Goal: Check status: Check status

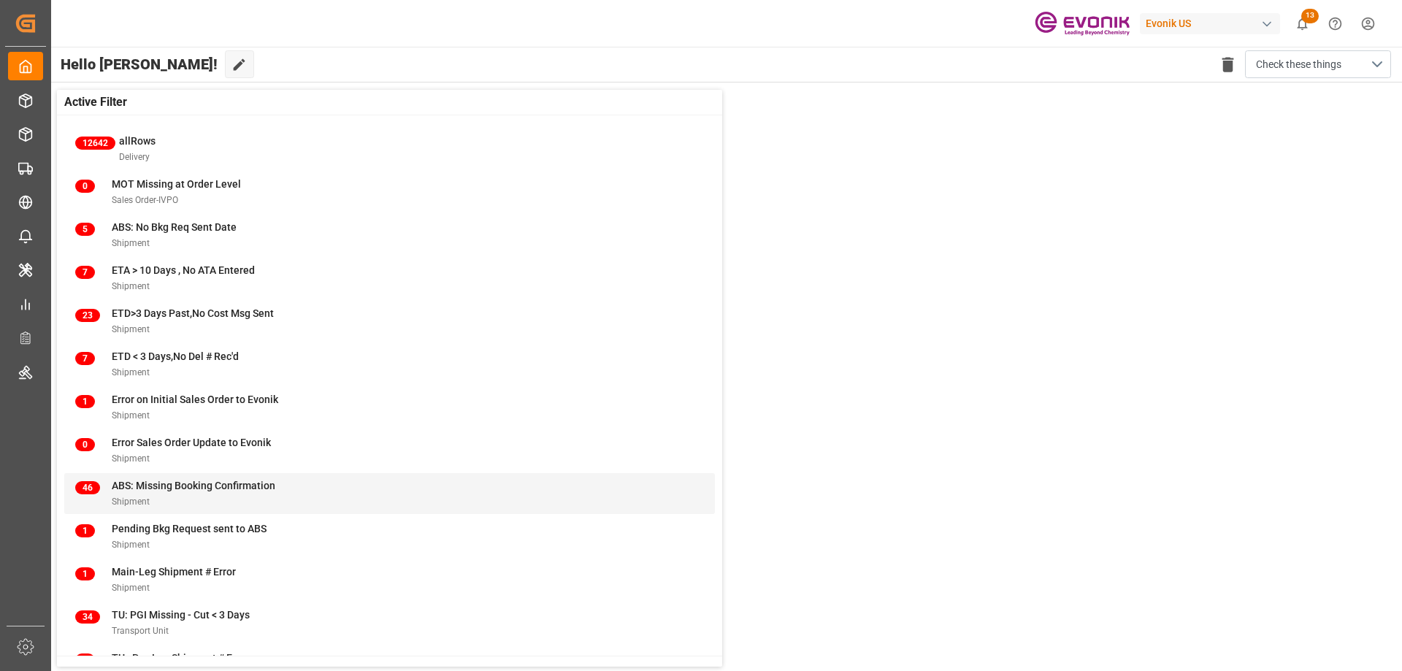
scroll to position [56, 0]
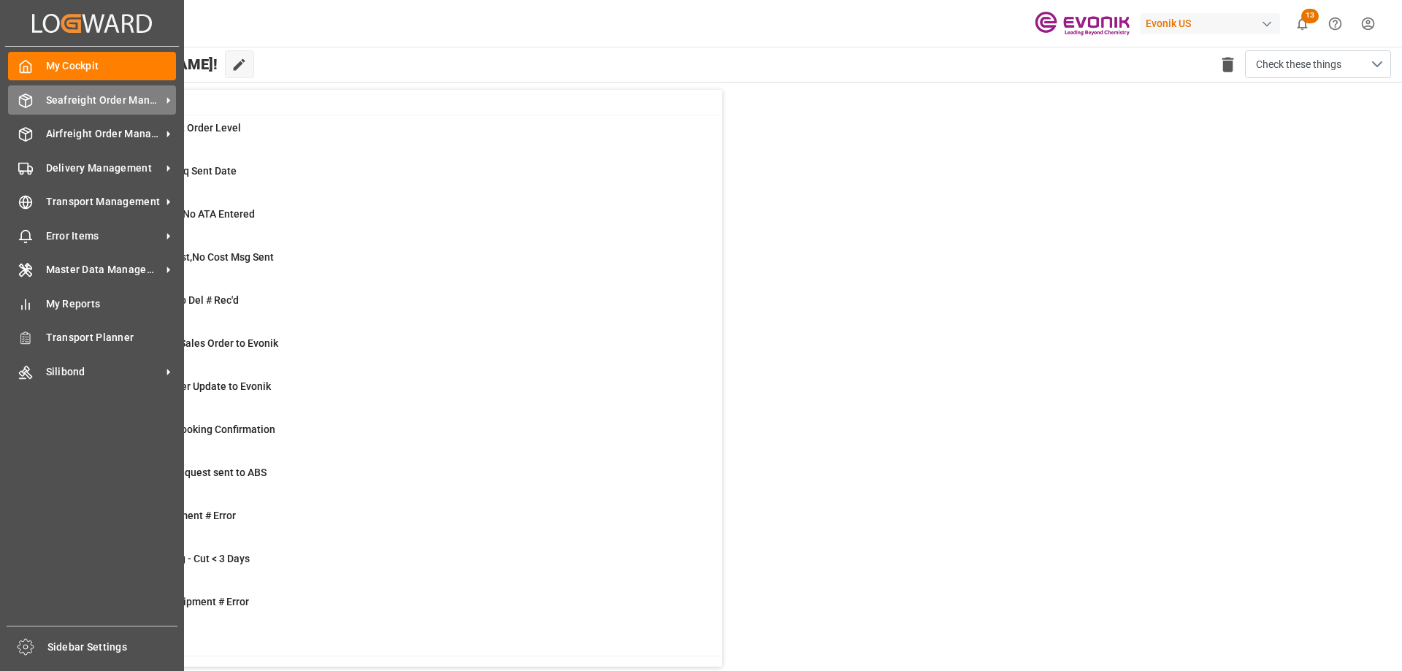
click at [18, 101] on div at bounding box center [20, 100] width 25 height 15
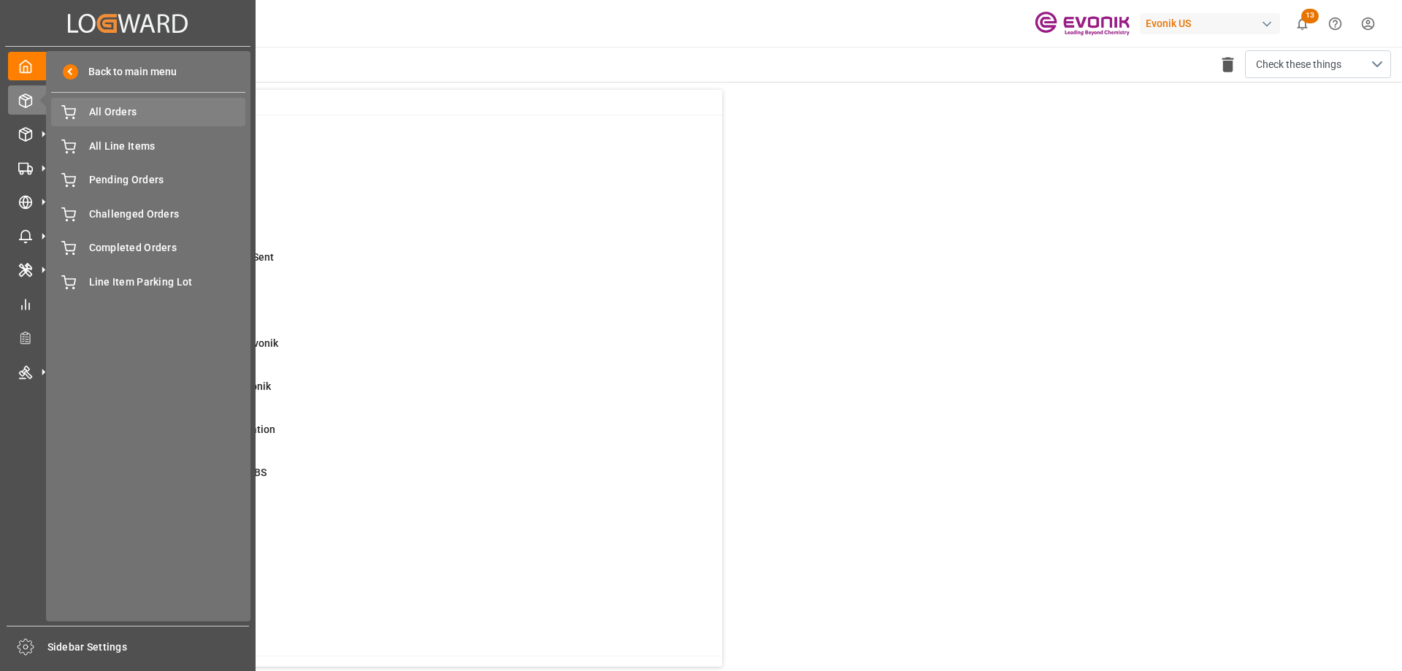
click at [144, 109] on span "All Orders" at bounding box center [167, 111] width 157 height 15
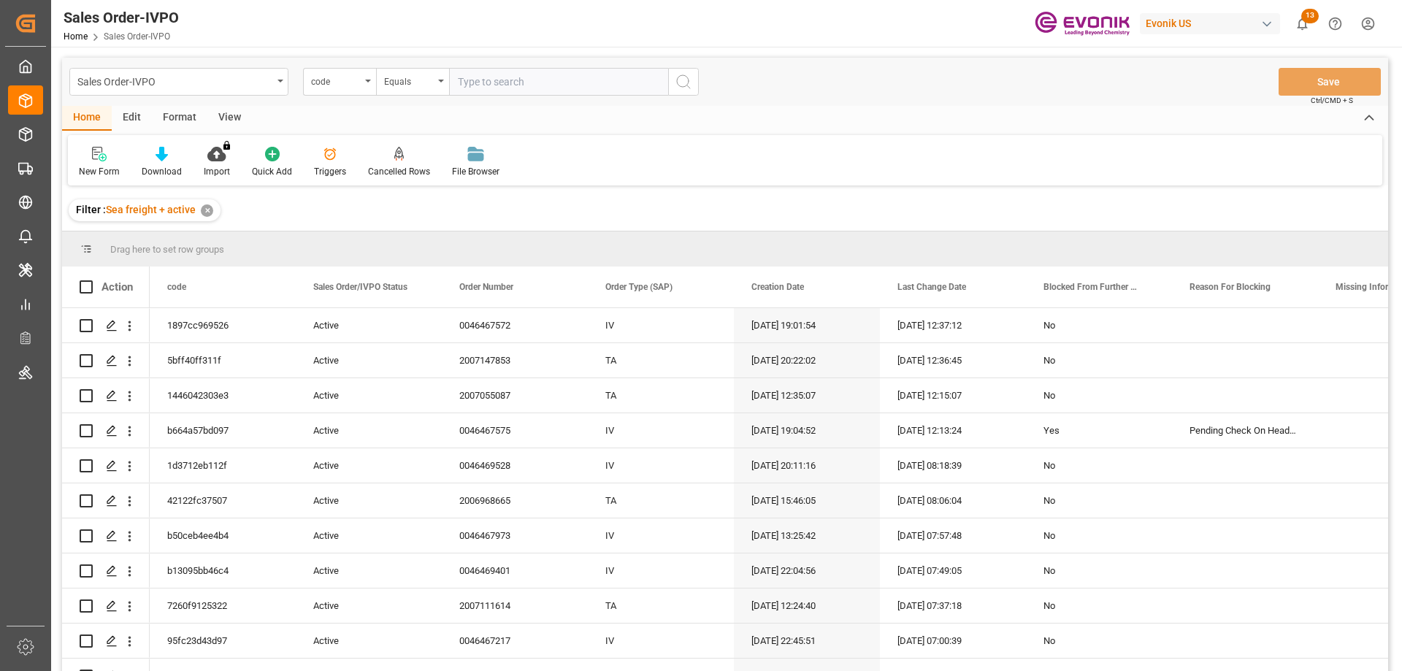
click at [366, 80] on icon "open menu" at bounding box center [368, 81] width 6 height 3
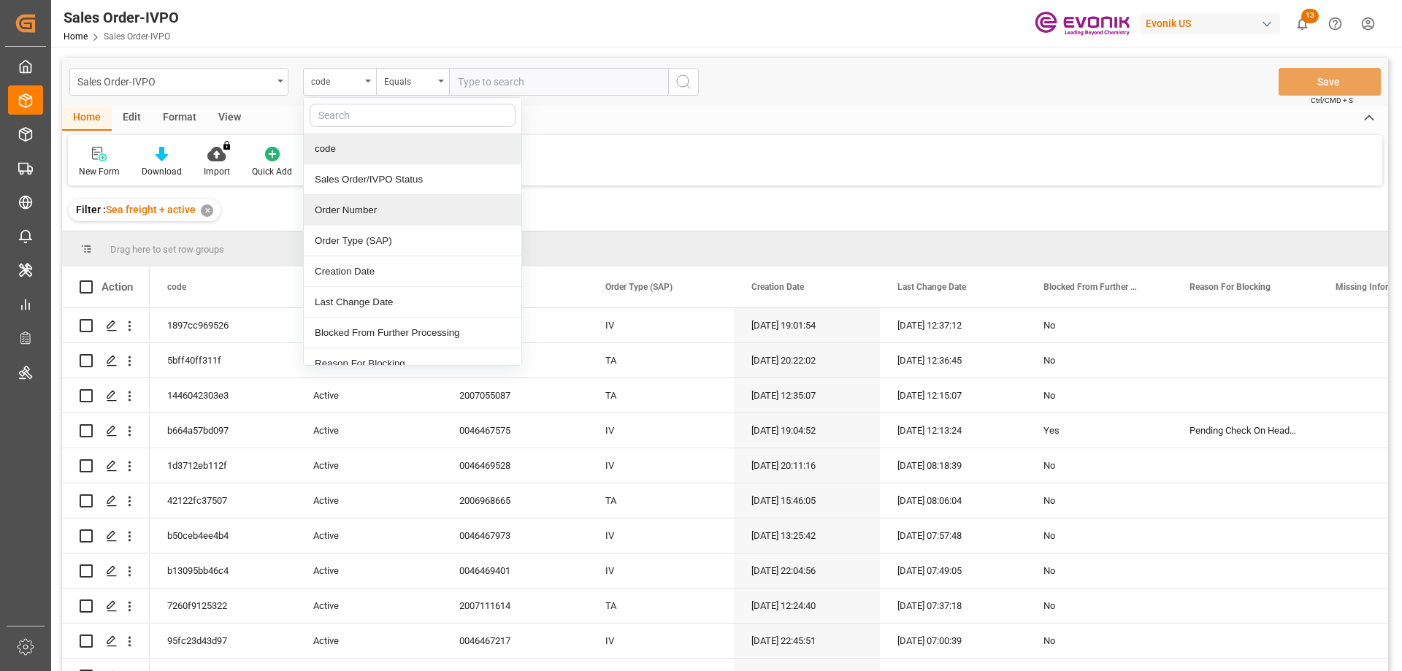
click at [375, 210] on div "Order Number" at bounding box center [413, 210] width 218 height 31
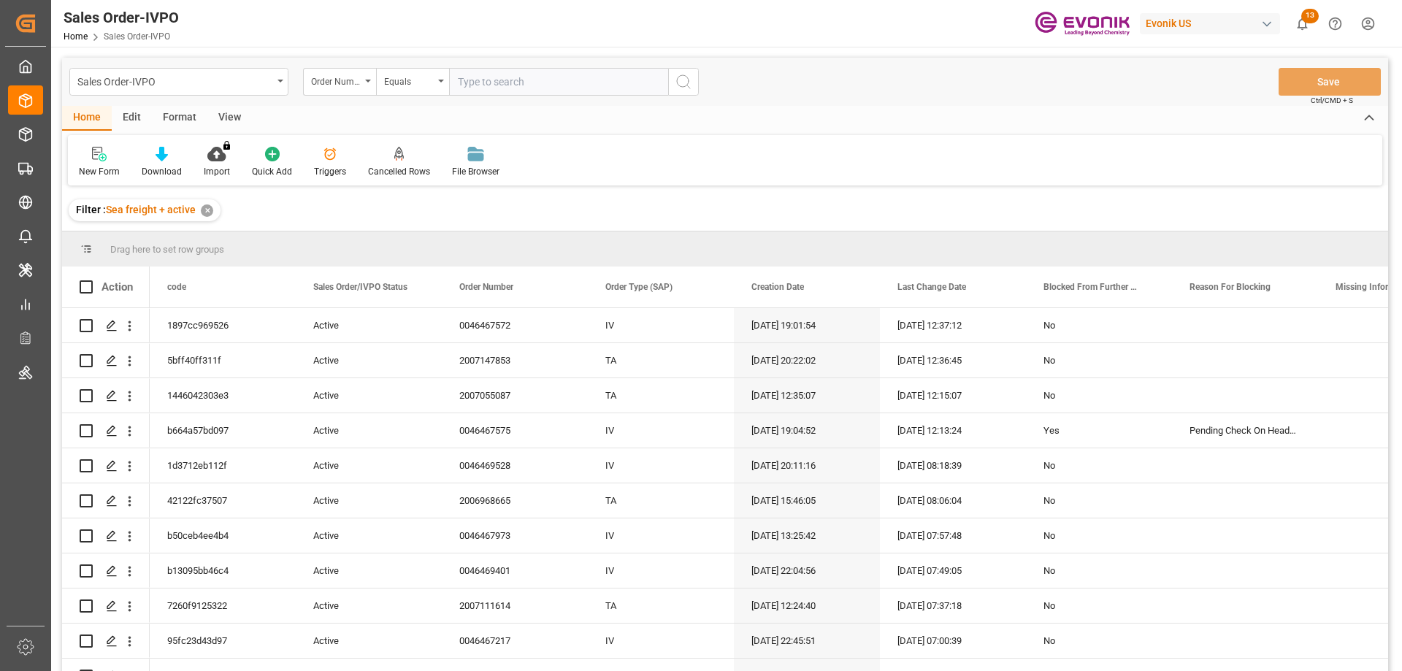
click at [487, 92] on input "text" at bounding box center [558, 82] width 219 height 28
paste input "77586"
drag, startPoint x: 538, startPoint y: 91, endPoint x: 488, endPoint y: 165, distance: 89.5
click at [333, 95] on div "Order Number Equals 77586" at bounding box center [501, 82] width 396 height 28
click at [516, 94] on input "77586" at bounding box center [558, 82] width 219 height 28
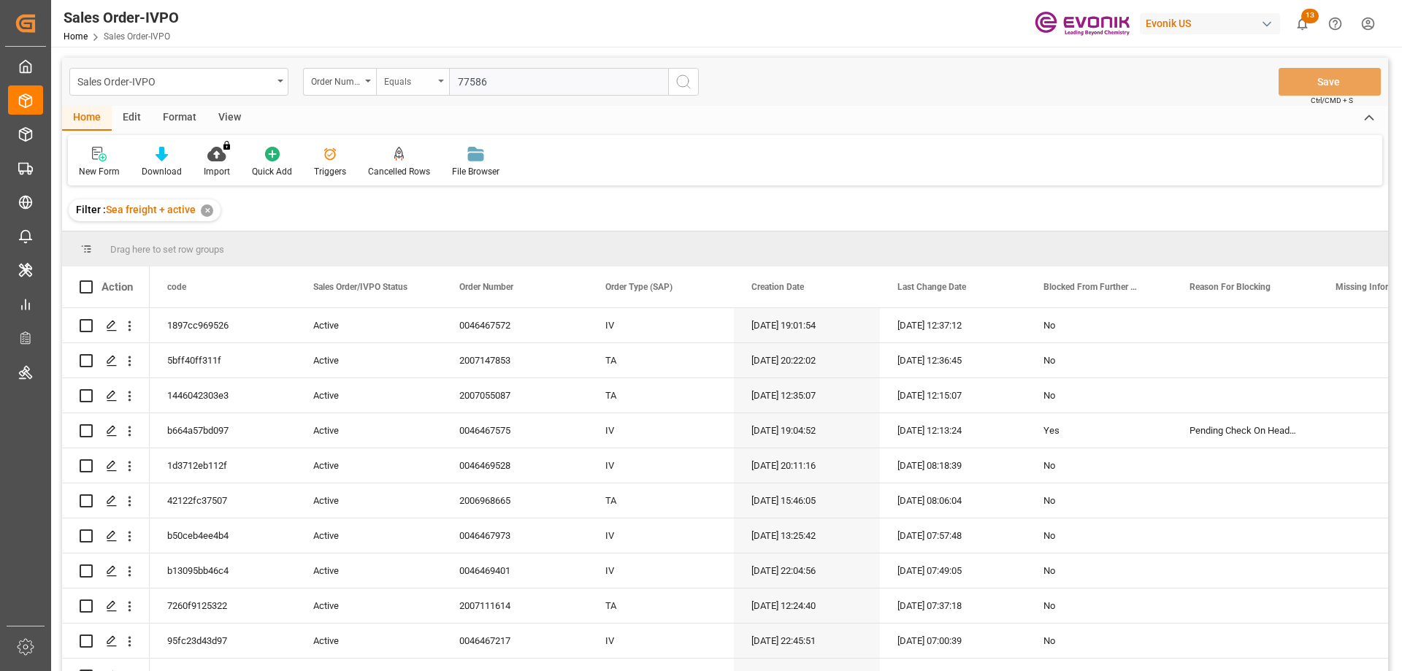
drag, startPoint x: 503, startPoint y: 80, endPoint x: 412, endPoint y: 81, distance: 90.5
click at [412, 81] on div "Order Number Equals 77586" at bounding box center [501, 82] width 396 height 28
paste input "0046461121"
type input "0046461121"
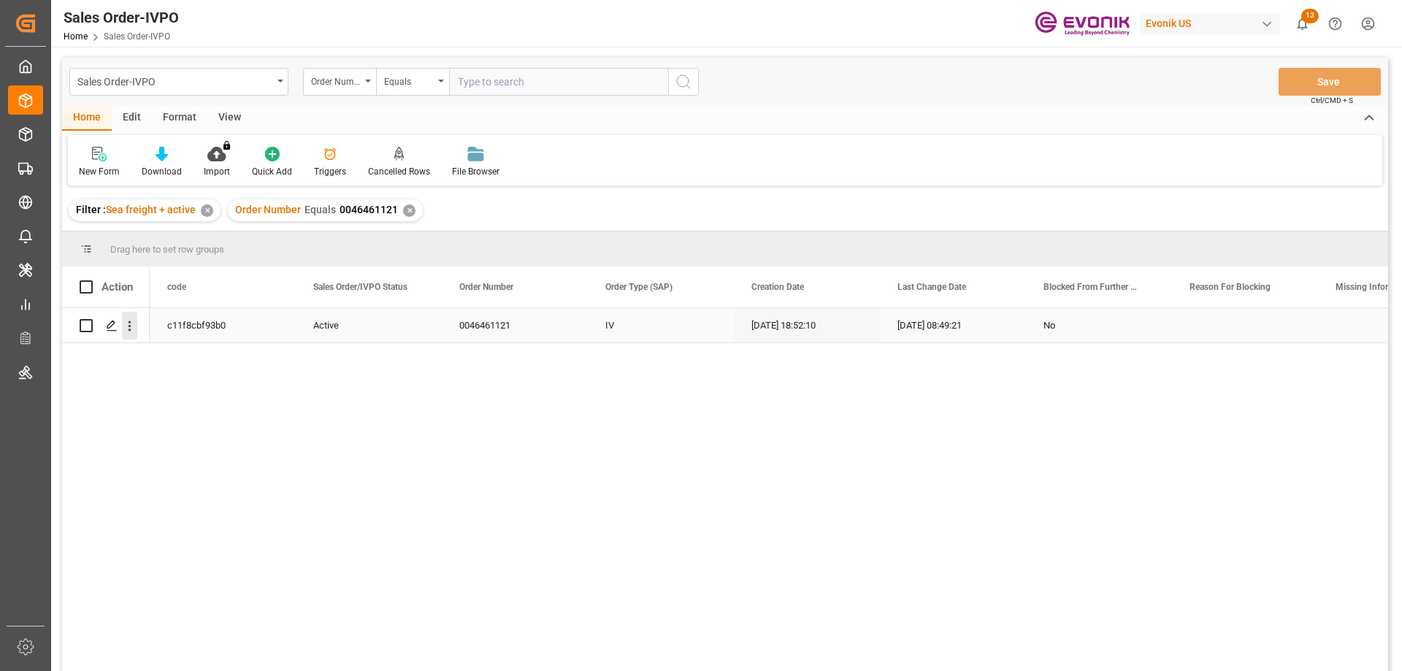
click at [130, 320] on icon "open menu" at bounding box center [129, 325] width 15 height 15
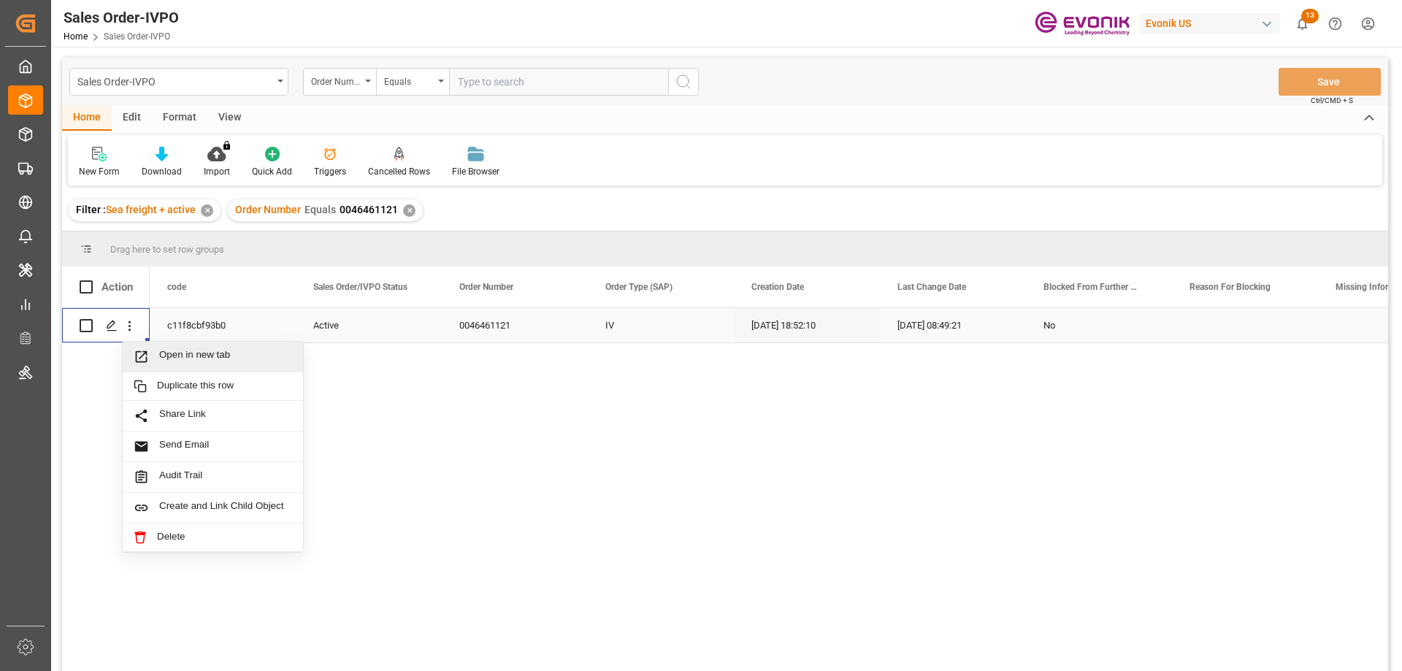
click at [161, 347] on div "Open in new tab" at bounding box center [213, 357] width 180 height 31
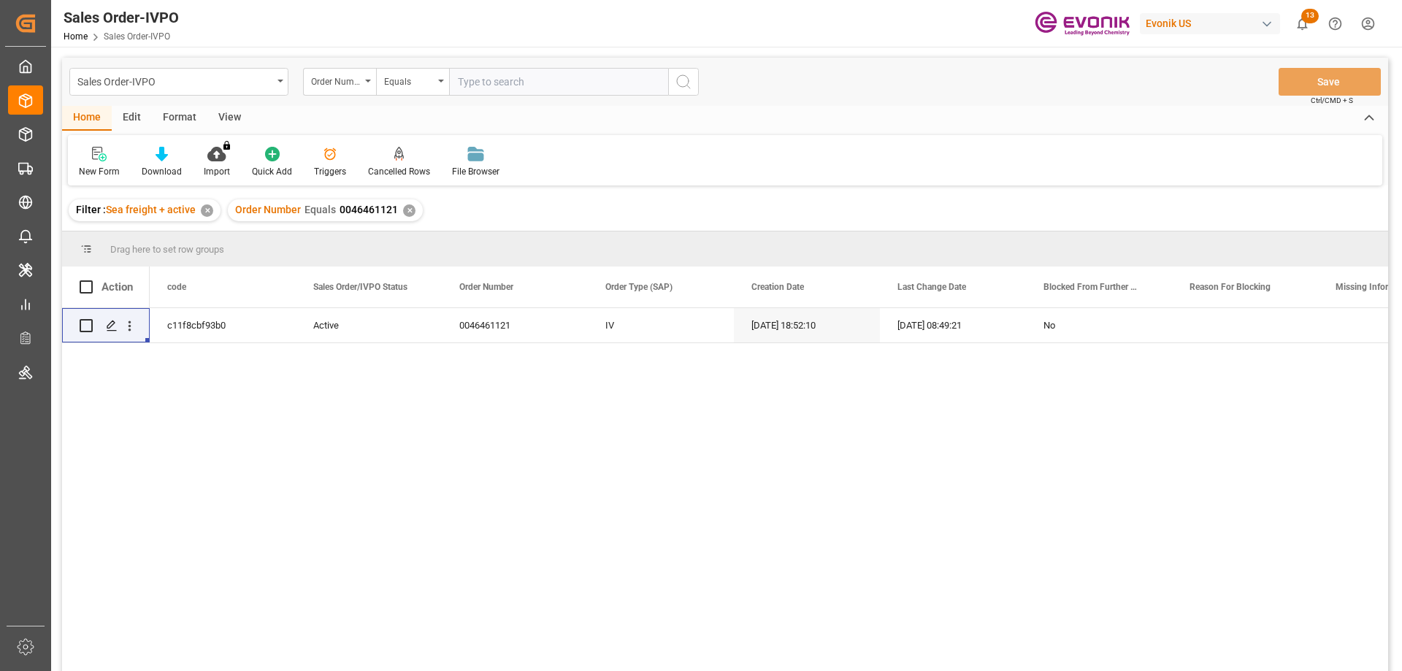
click at [364, 211] on span "0046461121" at bounding box center [368, 210] width 58 height 12
click at [550, 77] on input "text" at bounding box center [558, 82] width 219 height 28
paste input "2007104230"
type input "2007104230"
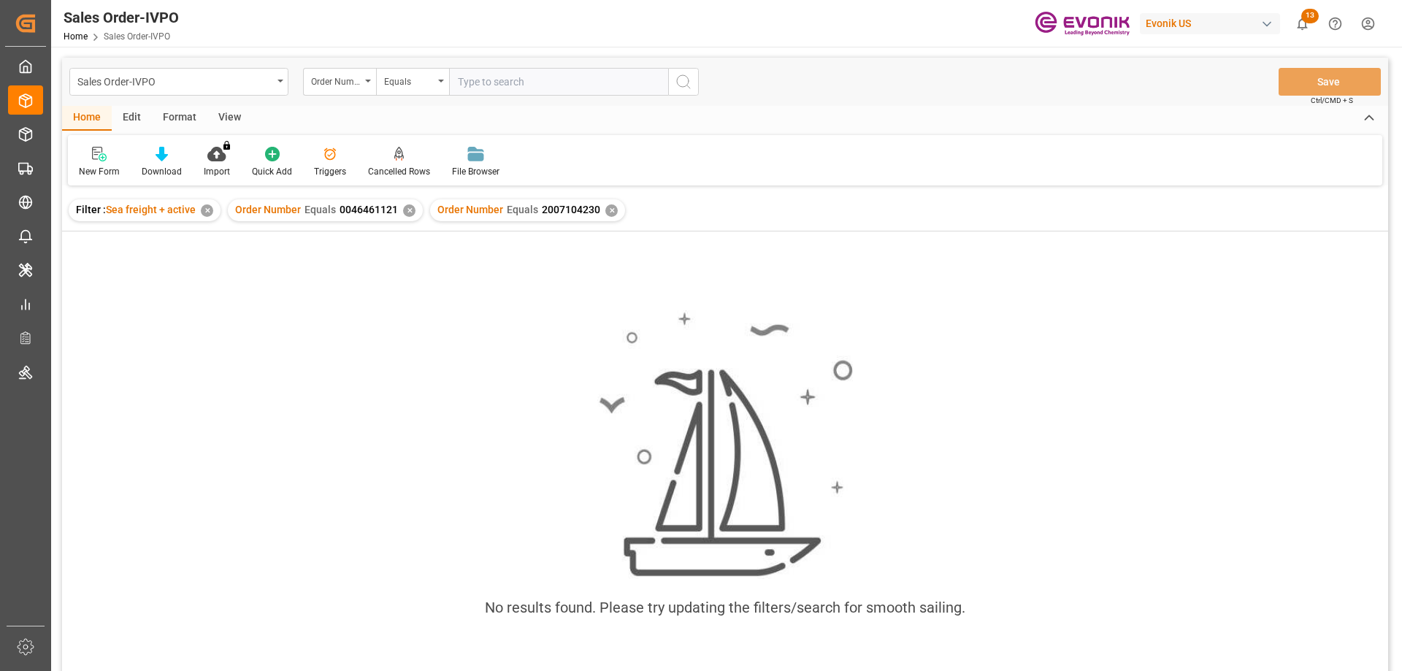
click at [403, 213] on div "✕" at bounding box center [409, 210] width 12 height 12
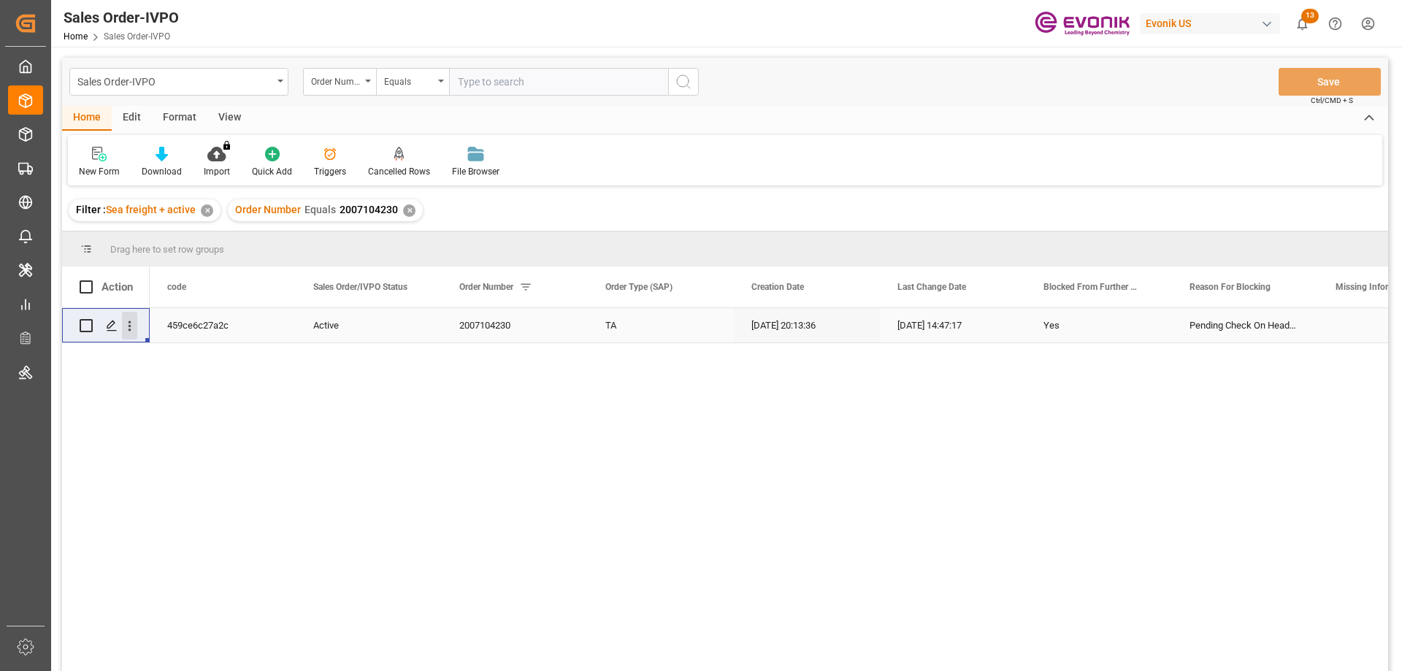
click at [126, 324] on icon "open menu" at bounding box center [129, 325] width 15 height 15
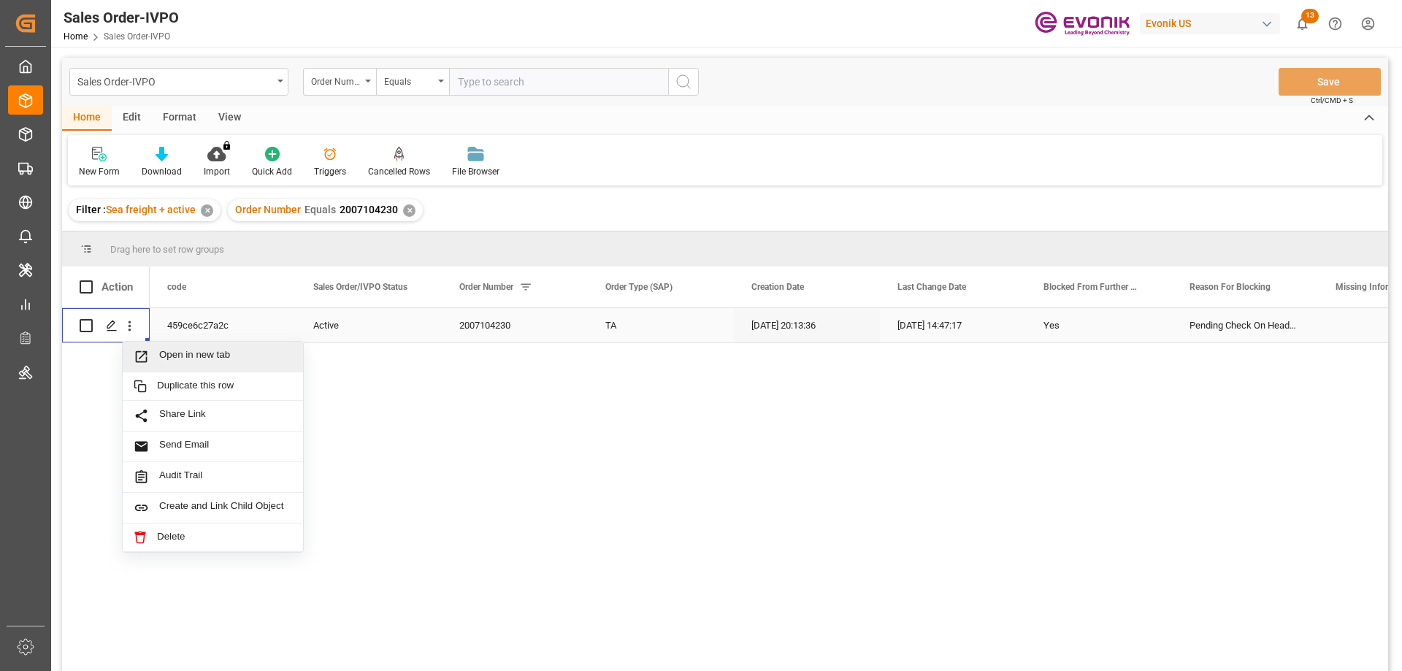
click at [161, 348] on div "Open in new tab" at bounding box center [213, 357] width 180 height 31
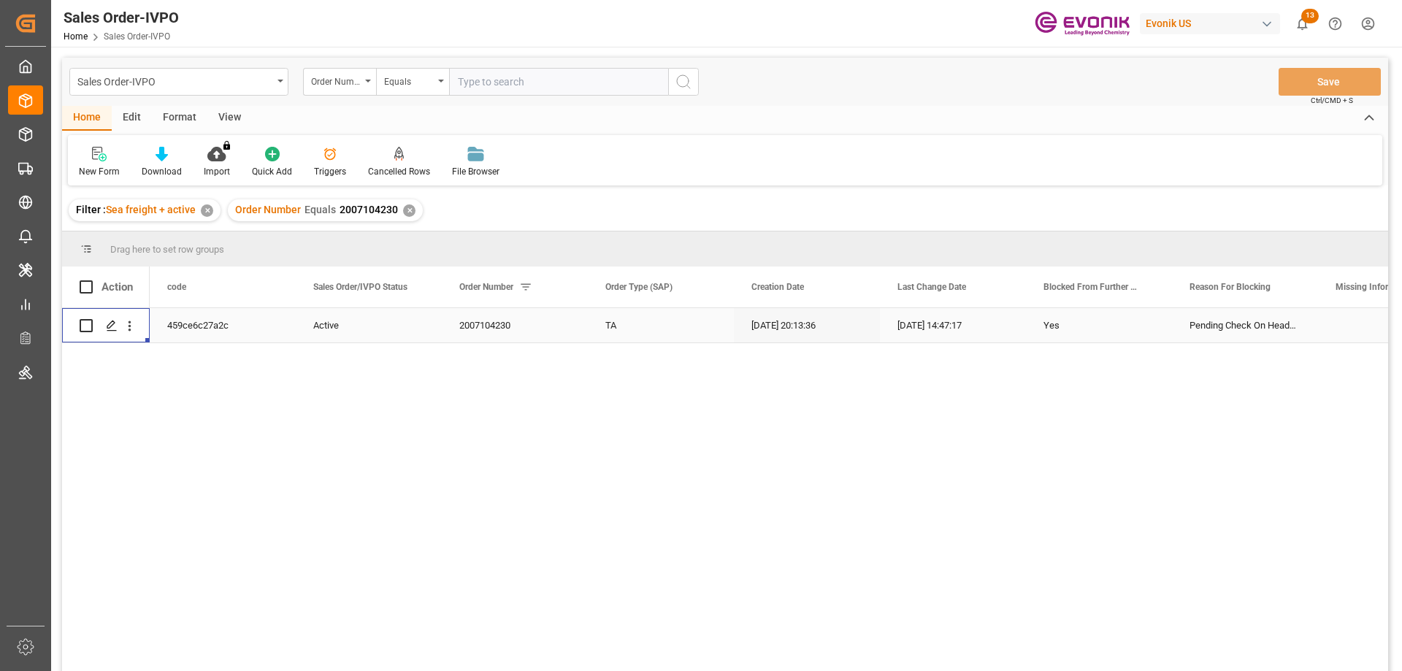
click at [524, 92] on input "text" at bounding box center [558, 82] width 219 height 28
paste input "2007119657"
type input "2007119657"
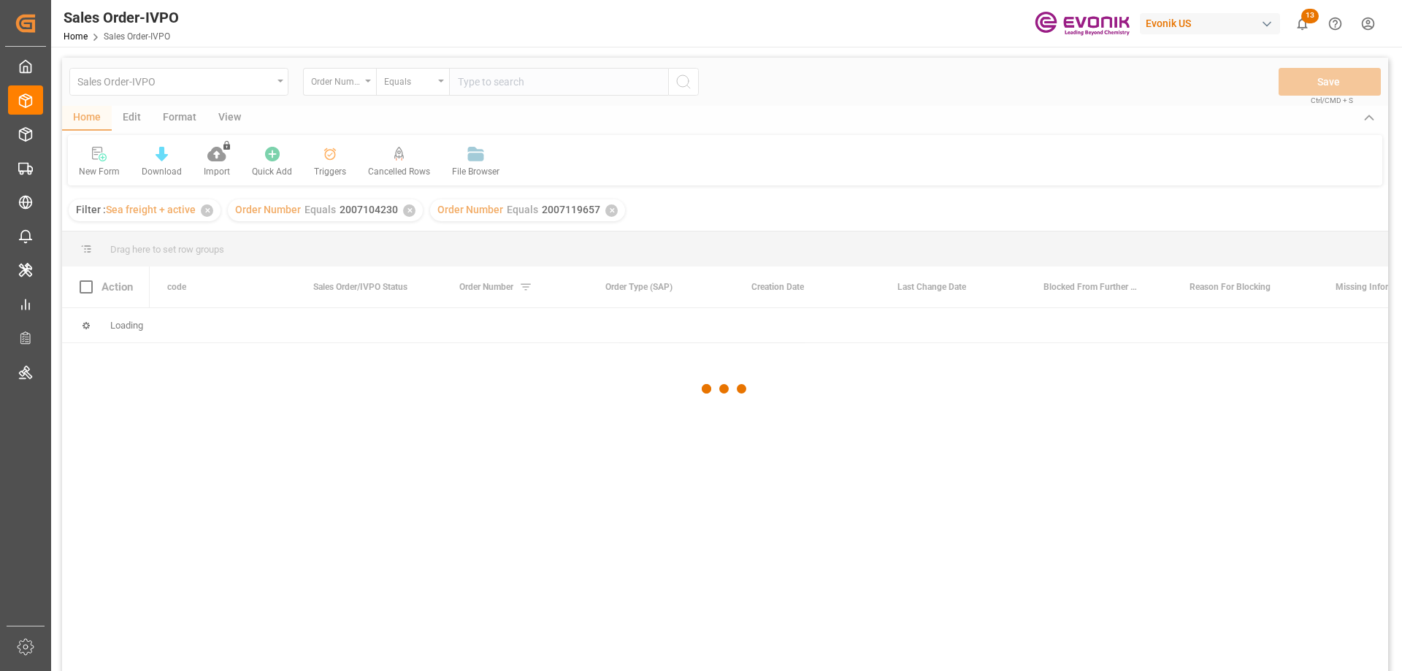
click at [407, 212] on div at bounding box center [725, 389] width 1326 height 662
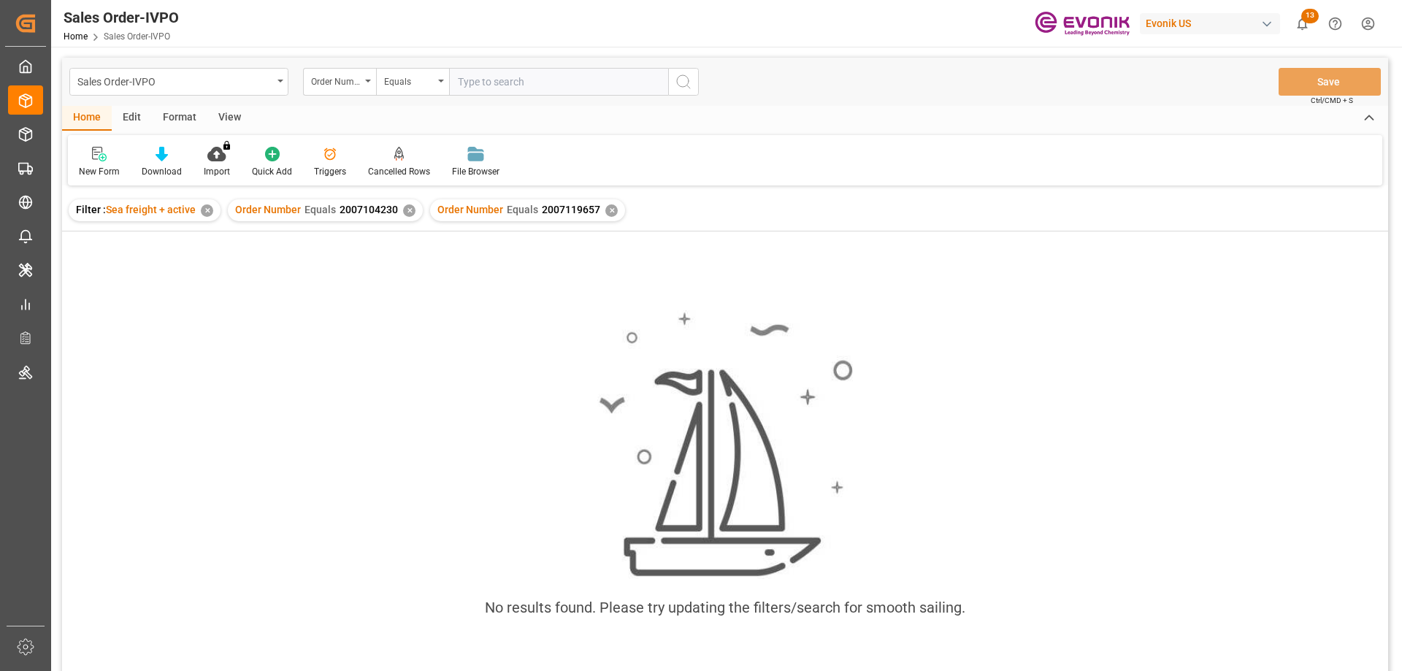
click at [407, 213] on div "✕" at bounding box center [409, 210] width 12 height 12
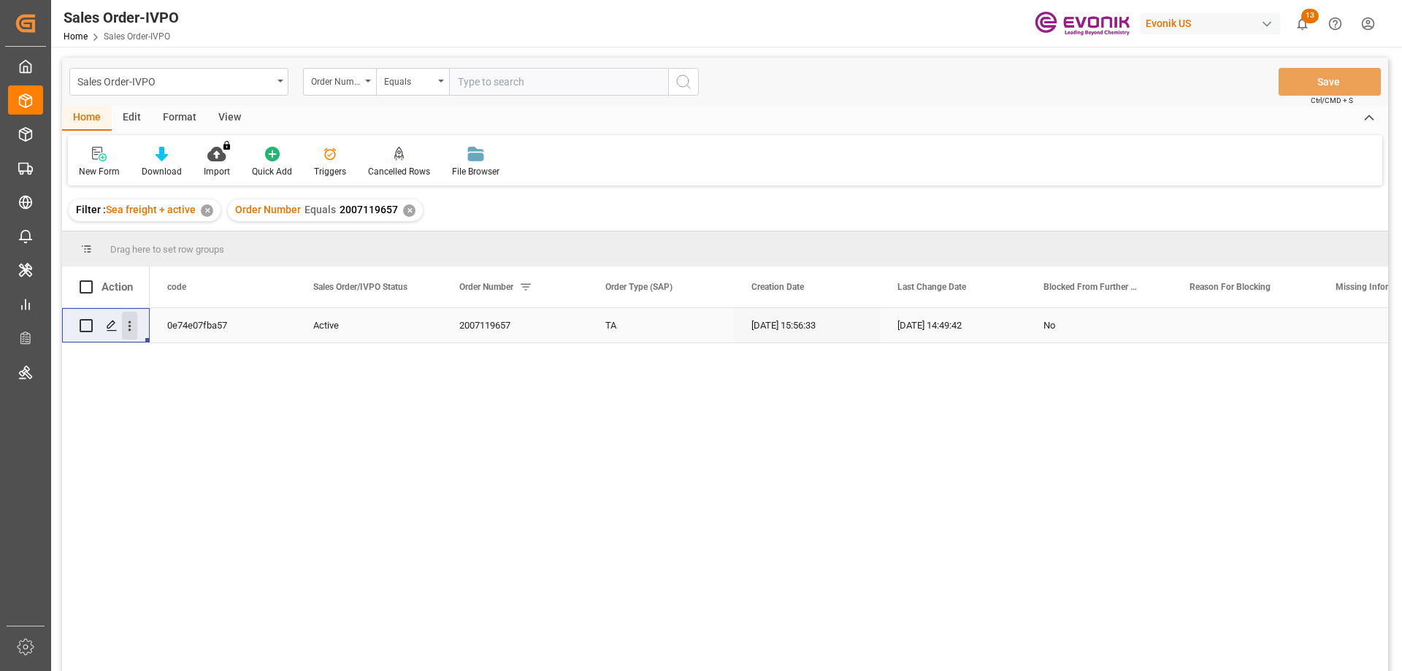
click at [126, 323] on icon "open menu" at bounding box center [129, 325] width 15 height 15
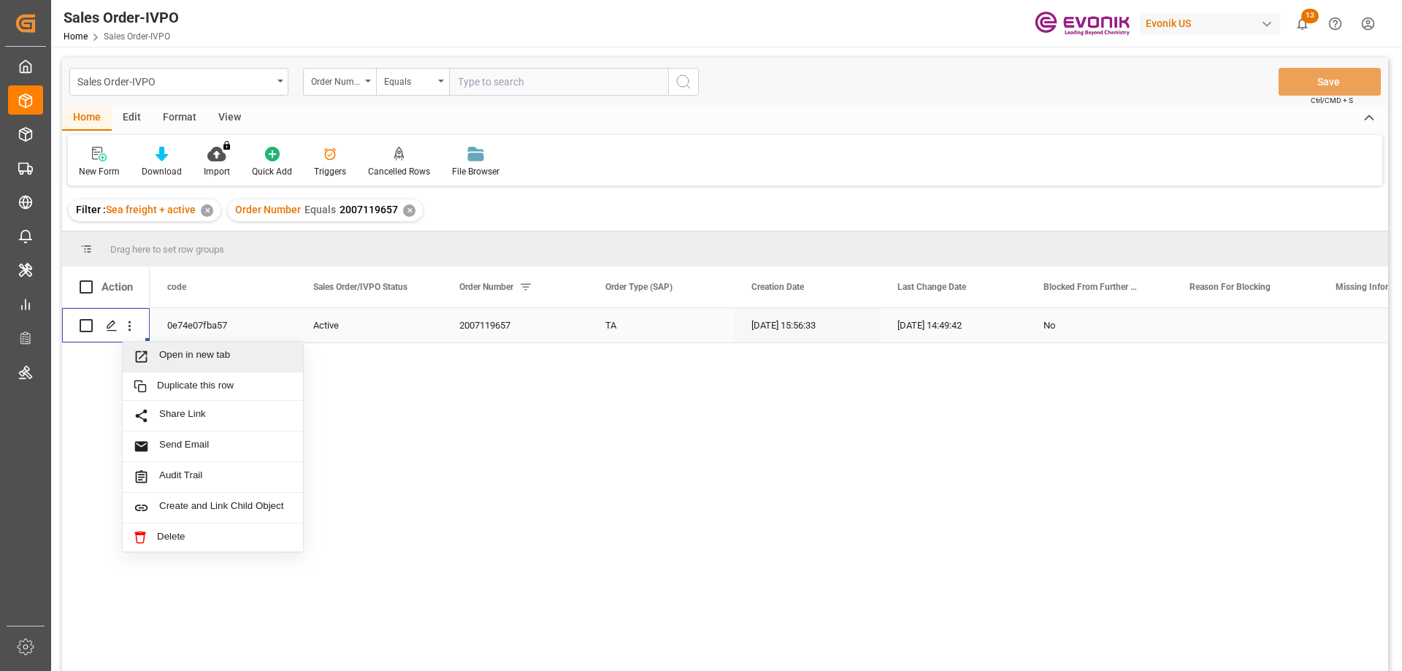
click at [153, 348] on div "Open in new tab" at bounding box center [213, 357] width 180 height 31
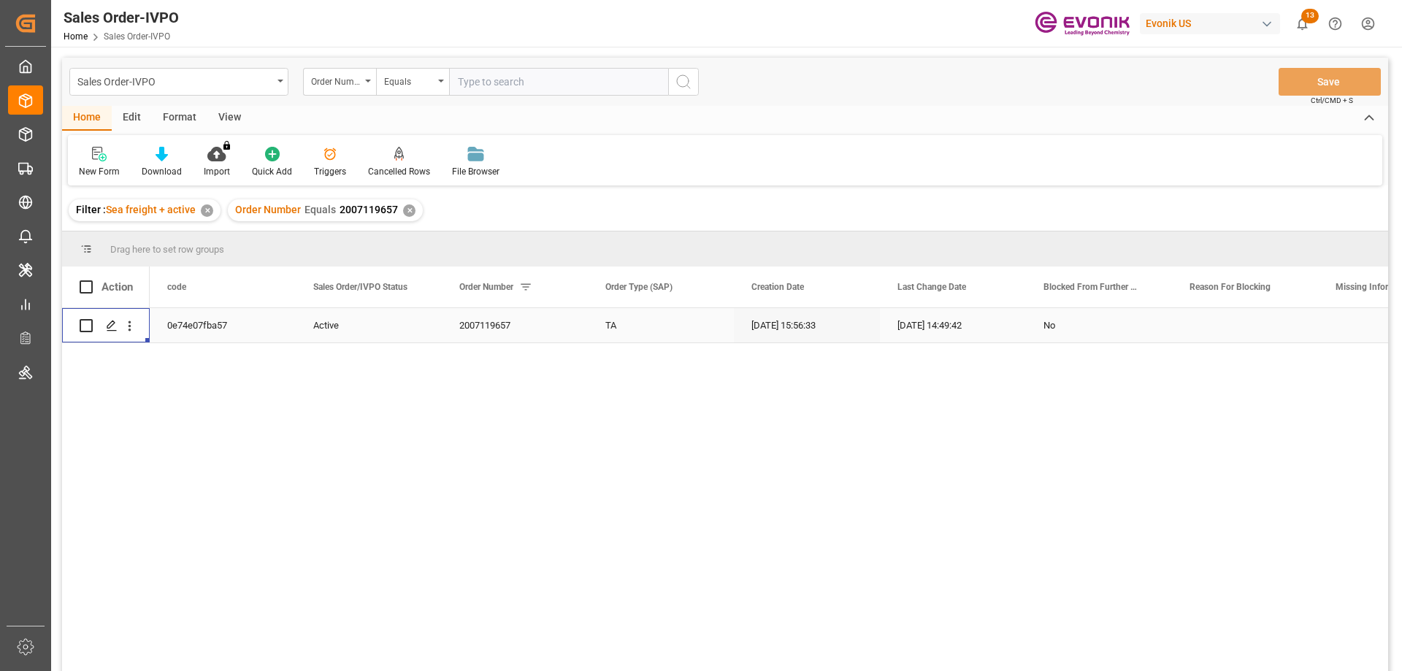
click at [511, 89] on input "text" at bounding box center [558, 82] width 219 height 28
paste input "0046466783"
type input "0046466783"
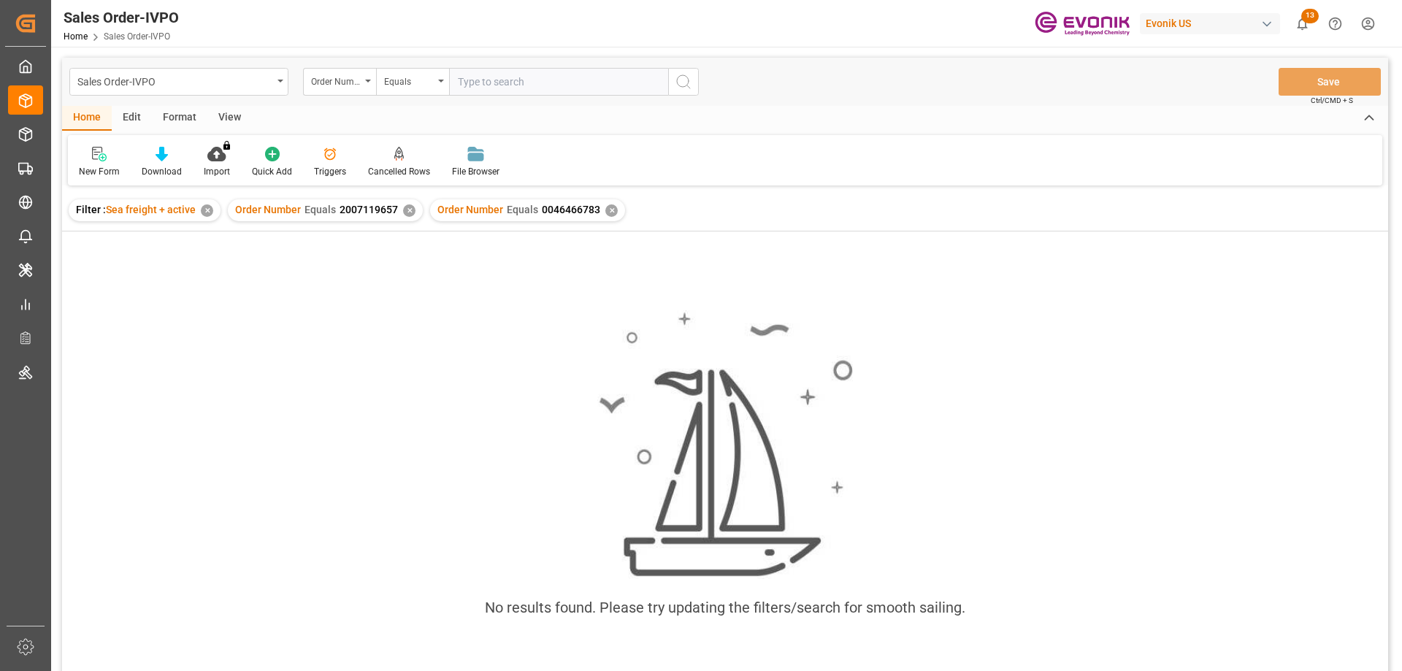
click at [408, 210] on div "✕" at bounding box center [409, 210] width 12 height 12
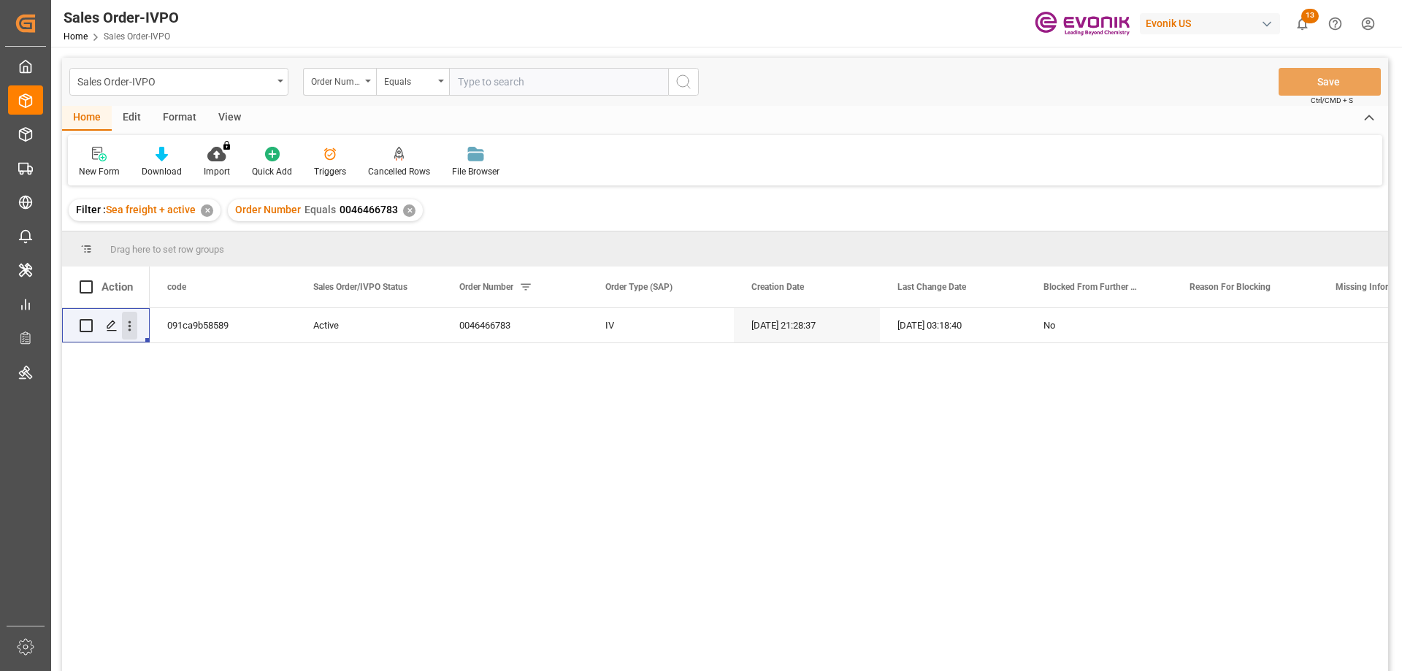
click at [126, 334] on icon "open menu" at bounding box center [129, 325] width 15 height 15
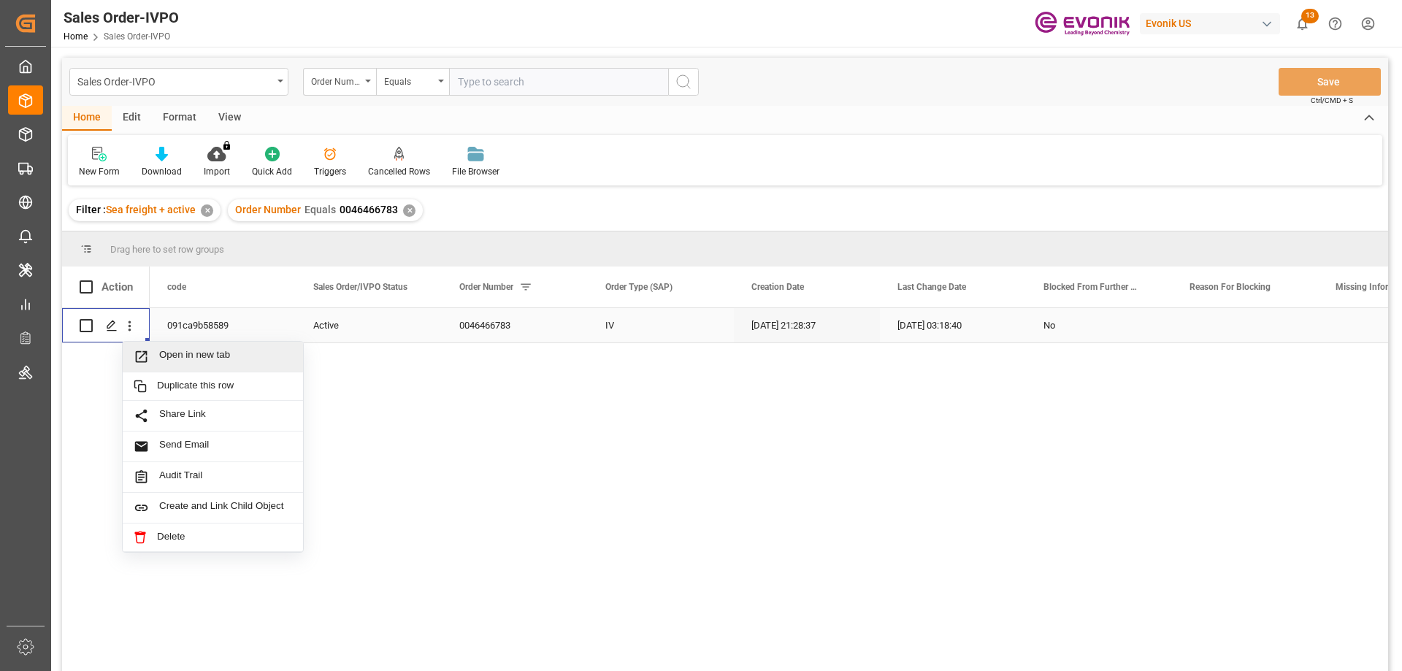
click at [153, 353] on span "Press SPACE to select this row." at bounding box center [147, 356] width 26 height 15
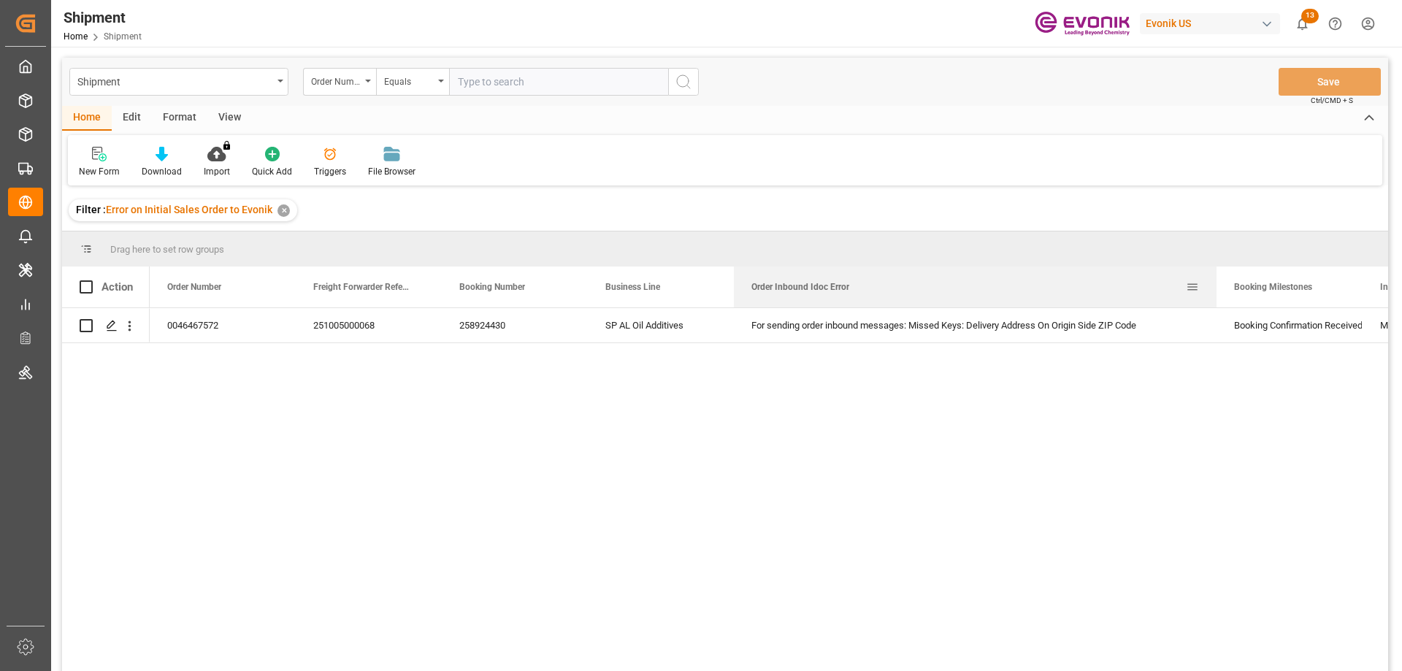
drag, startPoint x: 879, startPoint y: 280, endPoint x: 1216, endPoint y: 277, distance: 336.6
click at [1216, 277] on div at bounding box center [1216, 286] width 6 height 41
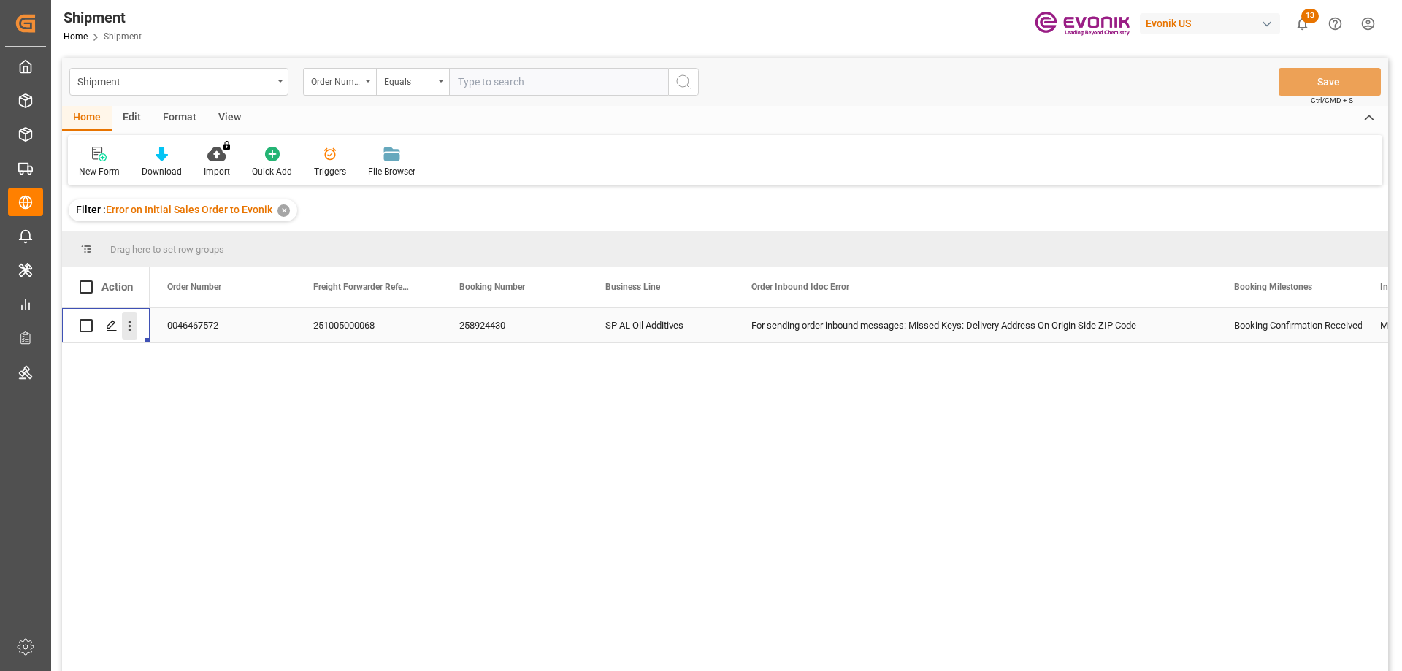
click at [128, 327] on icon "open menu" at bounding box center [129, 325] width 15 height 15
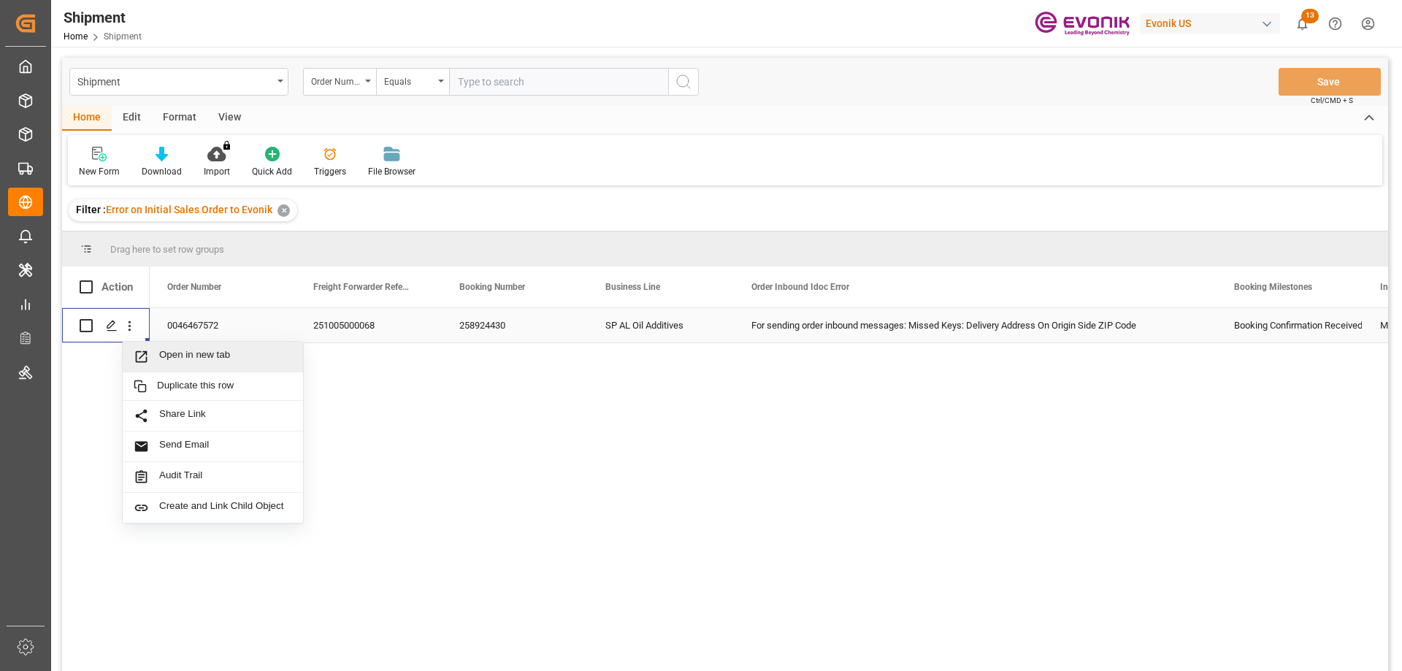
click at [168, 348] on div "Open in new tab" at bounding box center [213, 357] width 180 height 31
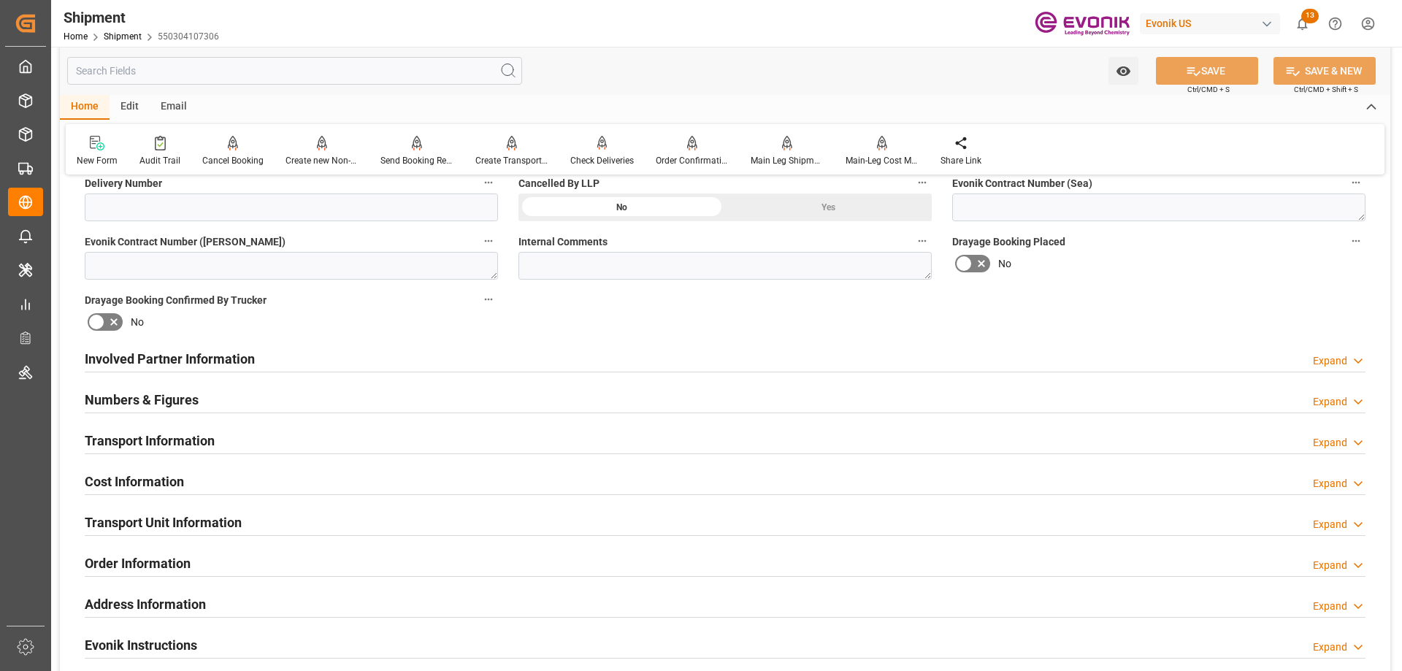
scroll to position [730, 0]
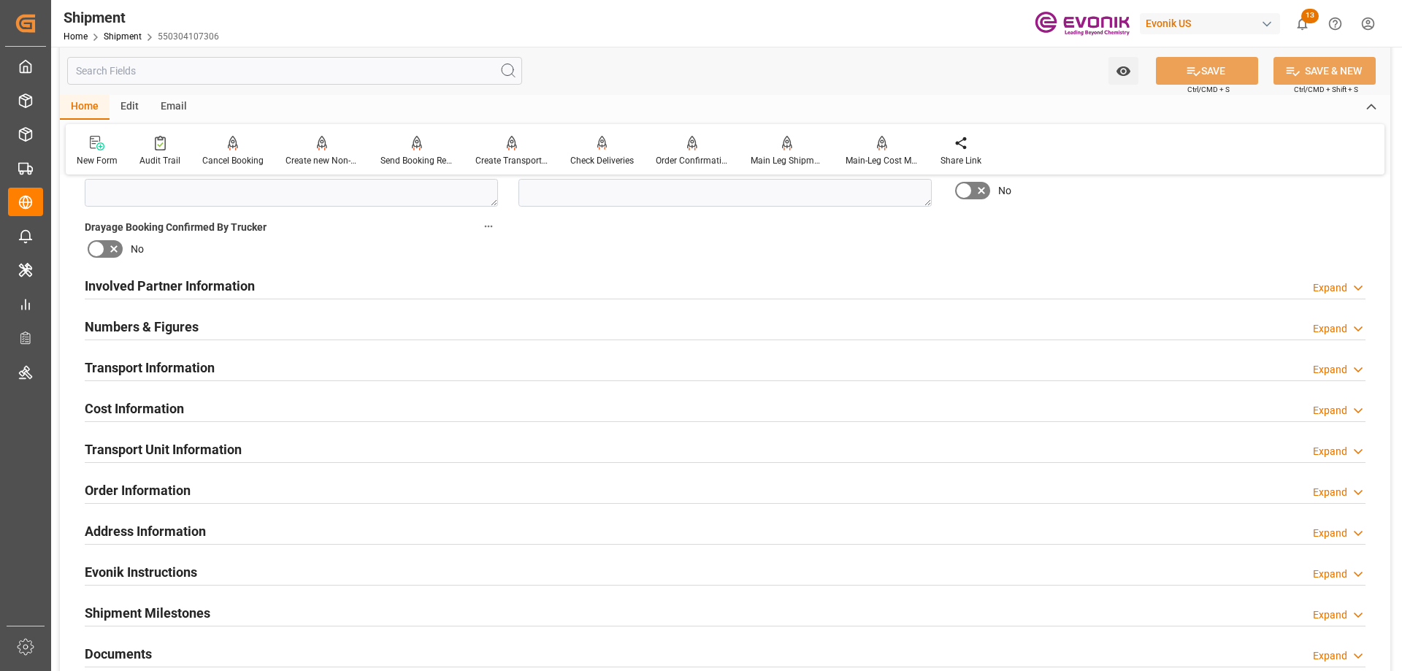
click at [233, 288] on h2 "Involved Partner Information" at bounding box center [170, 286] width 170 height 20
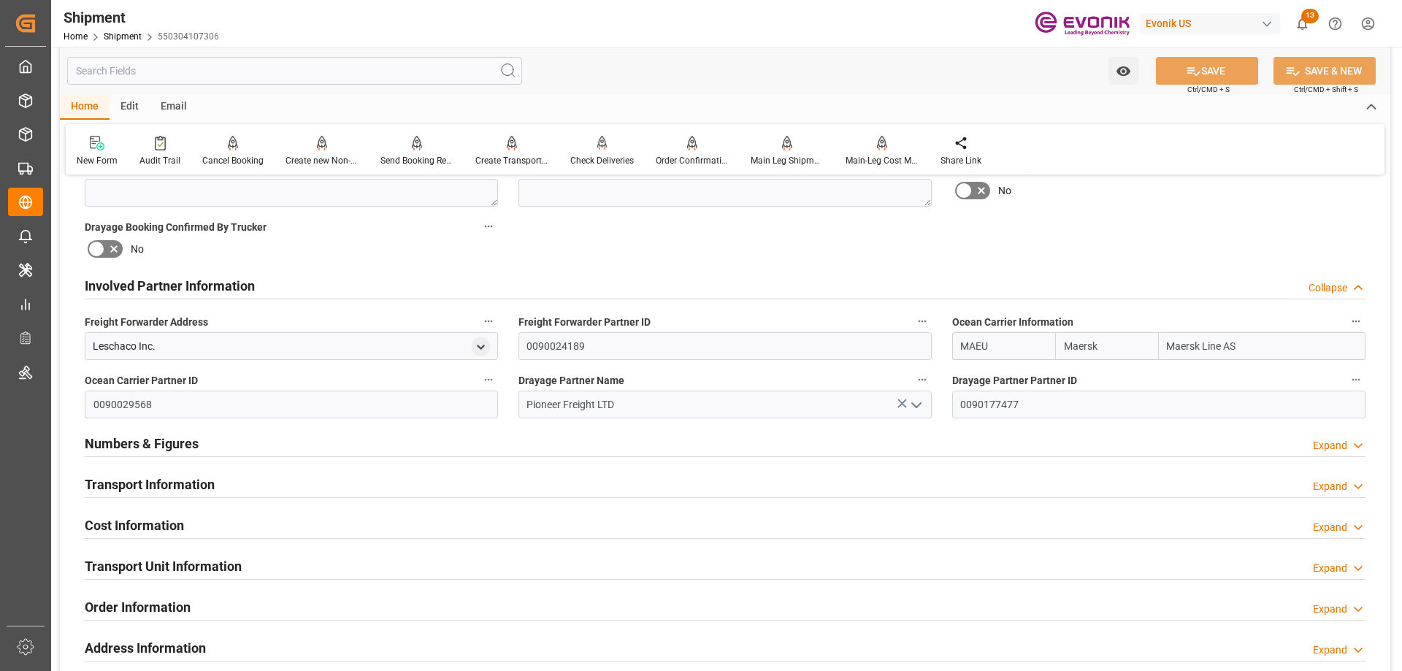
click at [186, 476] on h2 "Transport Information" at bounding box center [150, 485] width 130 height 20
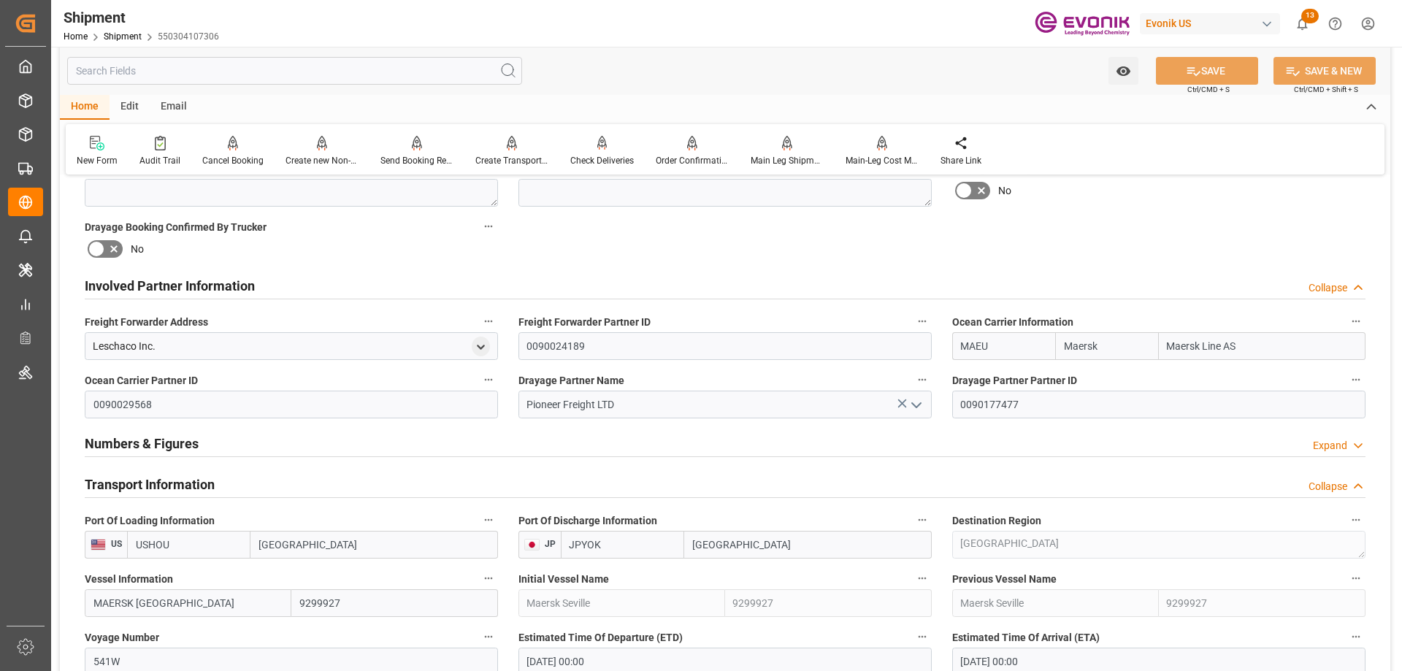
click at [205, 67] on input "text" at bounding box center [294, 71] width 455 height 28
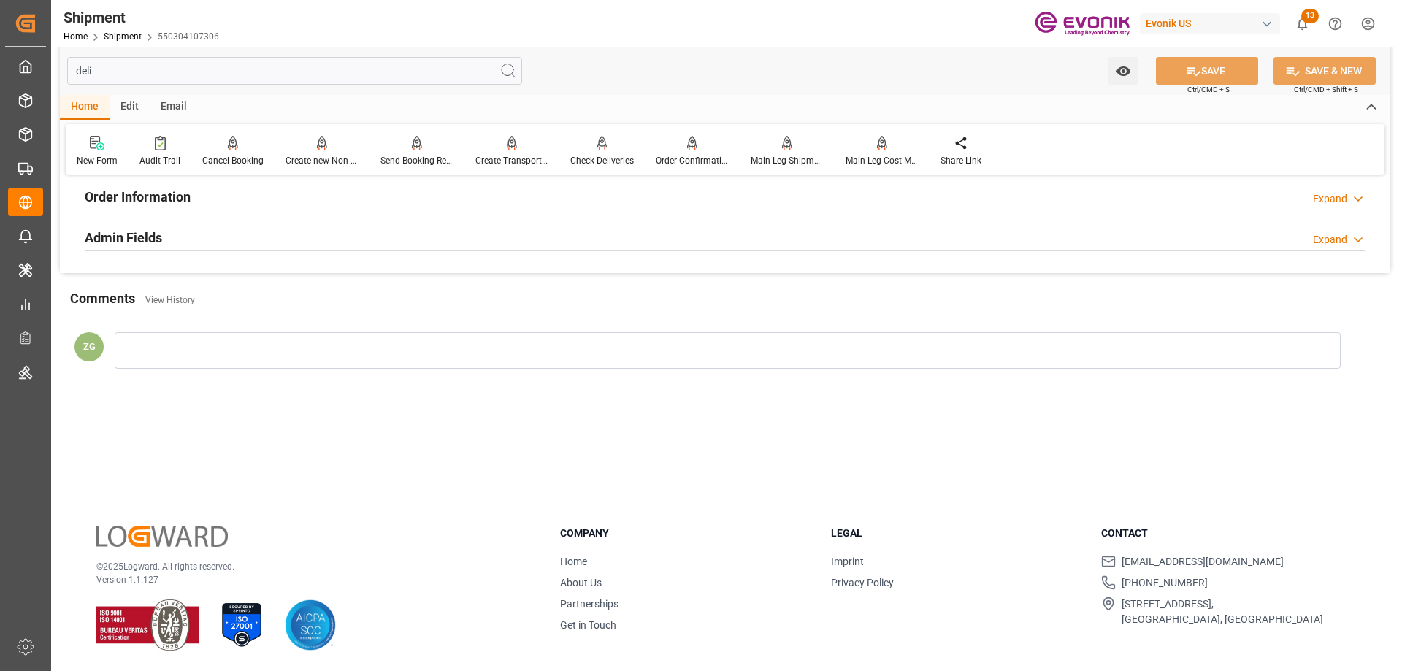
scroll to position [0, 0]
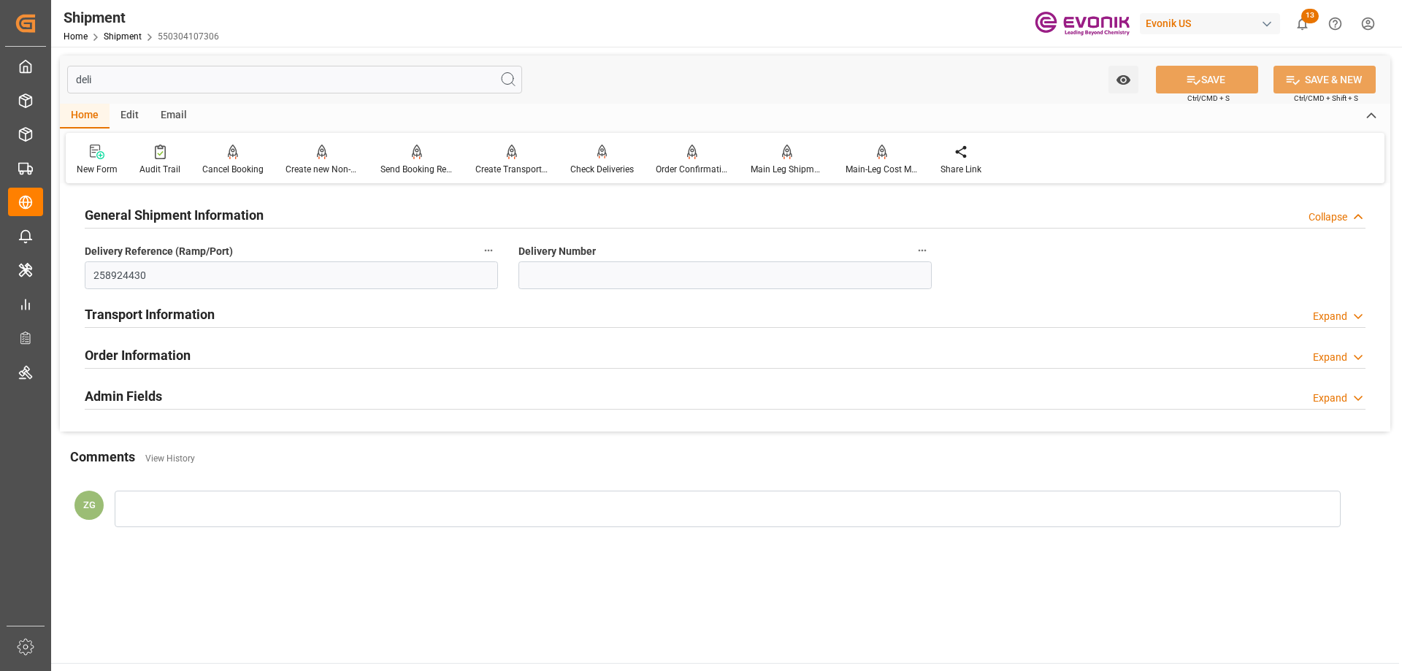
type input "deli"
click at [166, 386] on div "Admin Fields Expand" at bounding box center [725, 395] width 1281 height 28
click at [158, 349] on h2 "Order Information" at bounding box center [138, 355] width 106 height 20
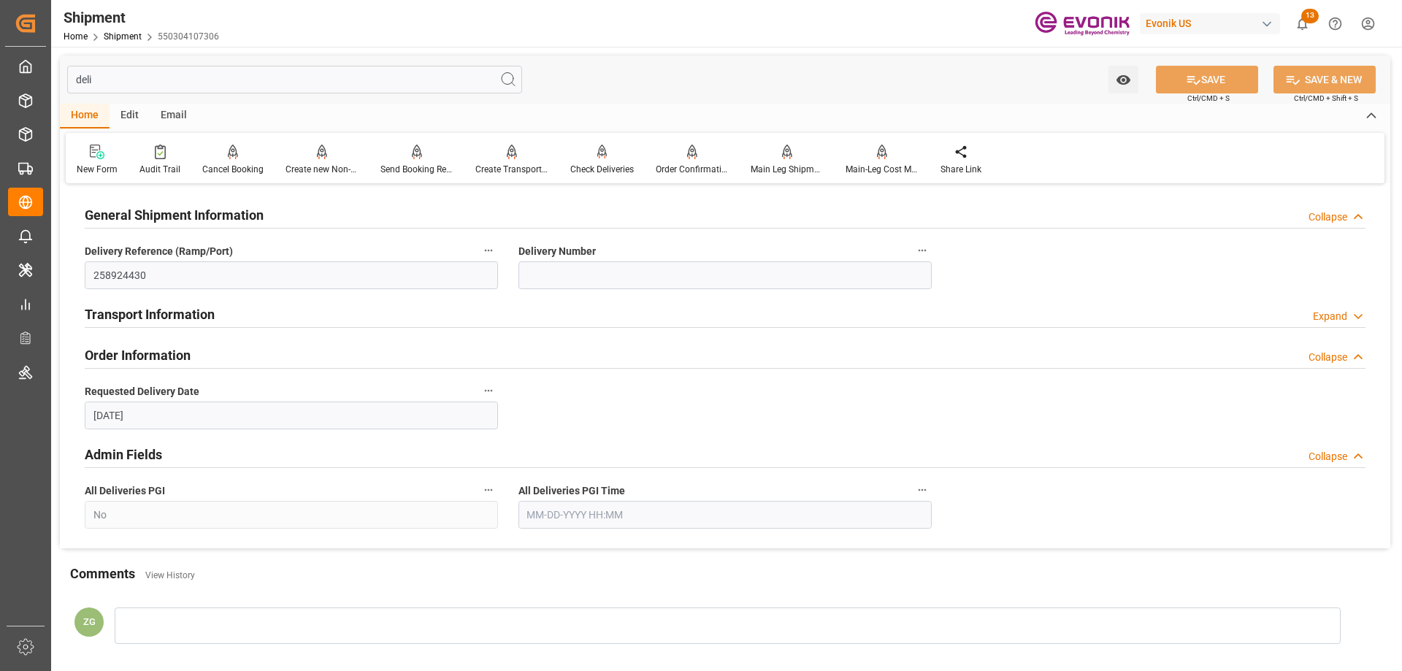
click at [160, 312] on h2 "Transport Information" at bounding box center [150, 314] width 130 height 20
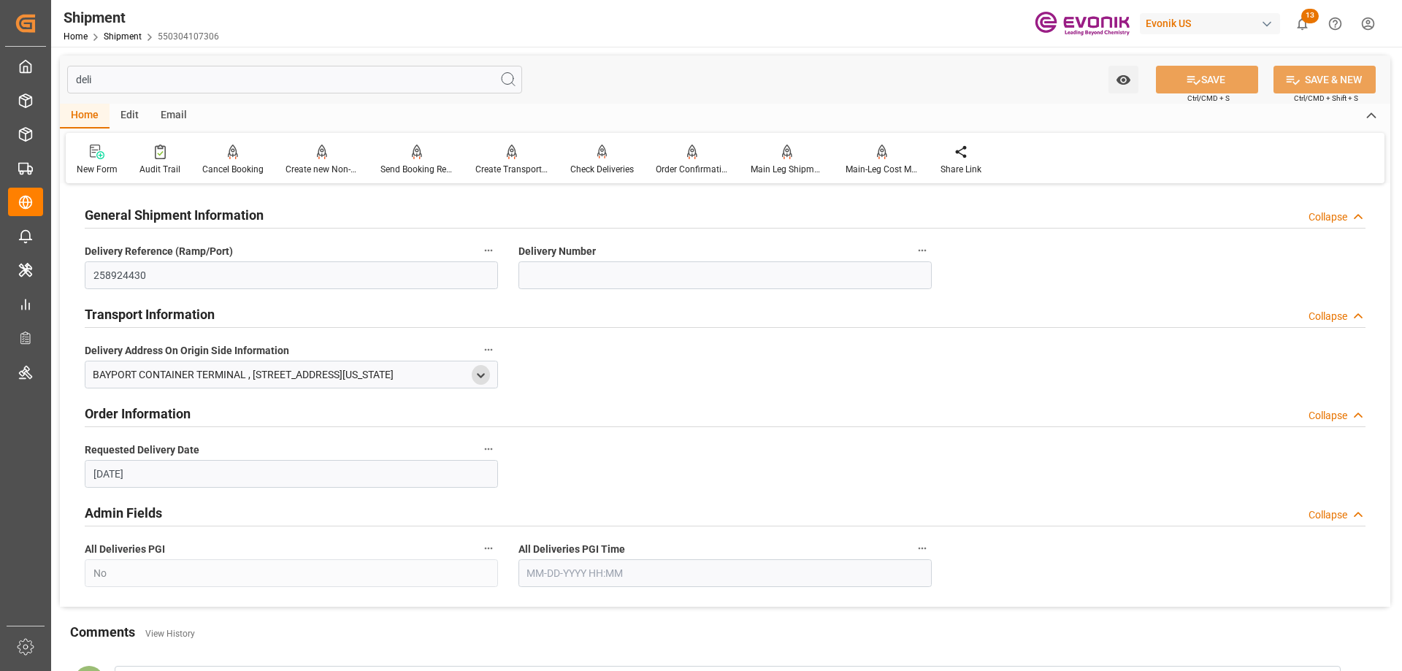
click at [482, 375] on icon "open menu" at bounding box center [481, 375] width 12 height 12
drag, startPoint x: 100, startPoint y: 475, endPoint x: 215, endPoint y: 464, distance: 115.8
click at [215, 464] on div "12621 PORT ROAD" at bounding box center [287, 475] width 397 height 24
drag, startPoint x: 216, startPoint y: 464, endPoint x: 207, endPoint y: 467, distance: 9.9
click at [215, 465] on div "12621 PORT ROAD" at bounding box center [287, 475] width 397 height 24
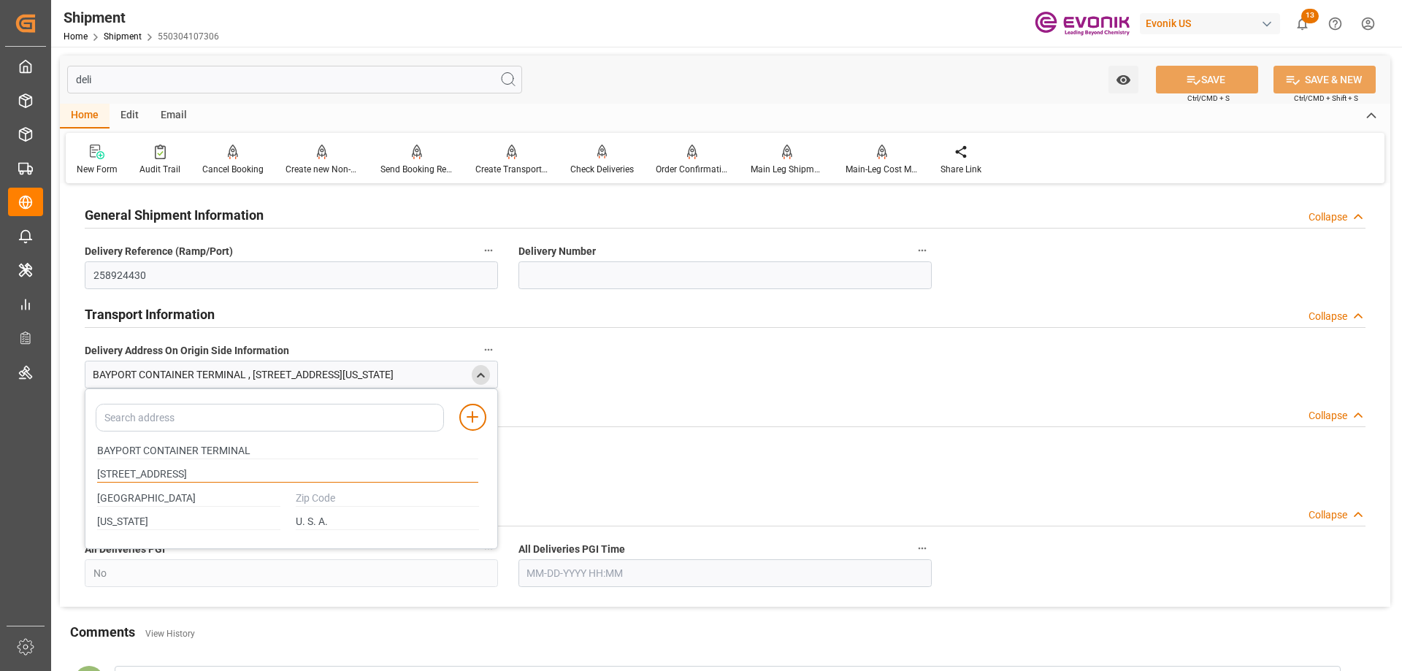
drag, startPoint x: 200, startPoint y: 470, endPoint x: 87, endPoint y: 465, distance: 113.3
click at [87, 465] on div "Add address to address book BAYPORT CONTAINER TERMINAL 12621 PORT ROAD HOUSTON …" at bounding box center [291, 468] width 413 height 161
click at [330, 497] on input "text" at bounding box center [387, 499] width 183 height 16
paste input "77586"
type input "77586"
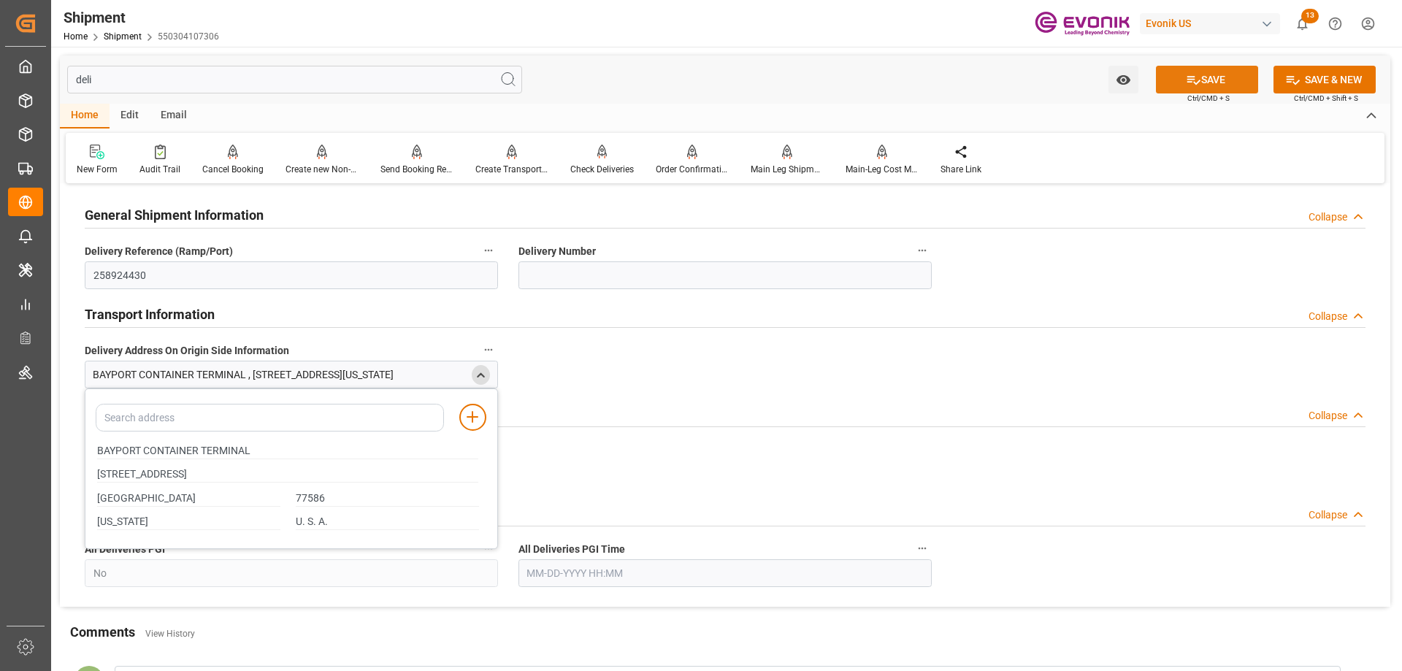
click at [1209, 76] on button "SAVE" at bounding box center [1207, 80] width 102 height 28
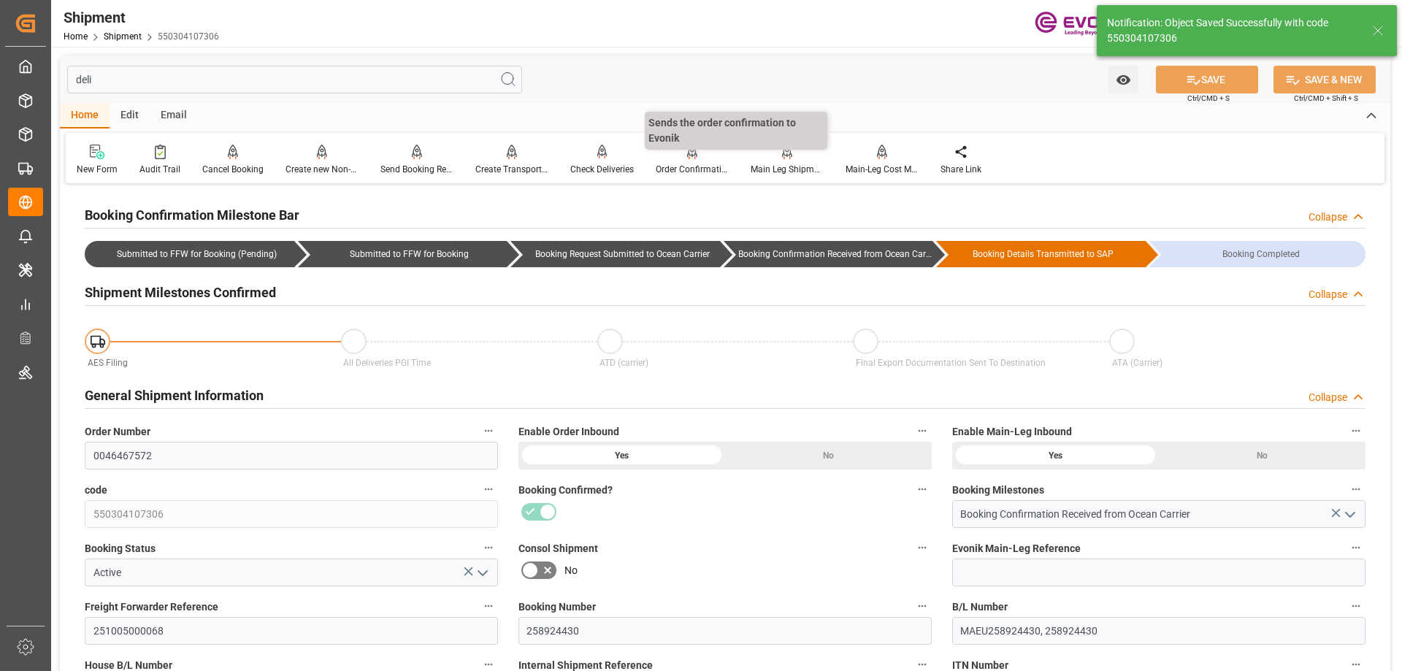
click at [688, 161] on div "Order Confirmation" at bounding box center [692, 160] width 95 height 32
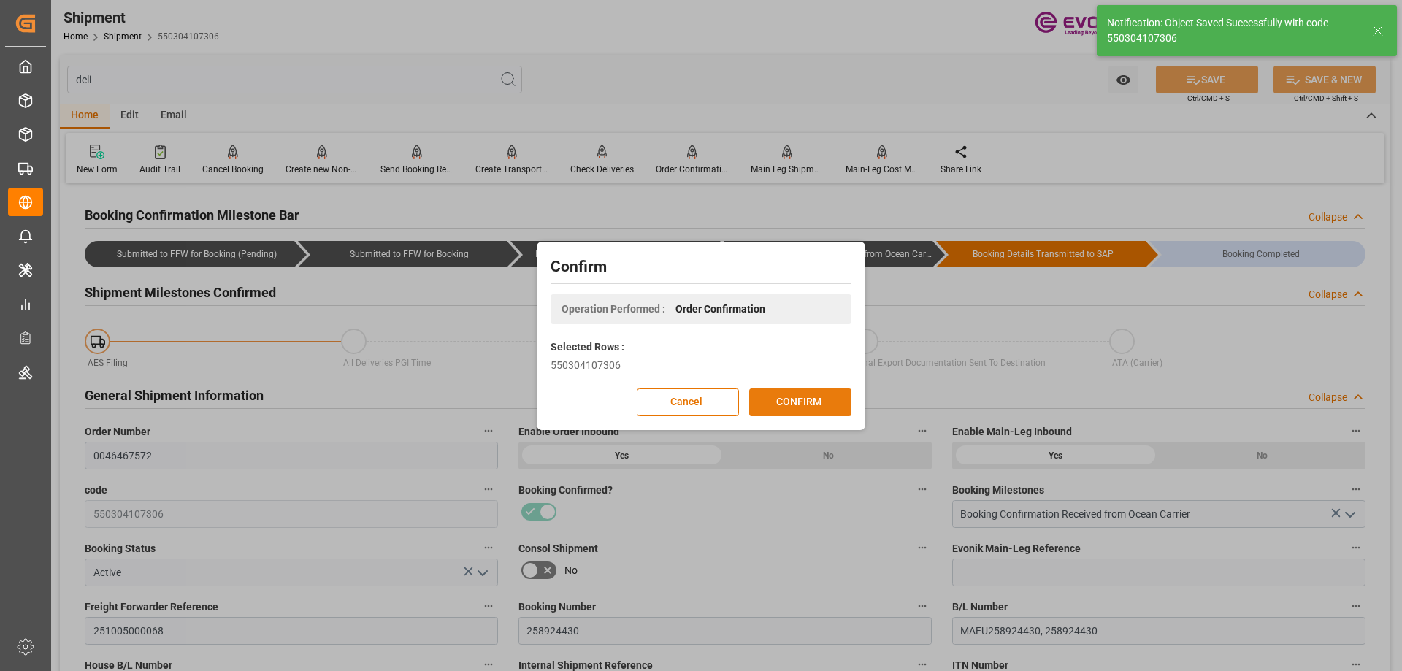
click at [824, 404] on button "CONFIRM" at bounding box center [800, 402] width 102 height 28
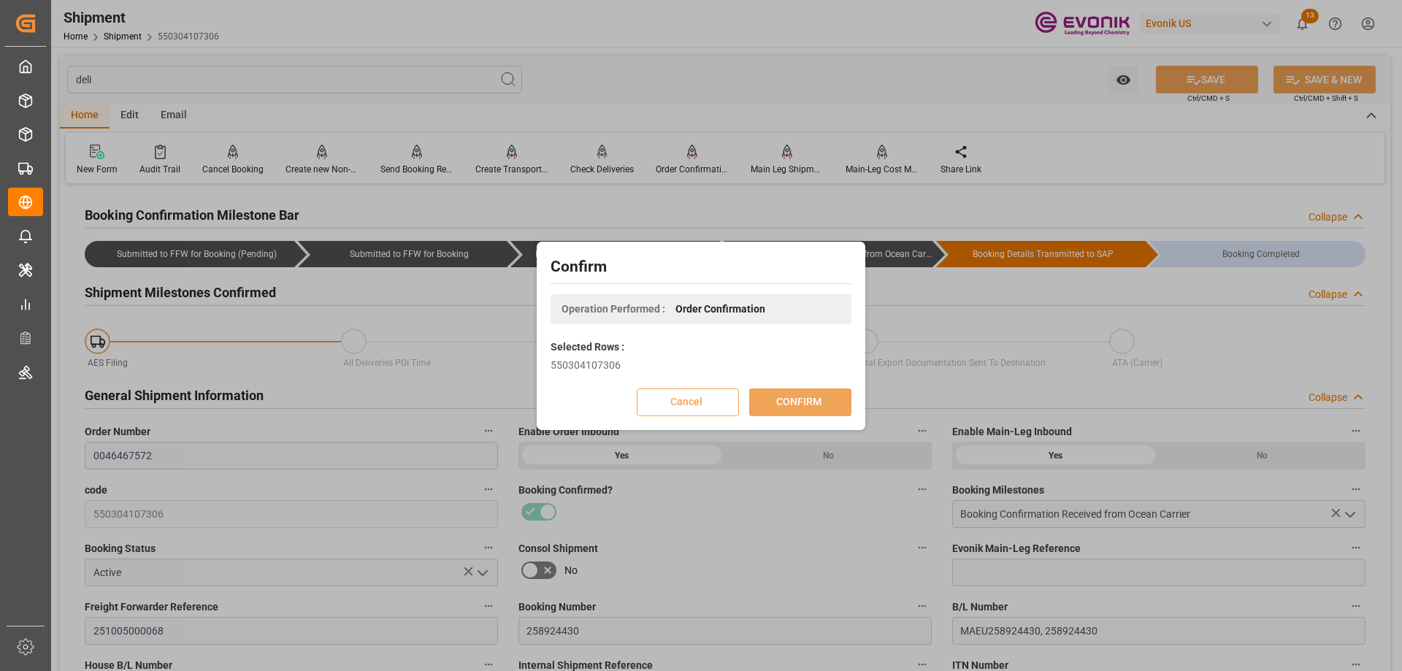
drag, startPoint x: 816, startPoint y: 382, endPoint x: 696, endPoint y: 60, distance: 343.5
click at [696, 60] on div "Confirm Operation Performed : Order Confirmation Selected Rows : 550304107306 C…" at bounding box center [701, 335] width 1402 height 671
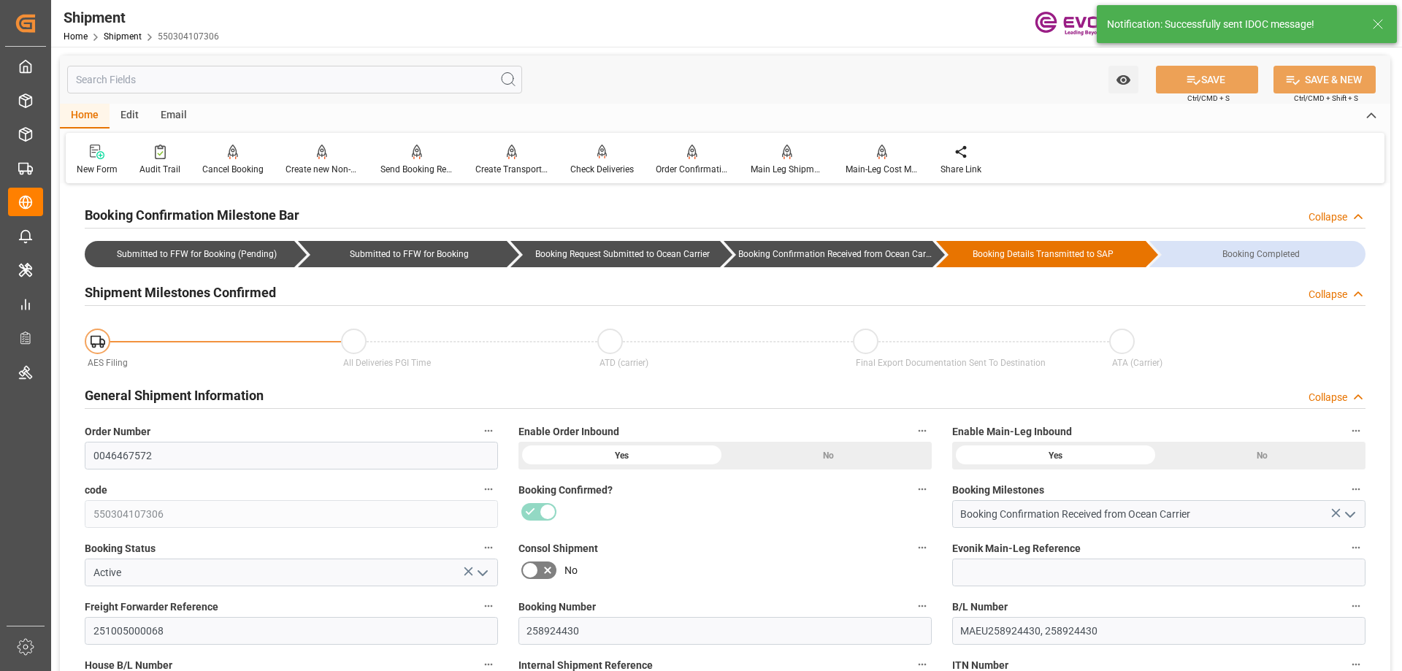
type input "Maersk"
type input "Maersk Line AS"
type input "10"
type input "460"
type input "8100"
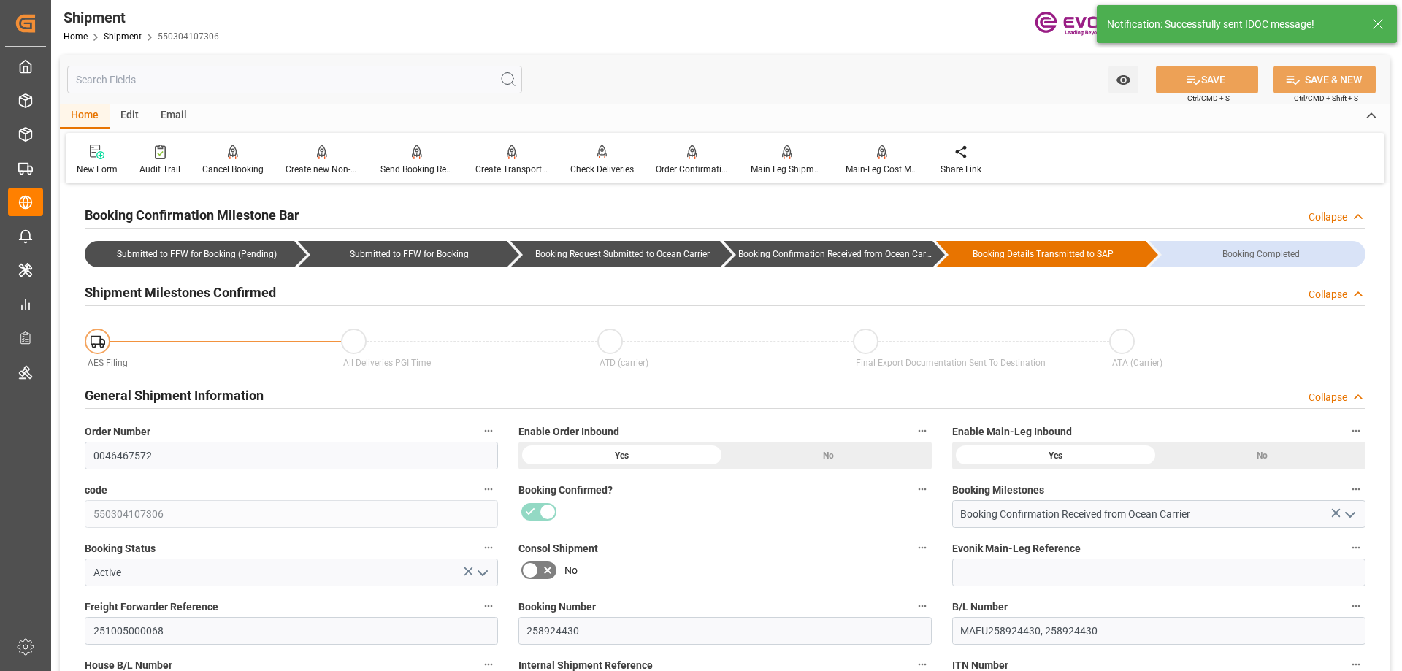
type input "15.5882"
type input "USHOU"
type input "JPYOK"
type input "9299927"
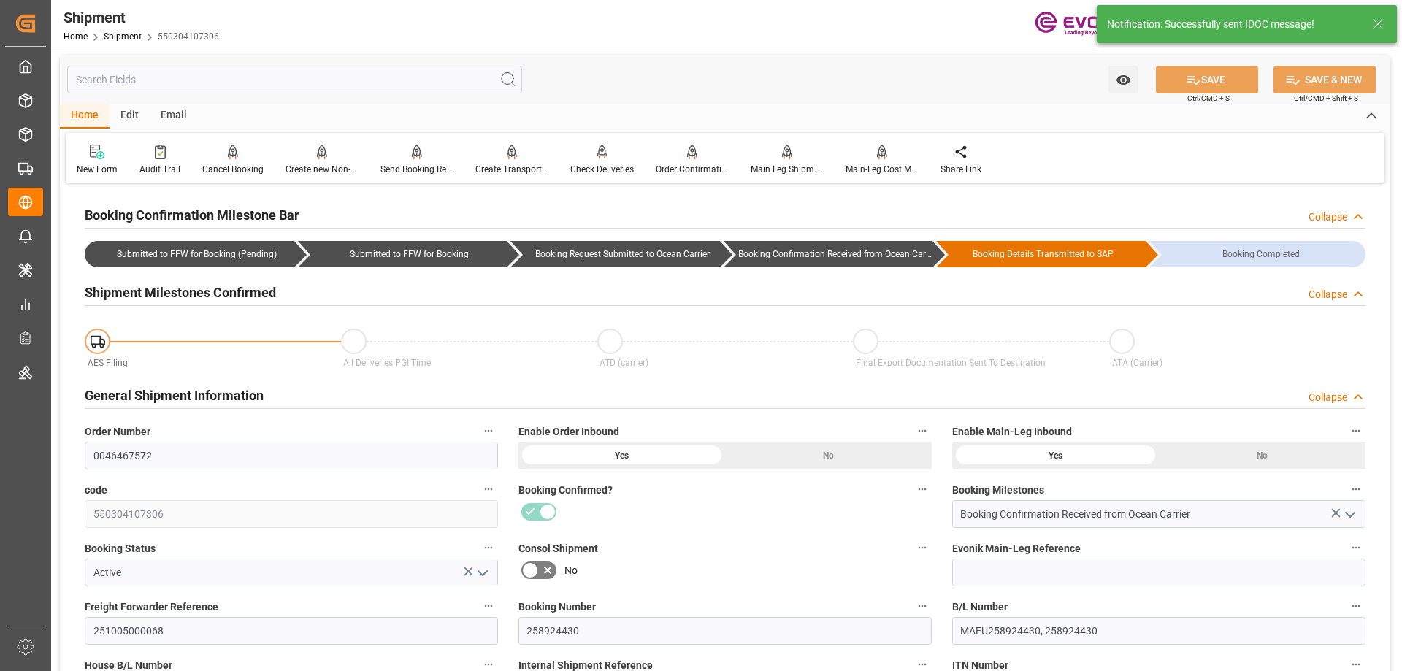
type input "9299927"
type input "1112"
type input "712"
type input "0"
type input "400"
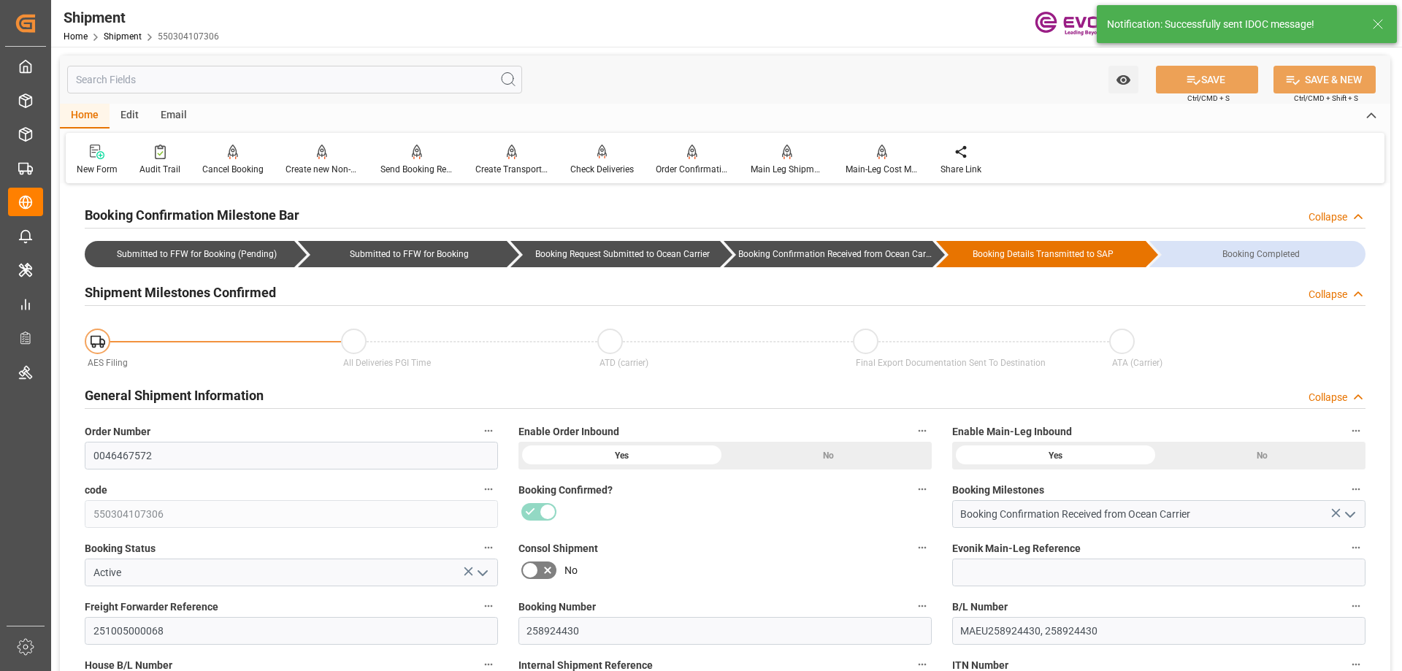
type input "40"
type input "DR"
type input "0"
type input "Maersk"
type input "Maersk Line AS"
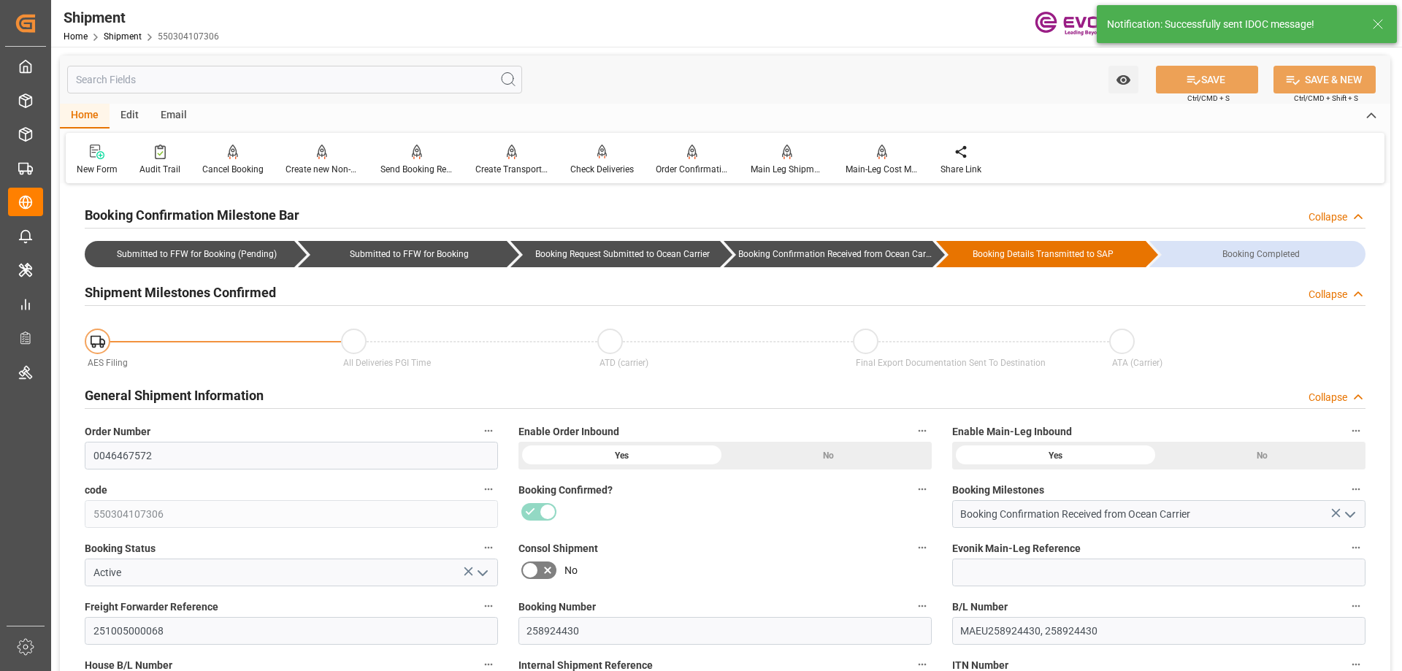
type input "10-11-2025 00:00"
type input "11-30-2025 00:00"
type input "10-06-2025 18:00"
type input "10-03-2025 00:00"
type input "10-02-2025 00:00"
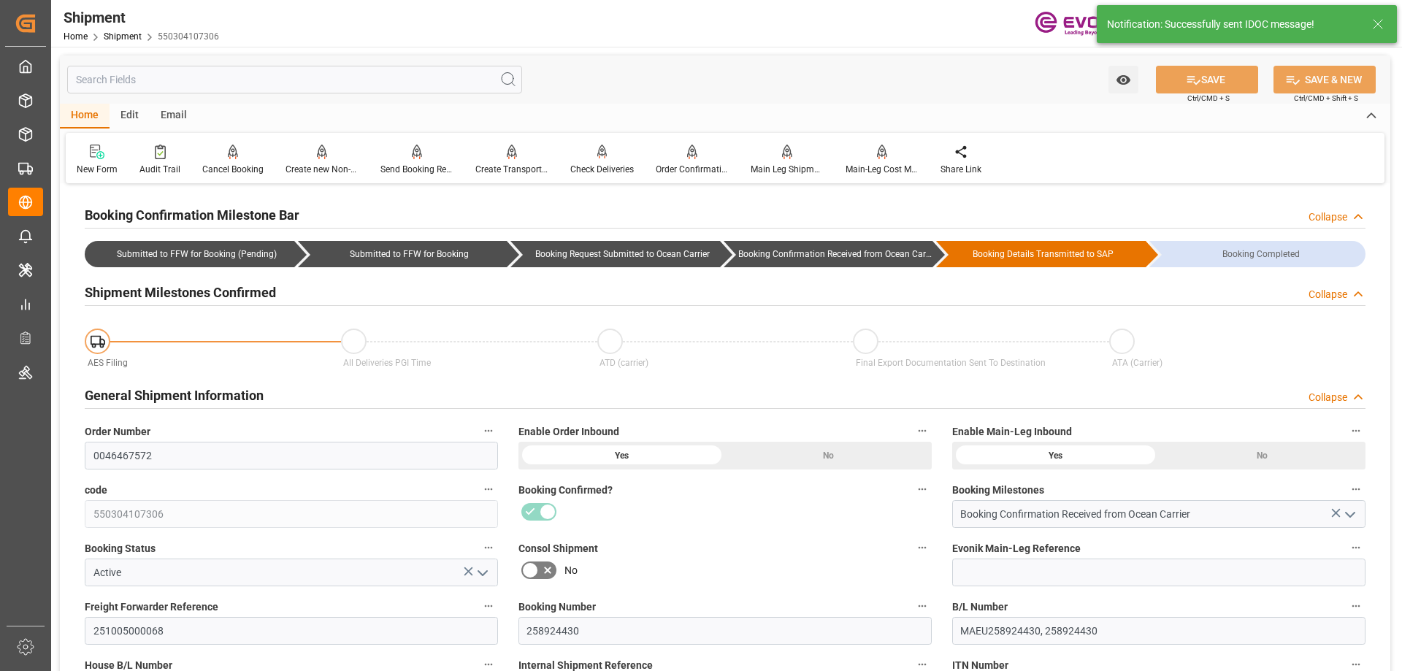
type input "10-06-2025 18:00"
type input "01-10-2026"
type input "08-29-2025 00:00"
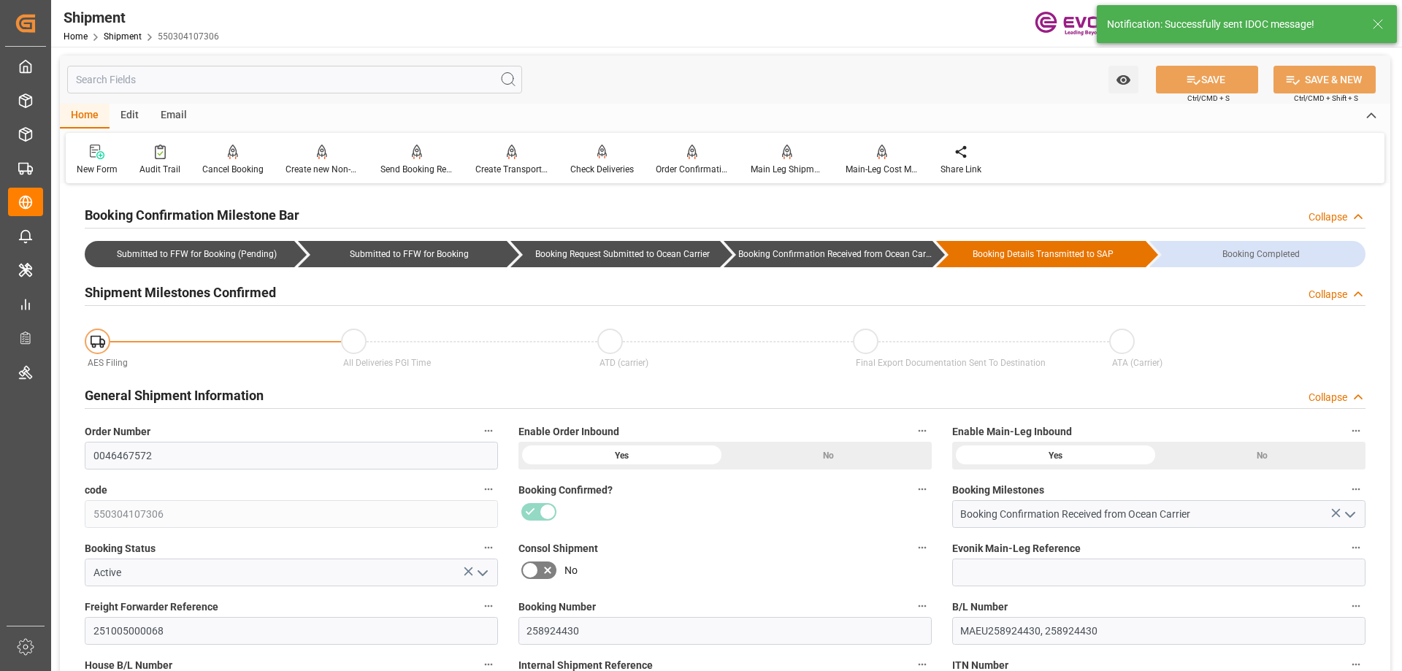
type input "08-29-2025 07:00"
type input "08-29-2025 06:27"
type input "09-02-2025 12:37"
type input "08-29-2025 06:20"
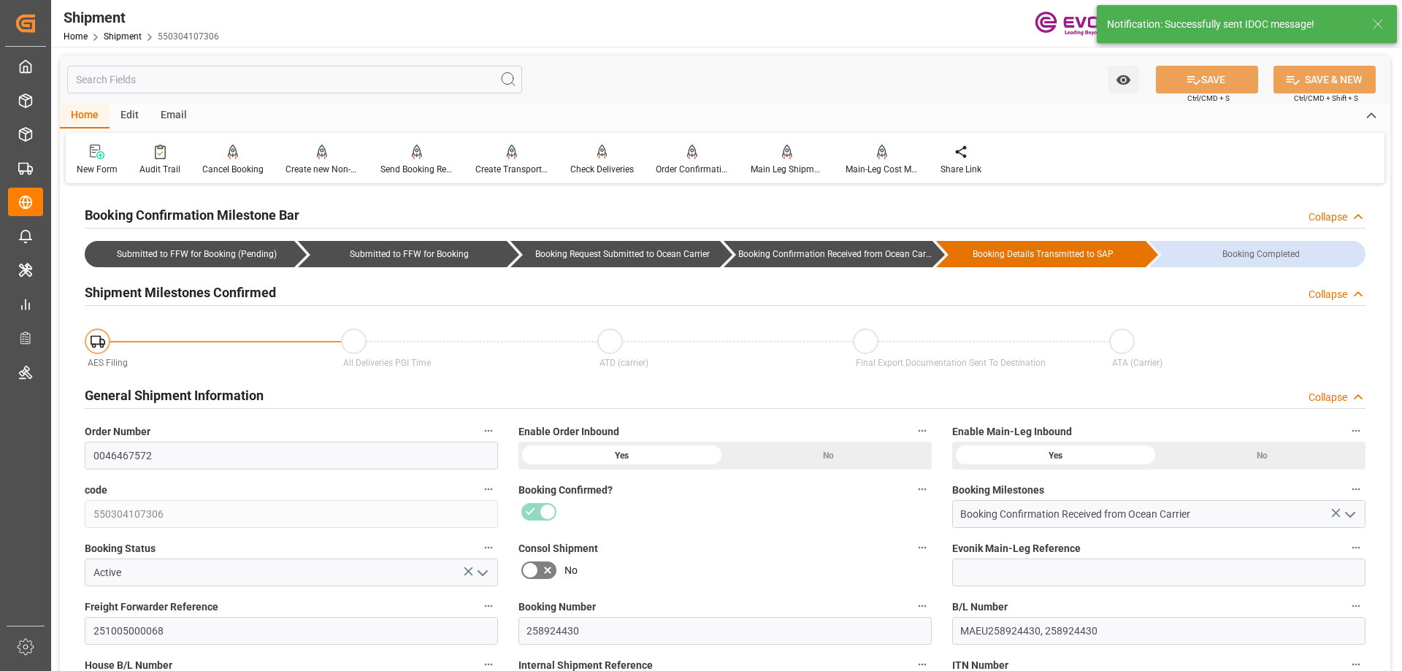
type input "09-02-2025 12:37"
type input "09-02-2025 00:00"
type input "08-29-2025 00:00"
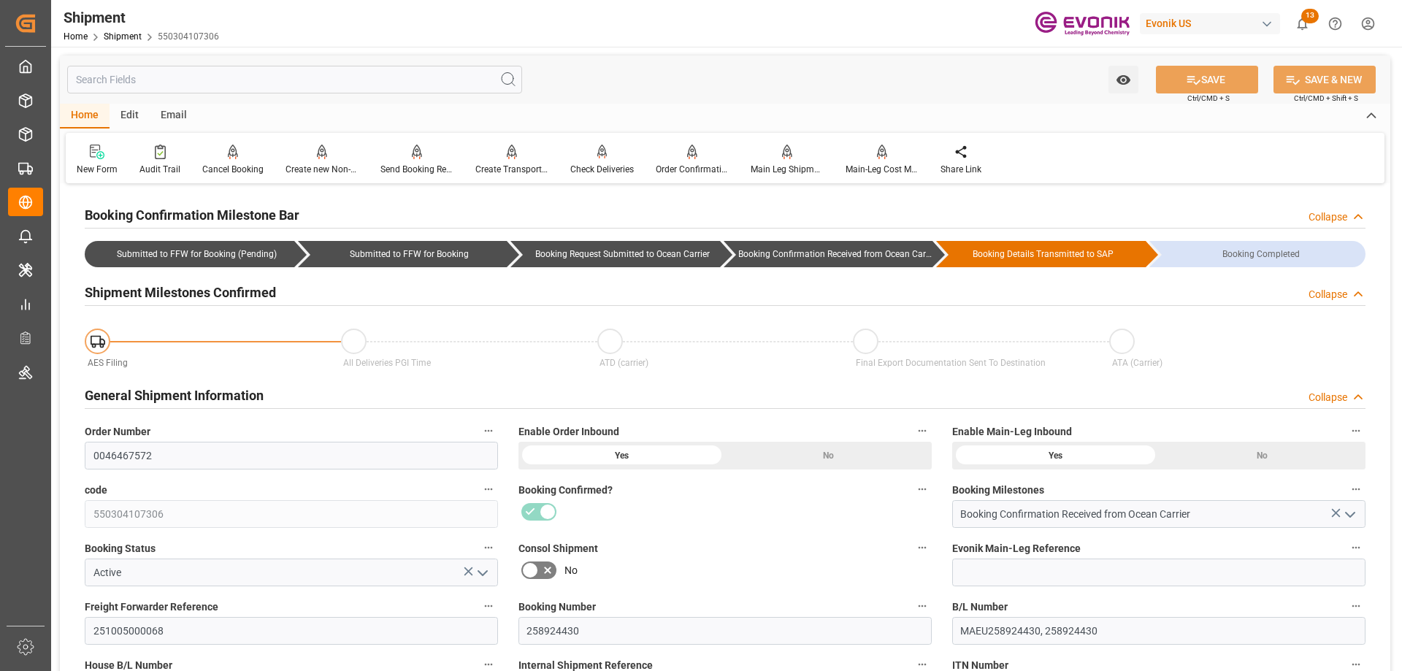
click at [348, 87] on input "text" at bounding box center [294, 80] width 455 height 28
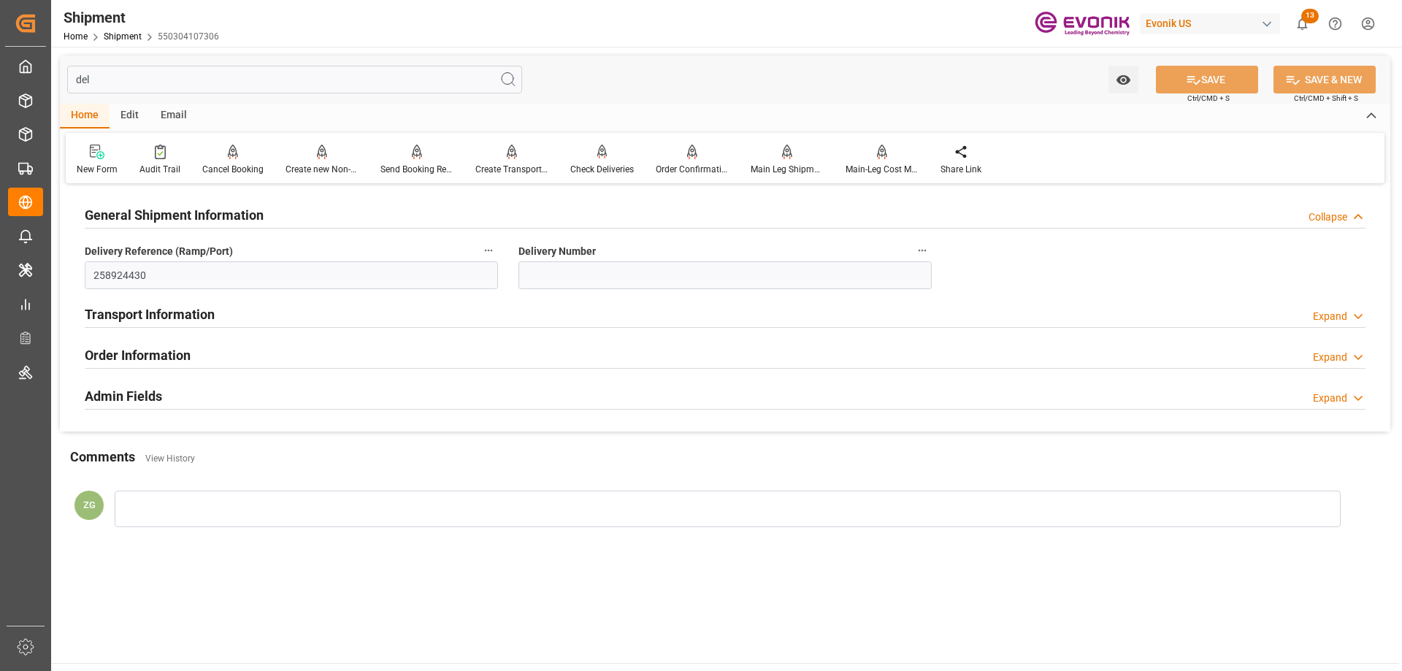
type input "deli"
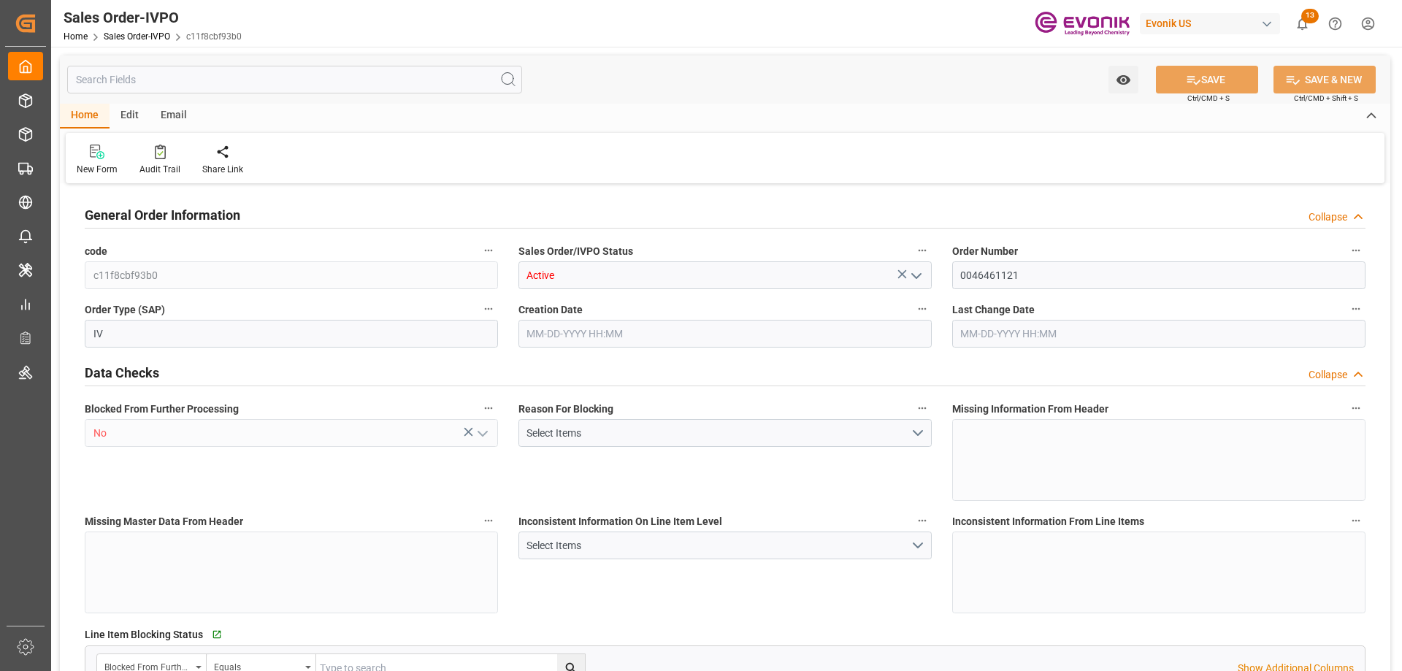
type input "JPYOK"
type input "0"
type input "1"
type input "2"
type input "20000"
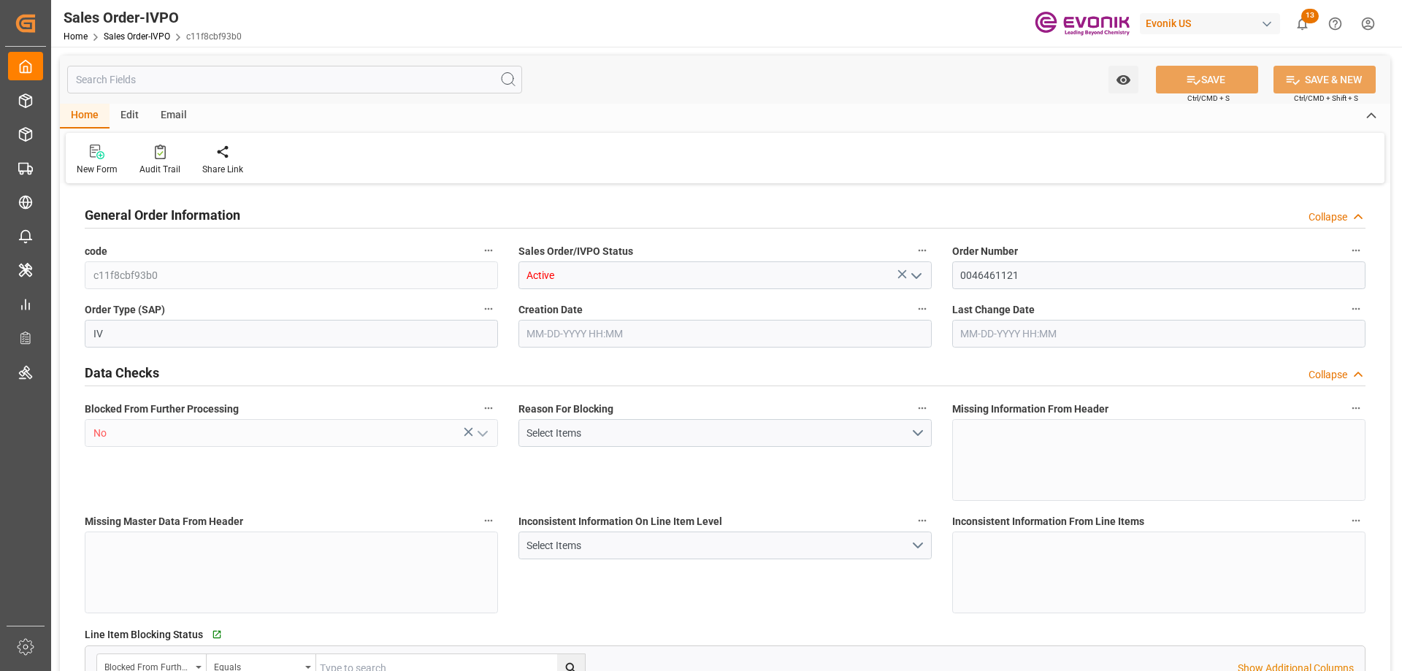
type input "0"
type input "17000"
type input "30"
type input "07-01-2025 18:52"
type input "08-29-2025 08:49"
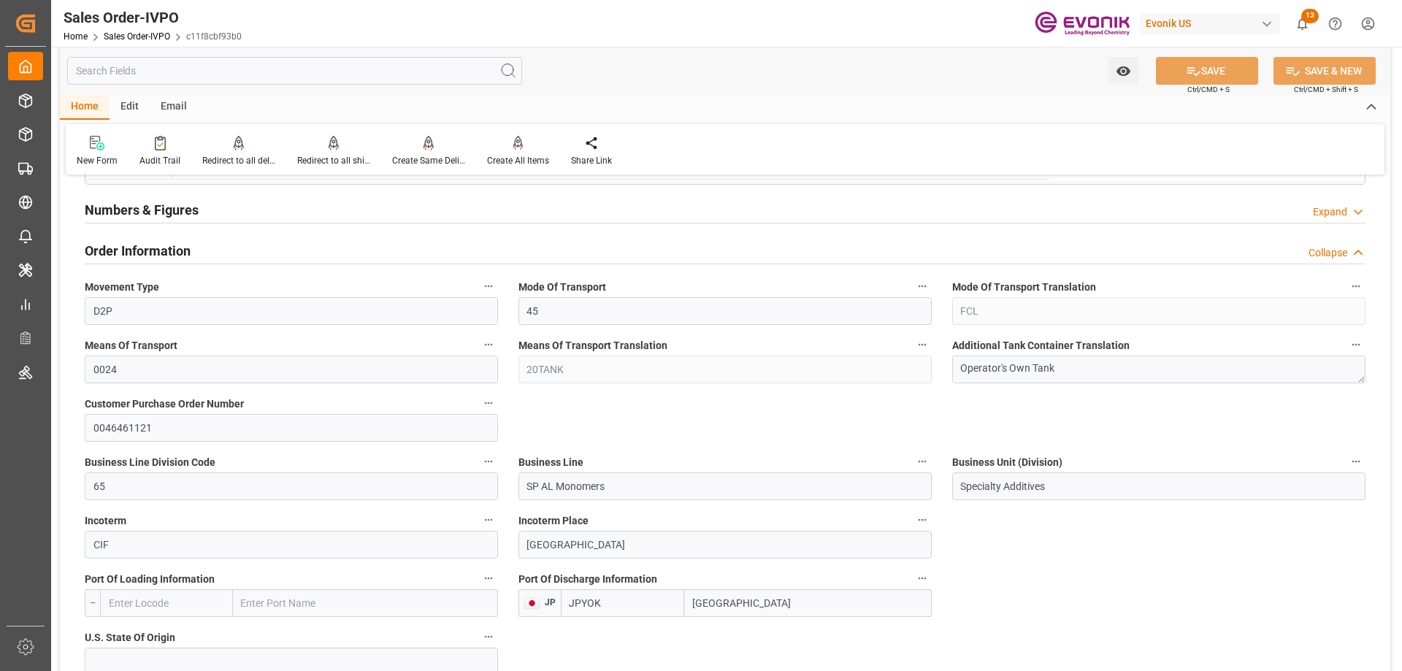
scroll to position [949, 0]
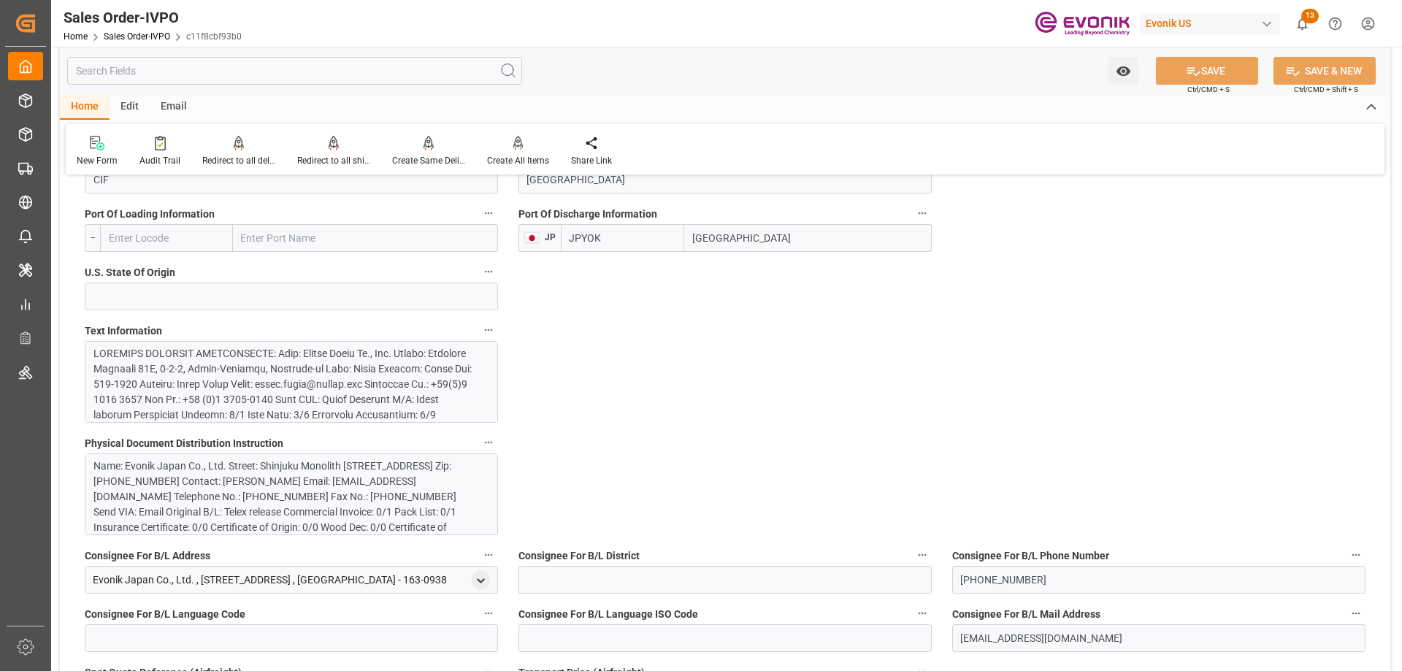
click at [431, 389] on div at bounding box center [285, 468] width 385 height 245
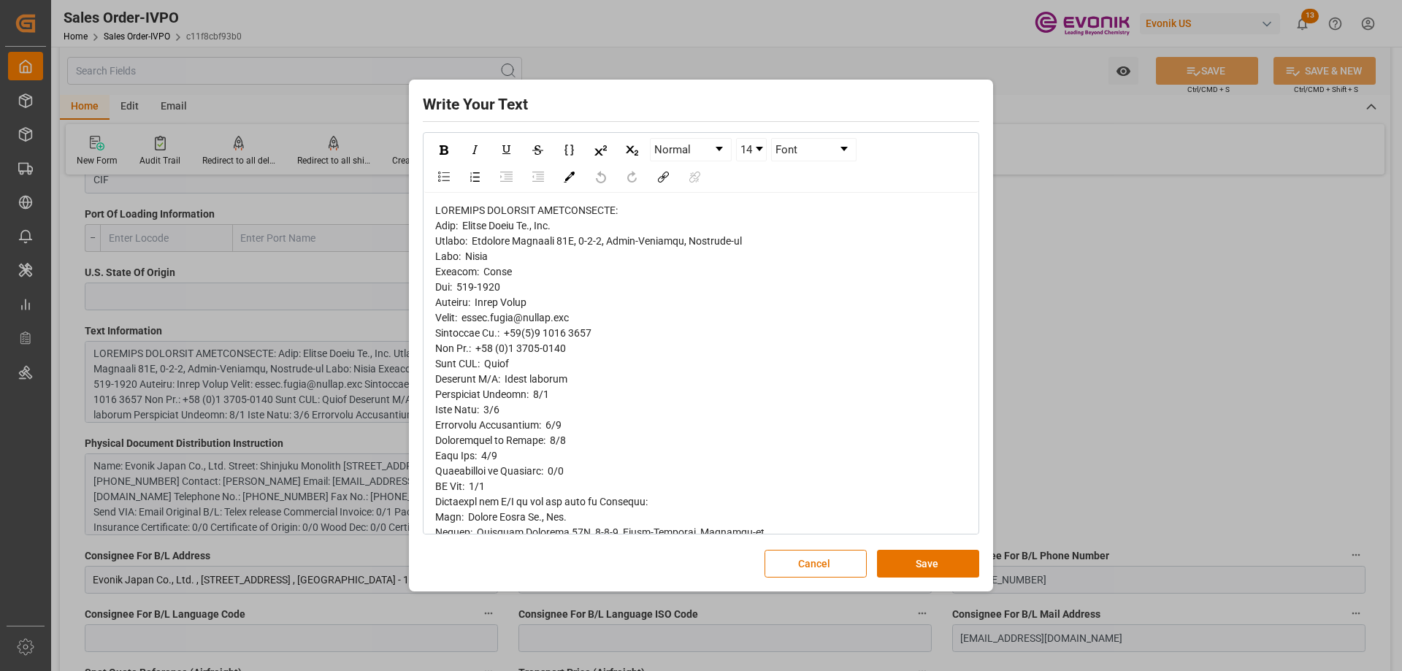
scroll to position [339, 0]
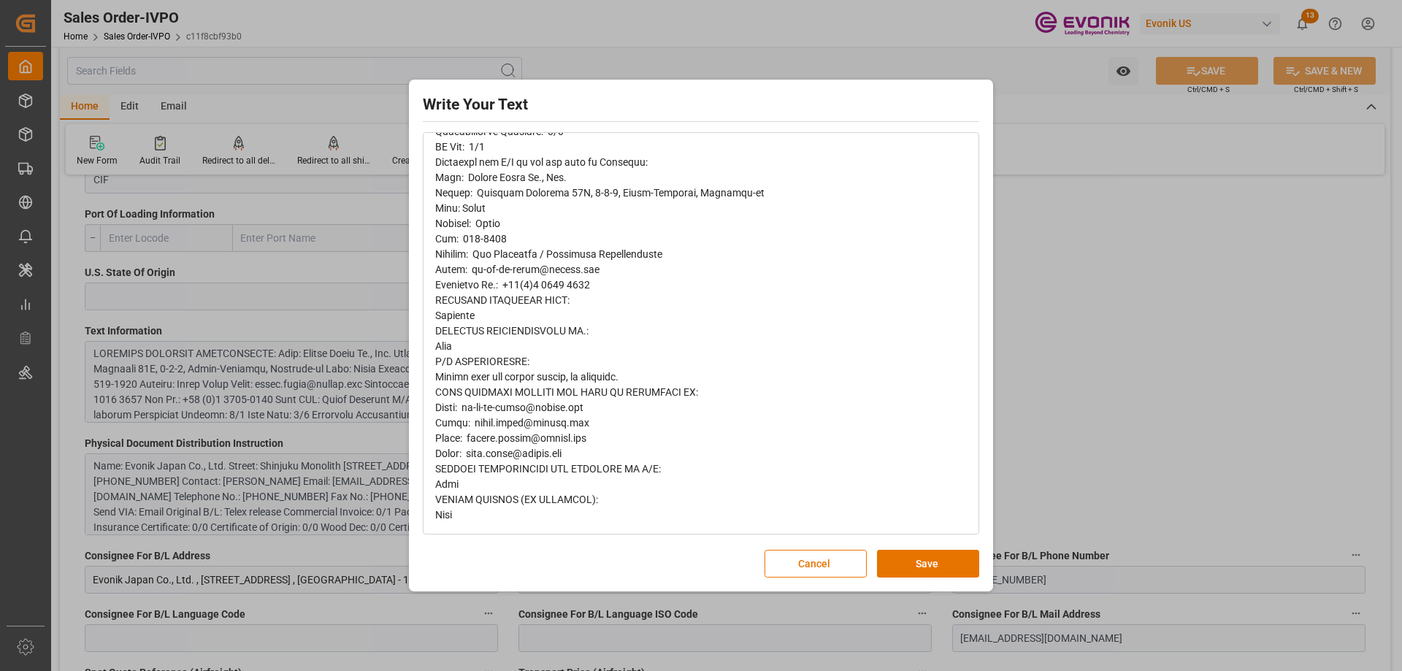
click at [1077, 358] on div "Write Your Text Normal 14 Font Cancel Save" at bounding box center [701, 335] width 1402 height 671
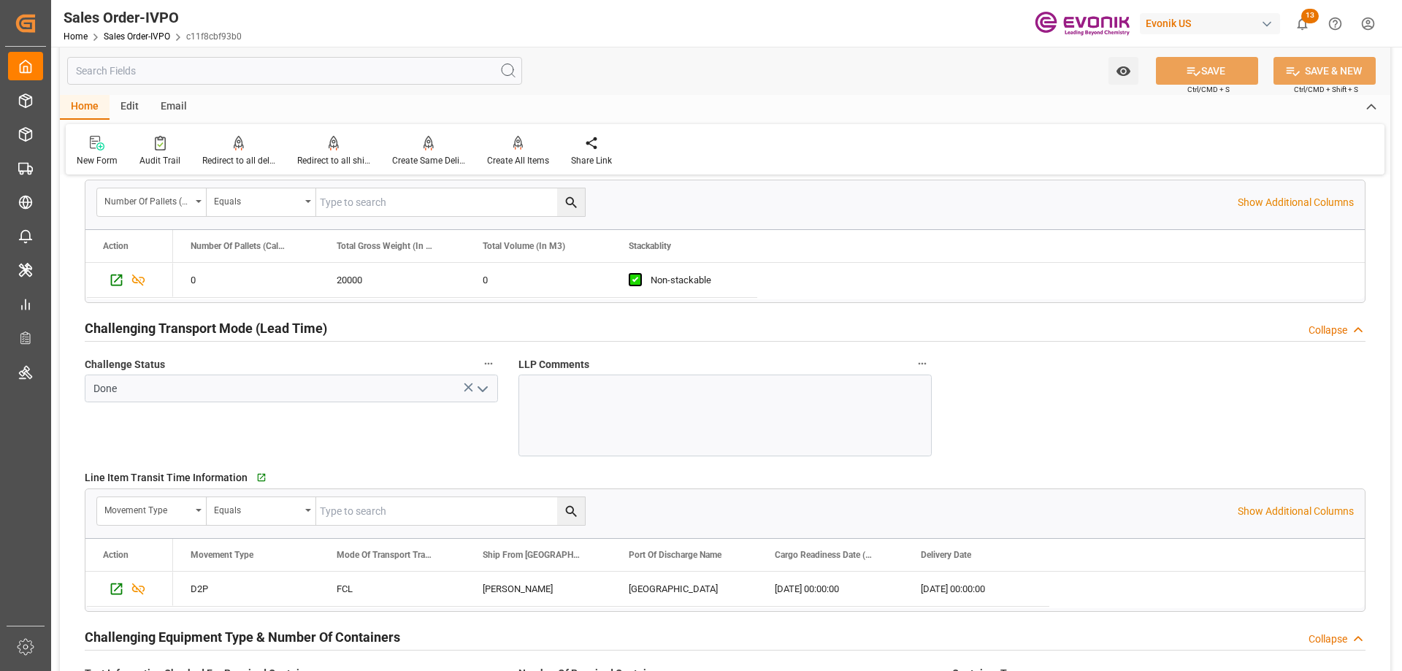
scroll to position [2263, 0]
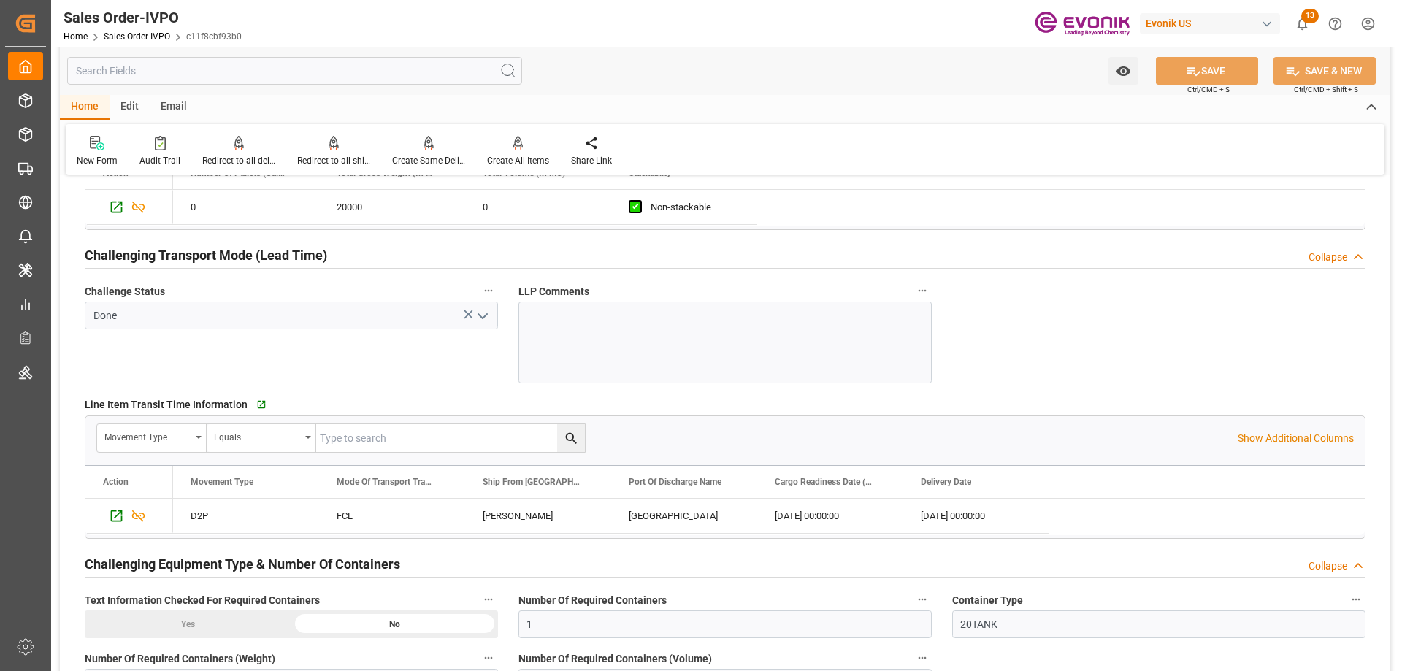
click at [188, 66] on input "text" at bounding box center [294, 71] width 455 height 28
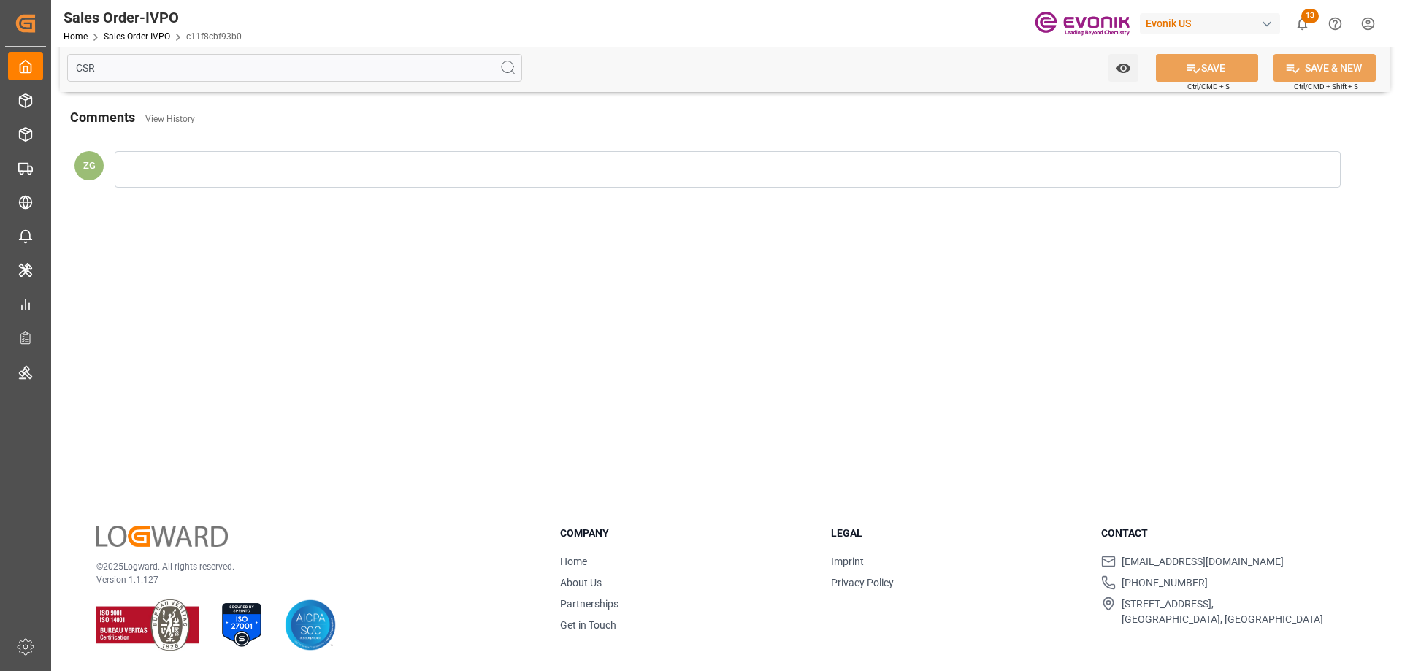
scroll to position [0, 0]
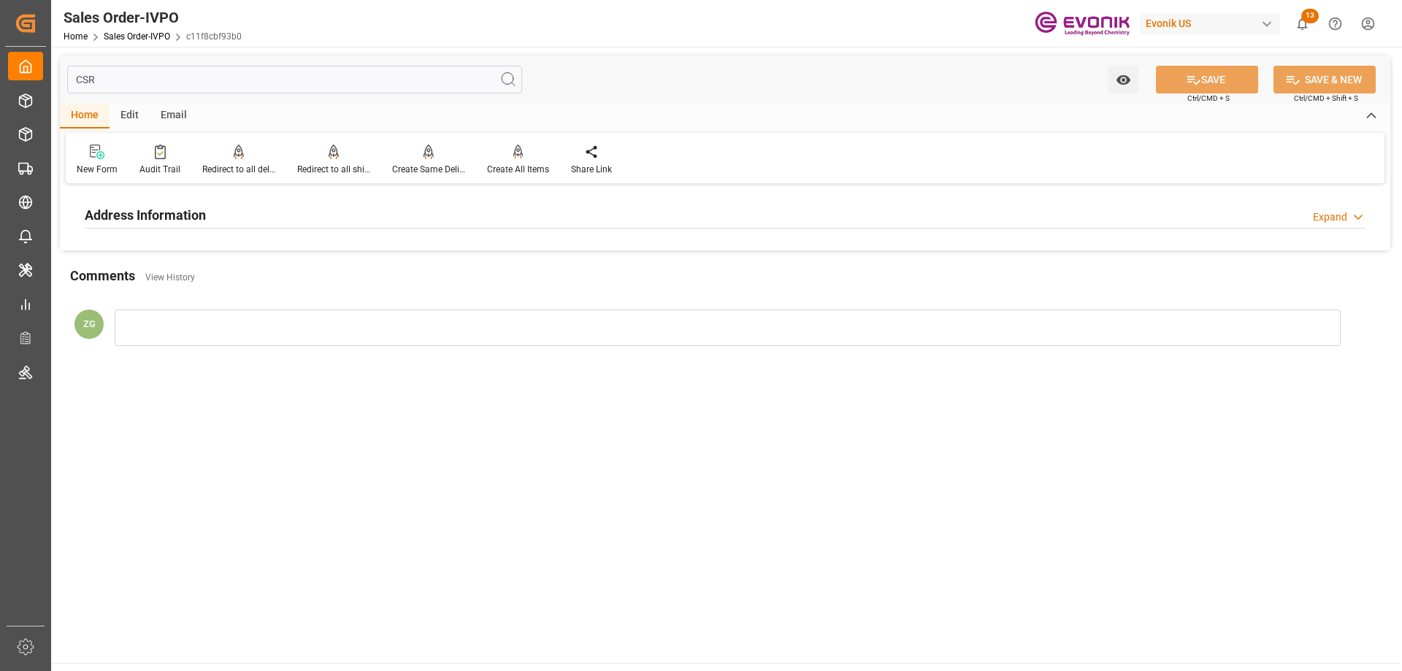
type input "CSR"
click at [124, 237] on div "Address Information Expand CSR Partner ID 0000927490 CSR Salutation CSR Address…" at bounding box center [725, 219] width 1330 height 63
click at [130, 220] on h2 "Address Information" at bounding box center [145, 215] width 121 height 20
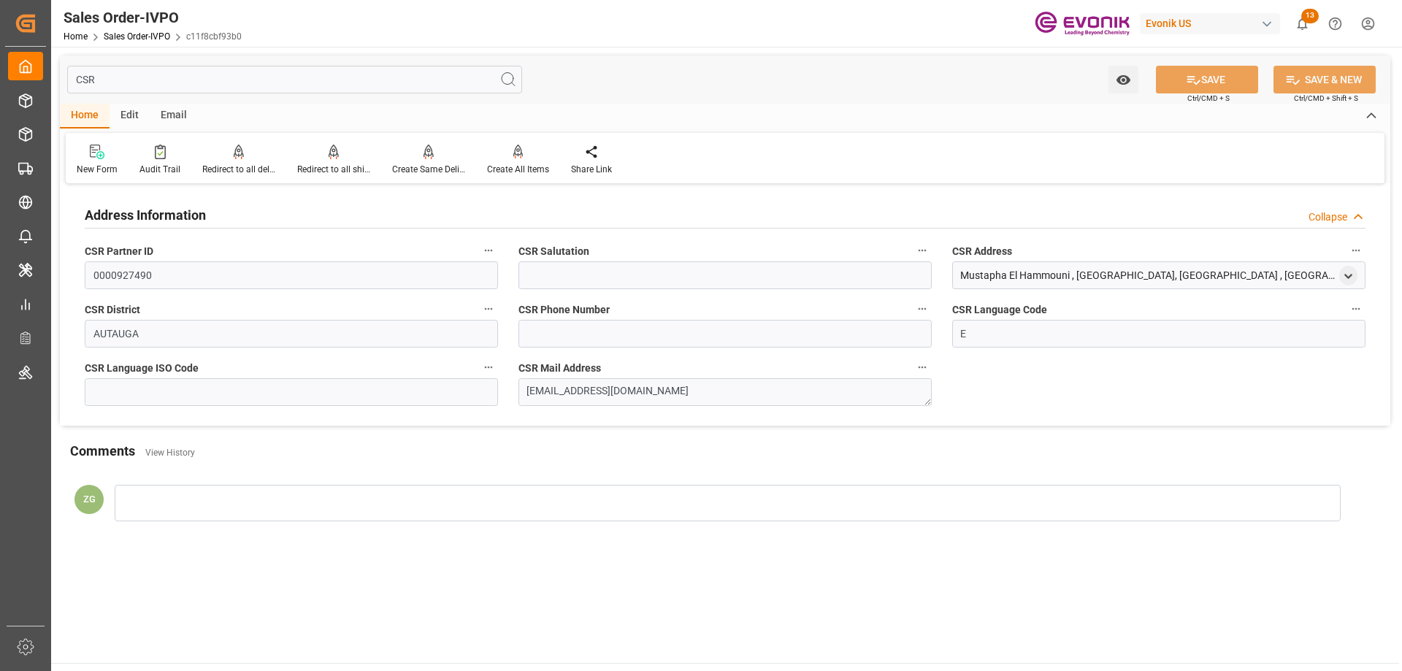
click at [131, 86] on input "CSR" at bounding box center [294, 80] width 455 height 28
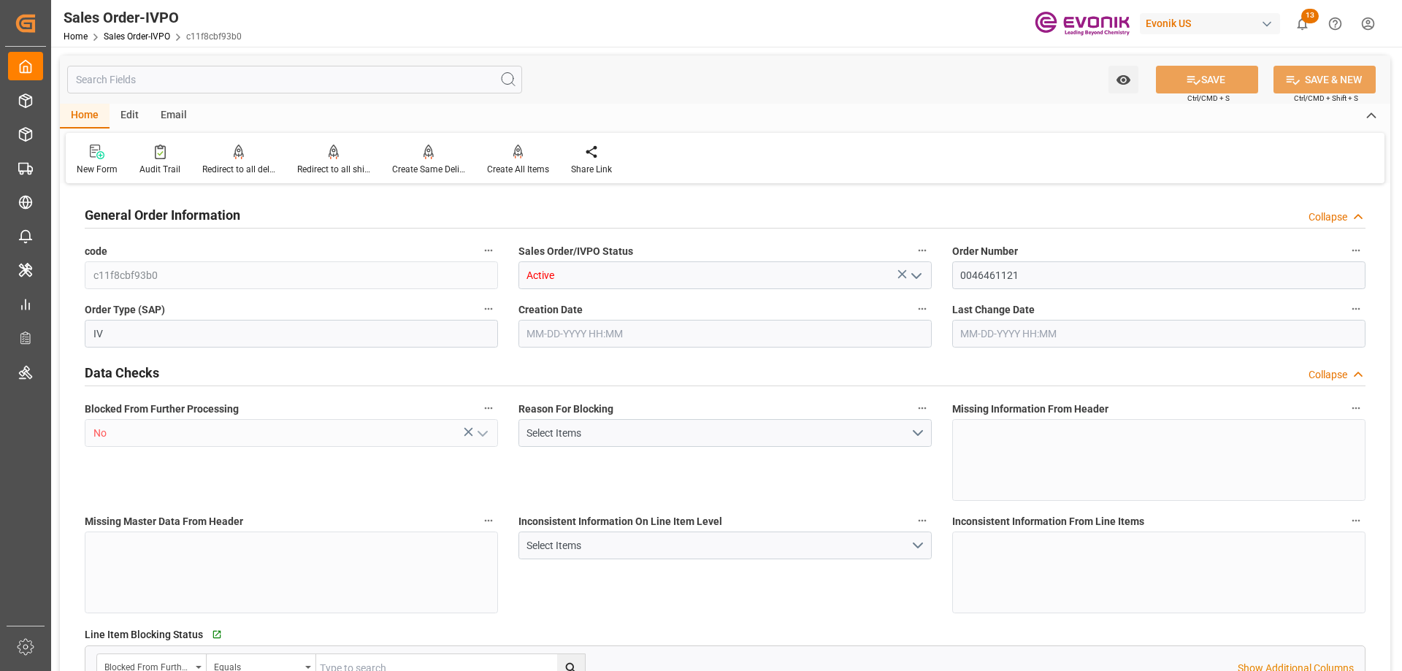
type input "JPYOK"
type input "0"
type input "1"
type input "2"
type input "20000"
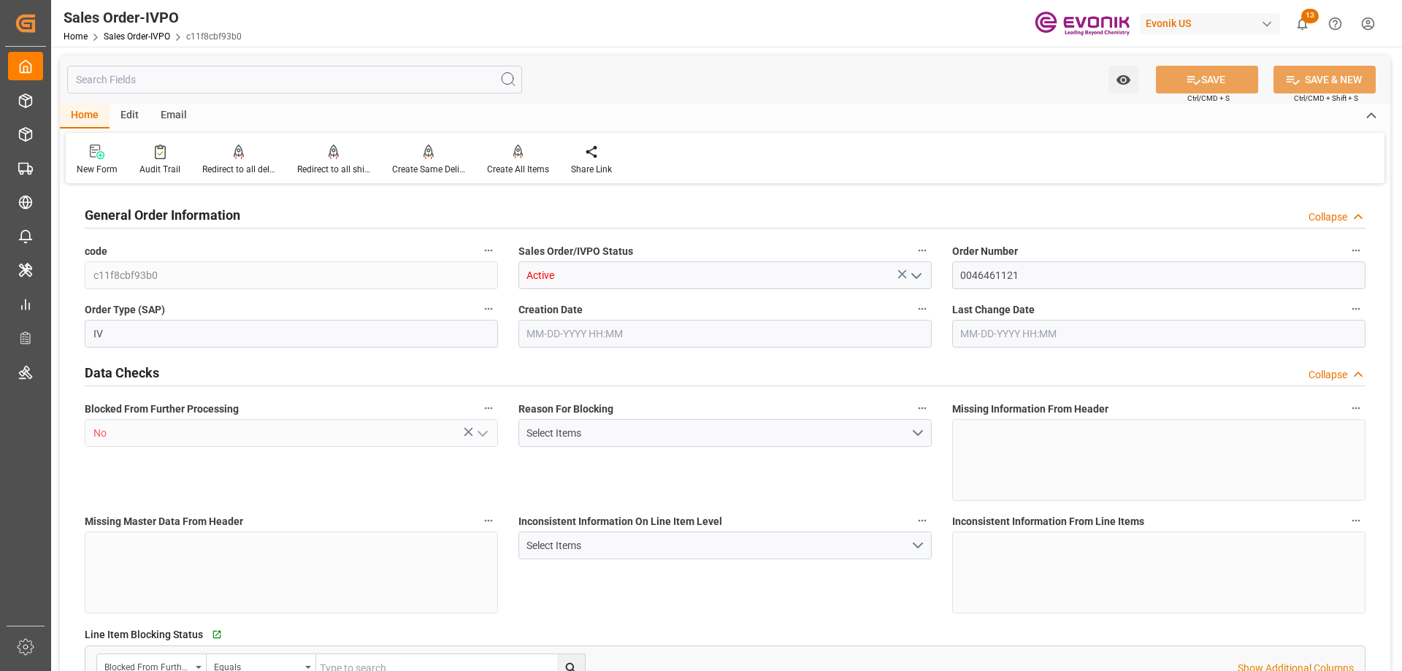
type input "0"
type input "17000"
type input "30"
type input "07-01-2025 18:52"
type input "08-29-2025 08:49"
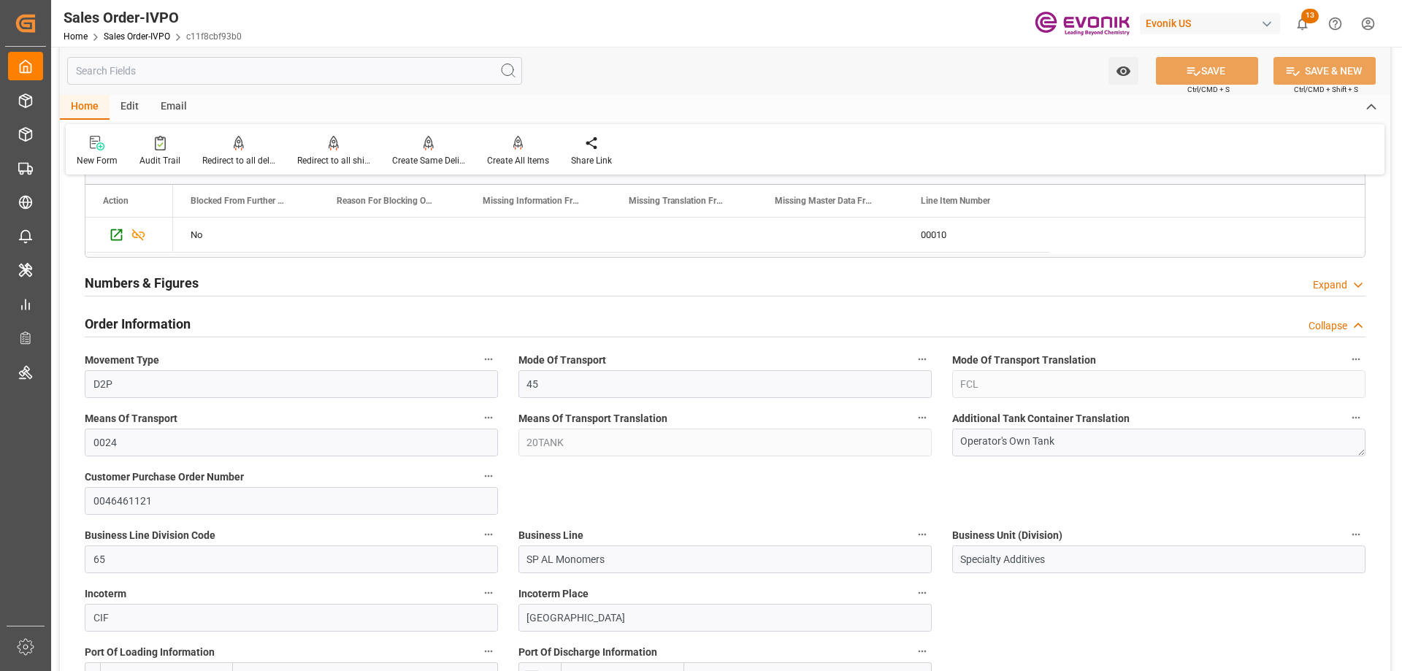
scroll to position [876, 0]
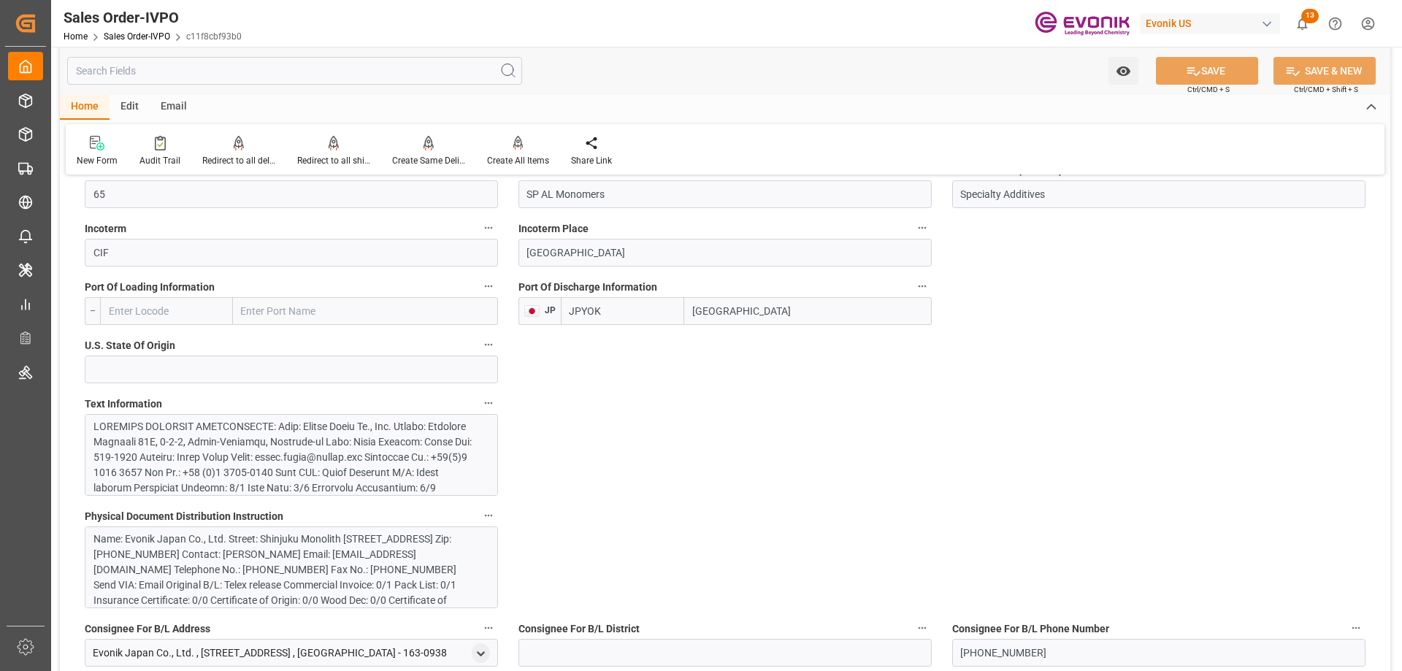
click at [211, 448] on div at bounding box center [285, 541] width 385 height 245
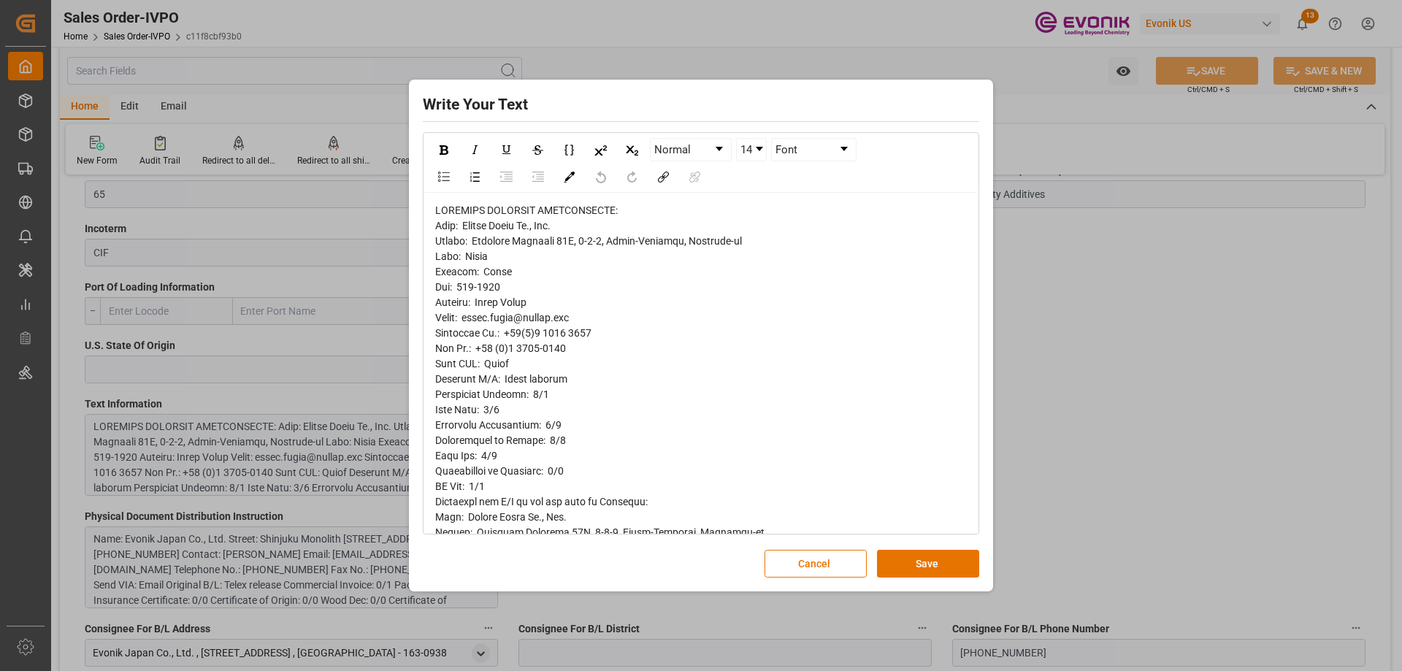
scroll to position [339, 0]
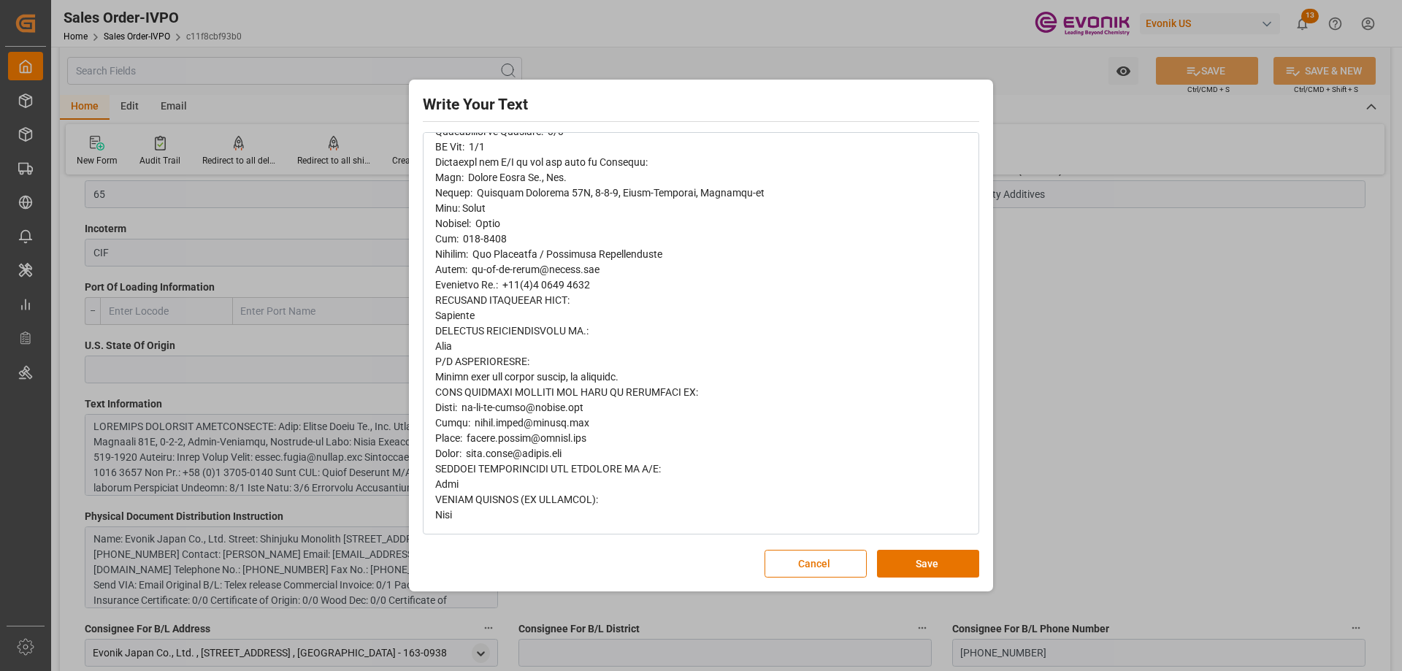
click at [1197, 290] on div "Write Your Text Normal 14 Font Cancel Save" at bounding box center [701, 335] width 1402 height 671
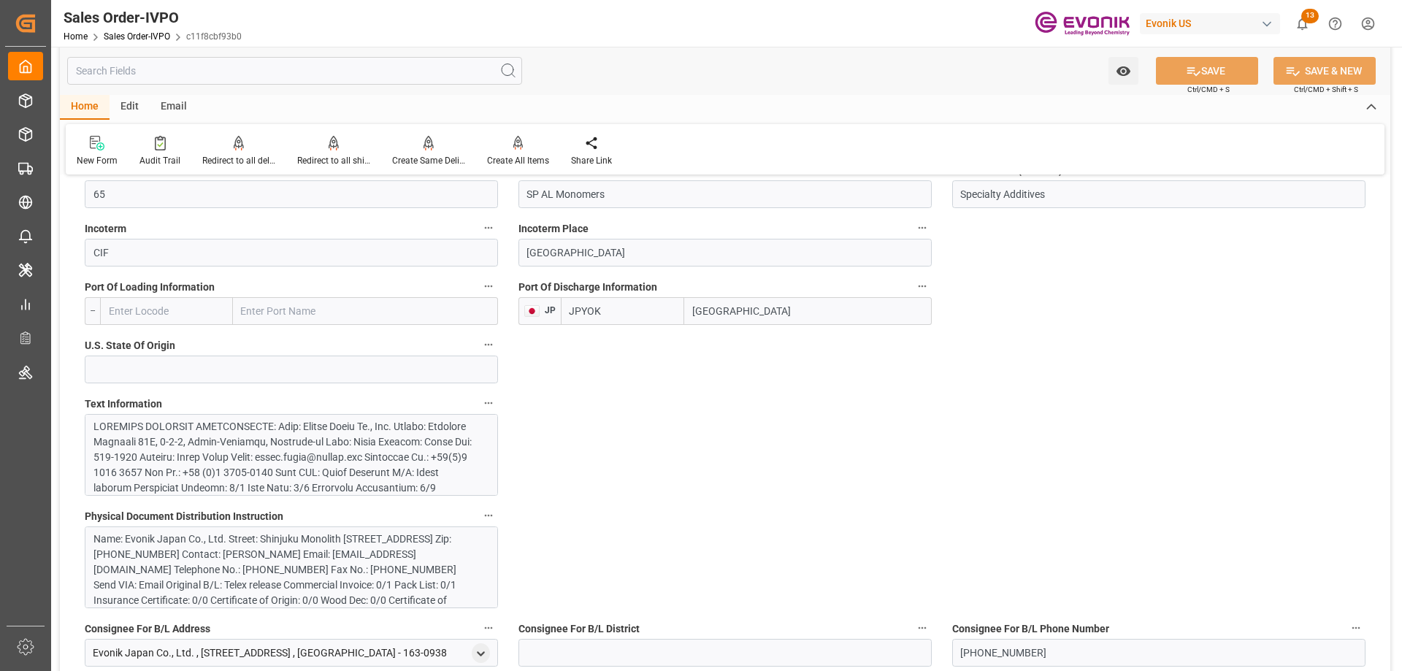
scroll to position [657, 0]
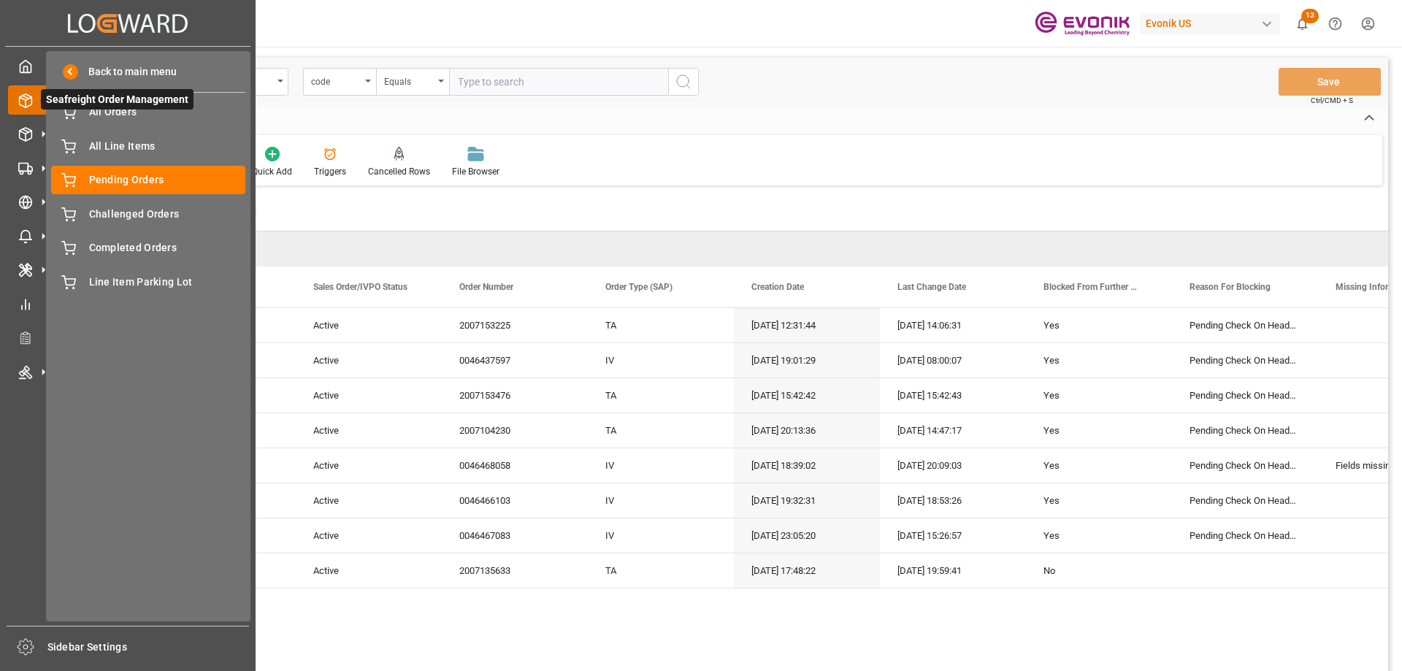
click at [27, 104] on icon at bounding box center [25, 100] width 15 height 15
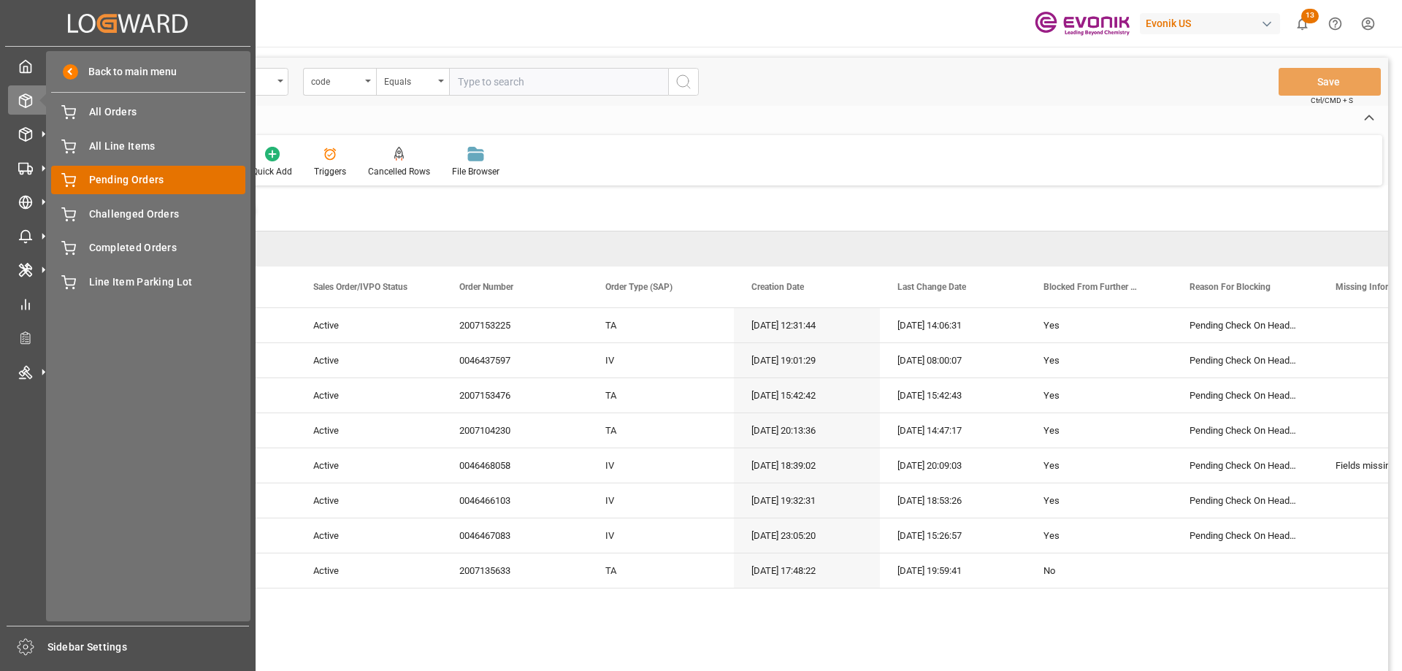
click at [157, 179] on span "Pending Orders" at bounding box center [167, 179] width 157 height 15
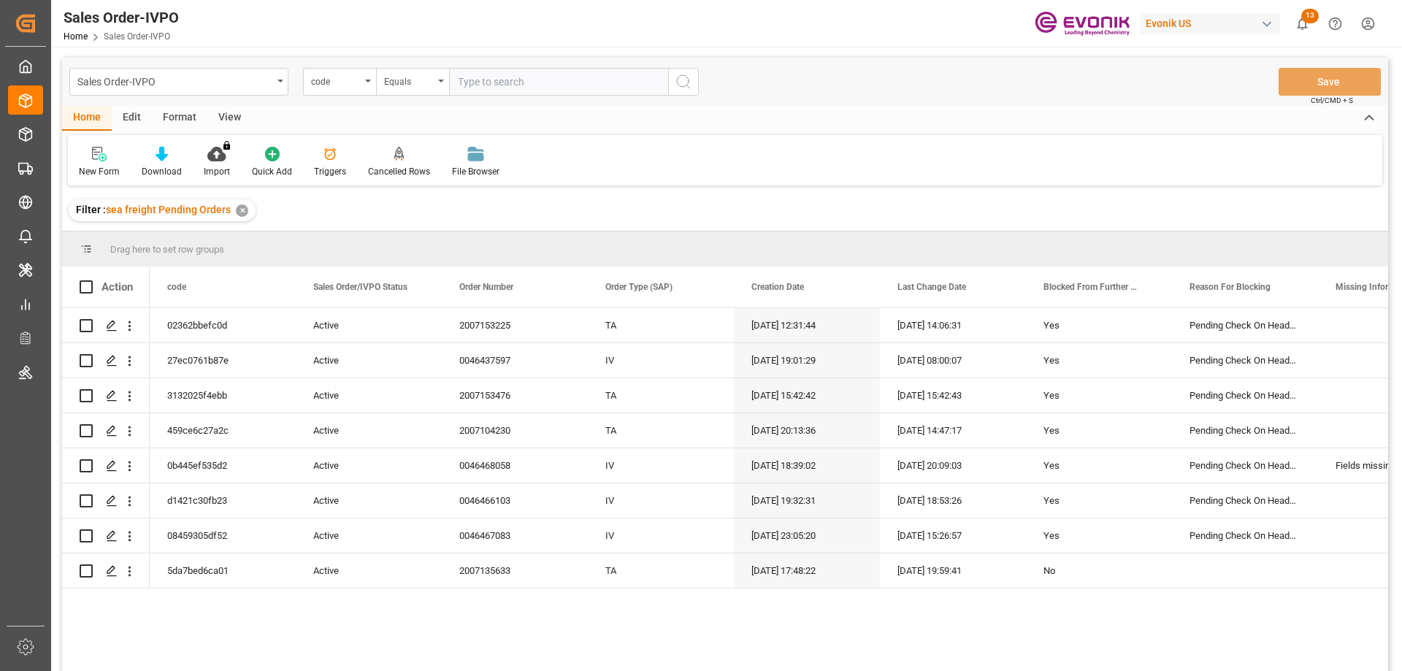
click at [231, 117] on div "View" at bounding box center [229, 118] width 45 height 25
click at [169, 161] on icon at bounding box center [165, 154] width 15 height 15
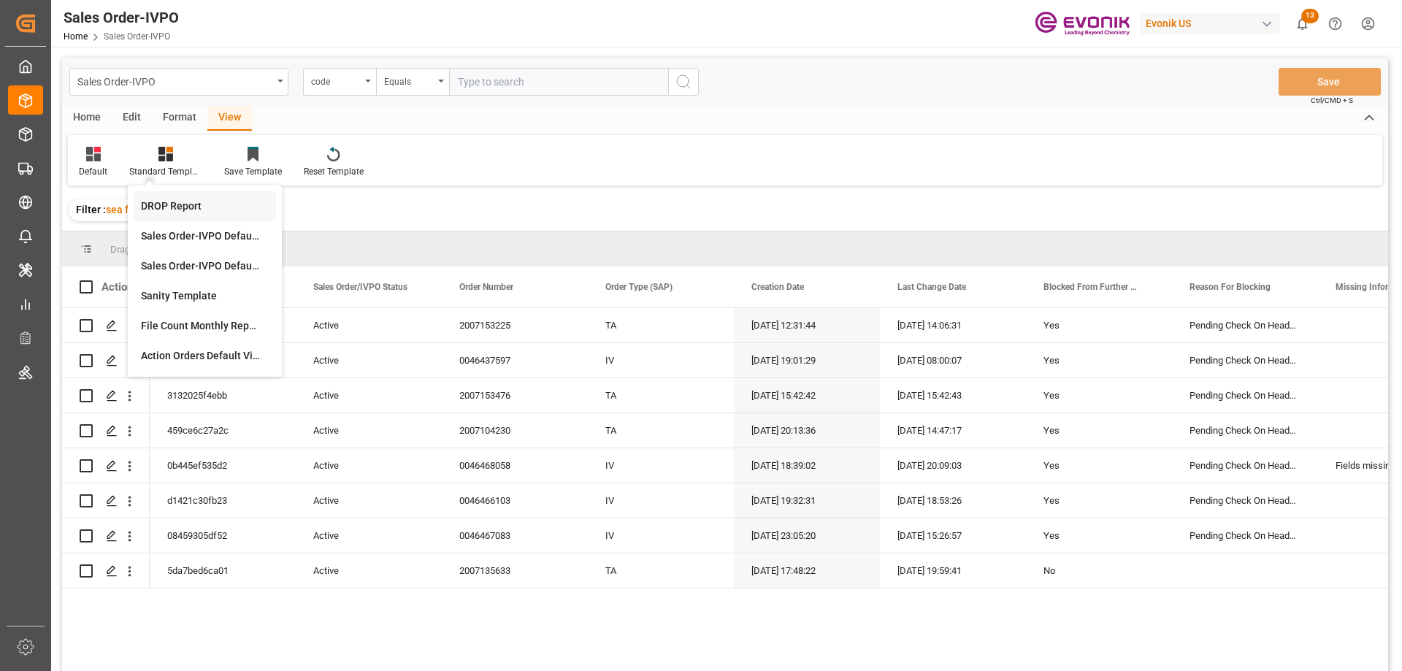
click at [165, 210] on div "DROP Report" at bounding box center [205, 206] width 128 height 15
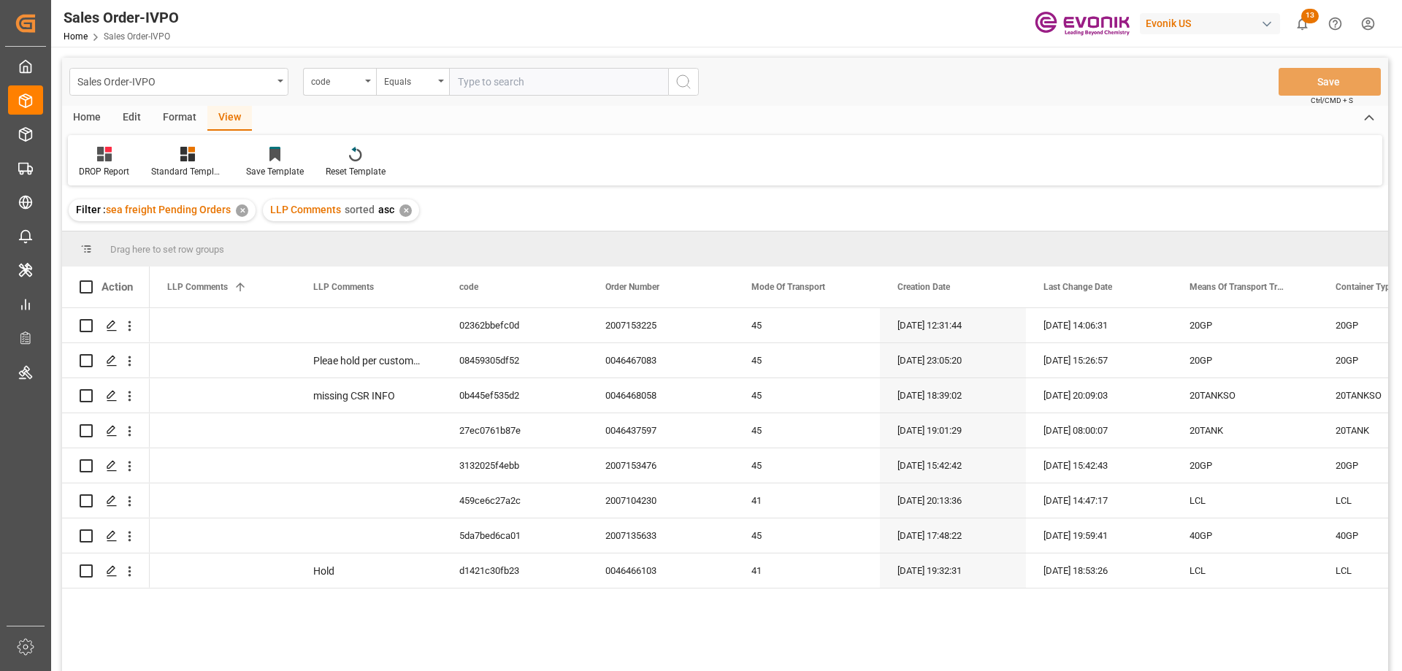
click at [93, 118] on div "Home" at bounding box center [87, 118] width 50 height 25
click at [159, 158] on icon at bounding box center [162, 154] width 12 height 15
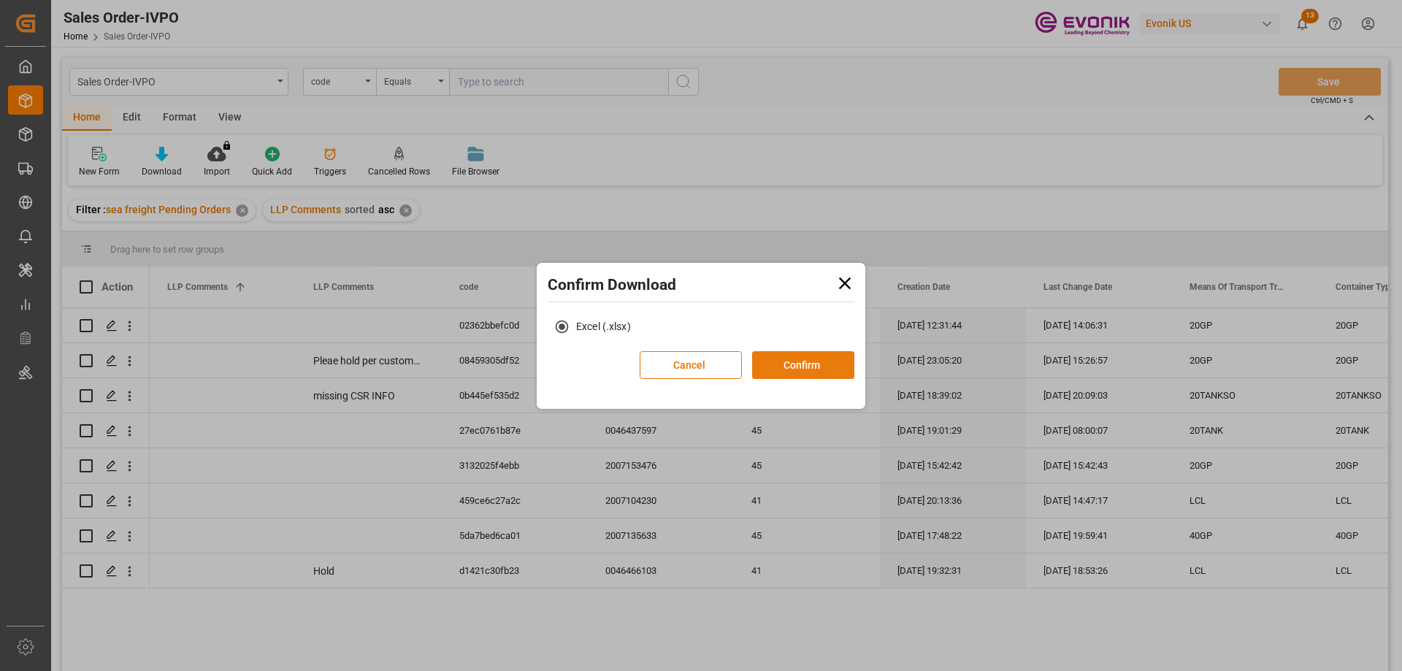
click at [780, 371] on button "Confirm" at bounding box center [803, 365] width 102 height 28
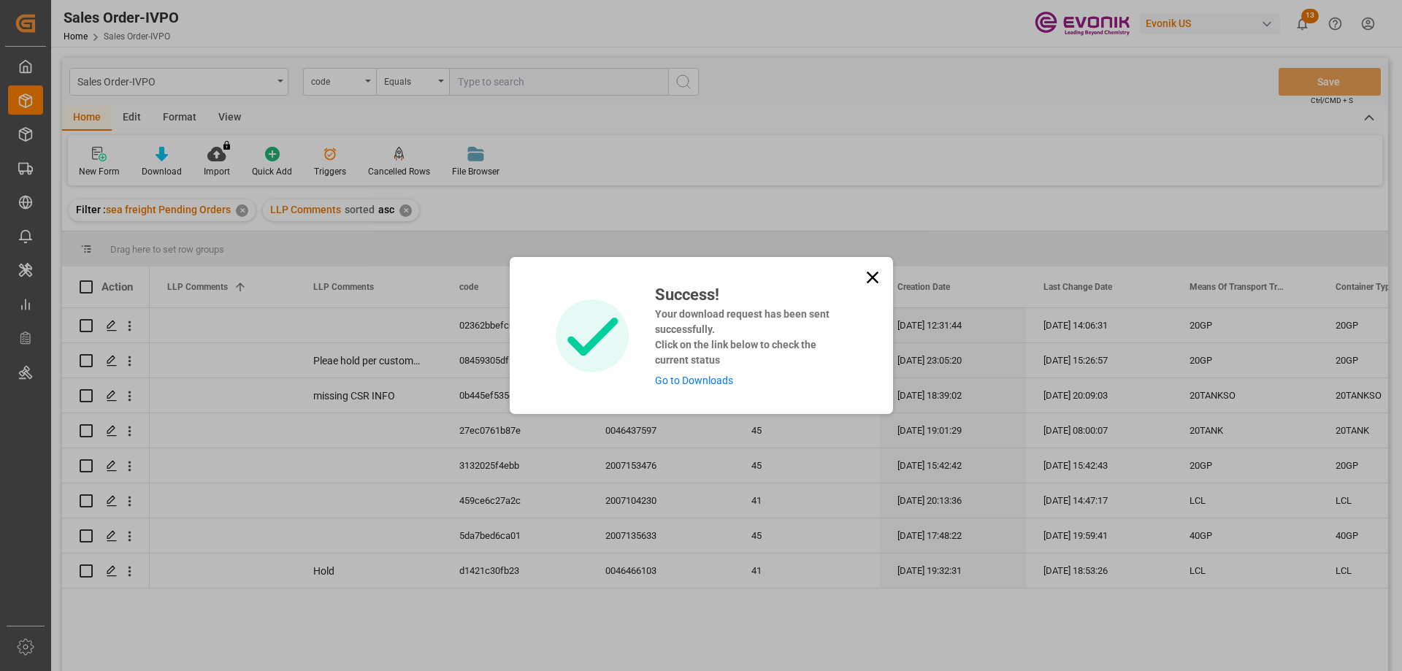
click at [696, 388] on div "Success! Your download request has been sent successfully. Click on the link be…" at bounding box center [701, 335] width 383 height 157
click at [696, 383] on link "Go to Downloads" at bounding box center [694, 381] width 78 height 12
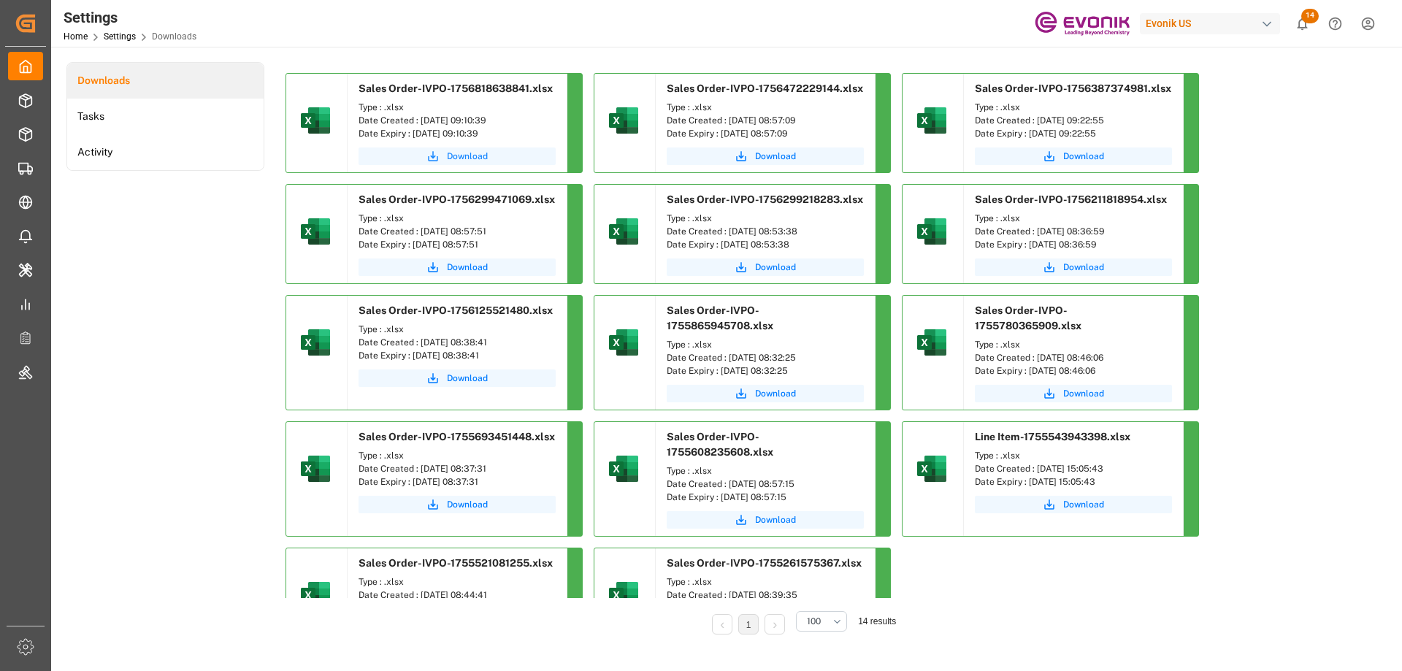
click at [473, 156] on span "Download" at bounding box center [467, 156] width 41 height 13
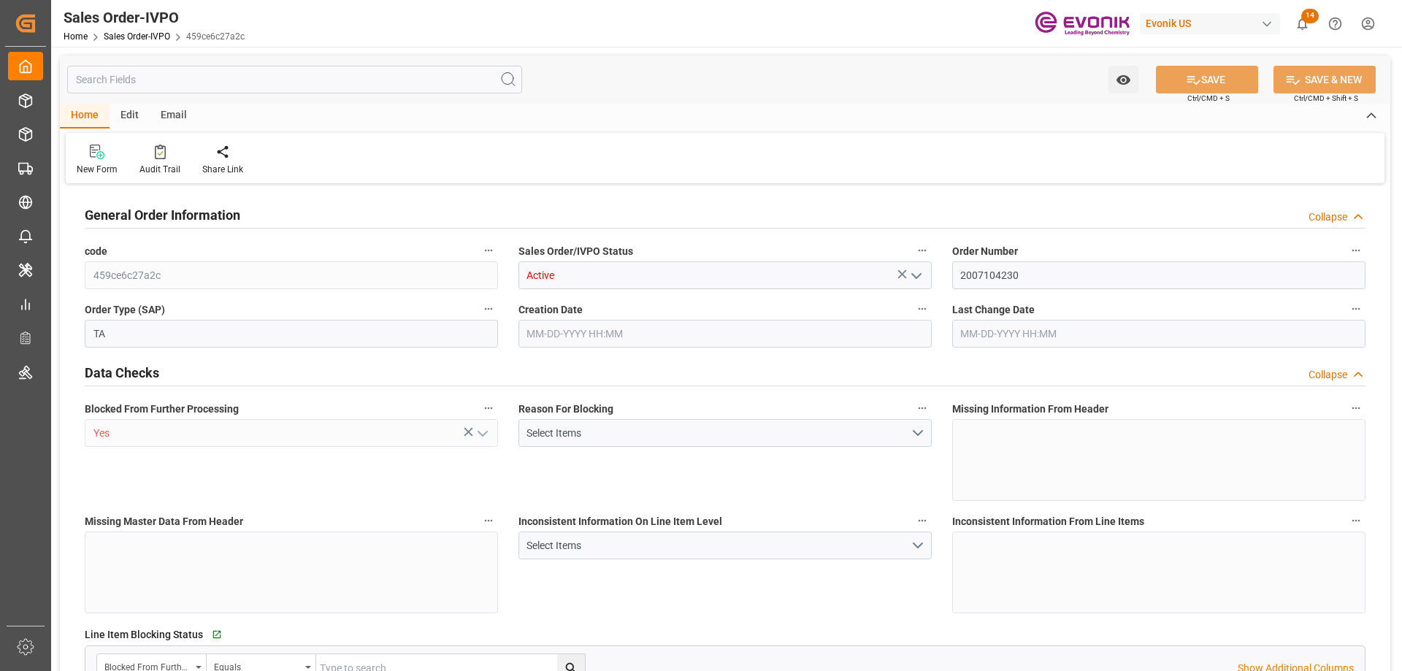
type input "BEANR"
type input "0"
type input "1"
type input "4842"
type input "[DATE] 20:13"
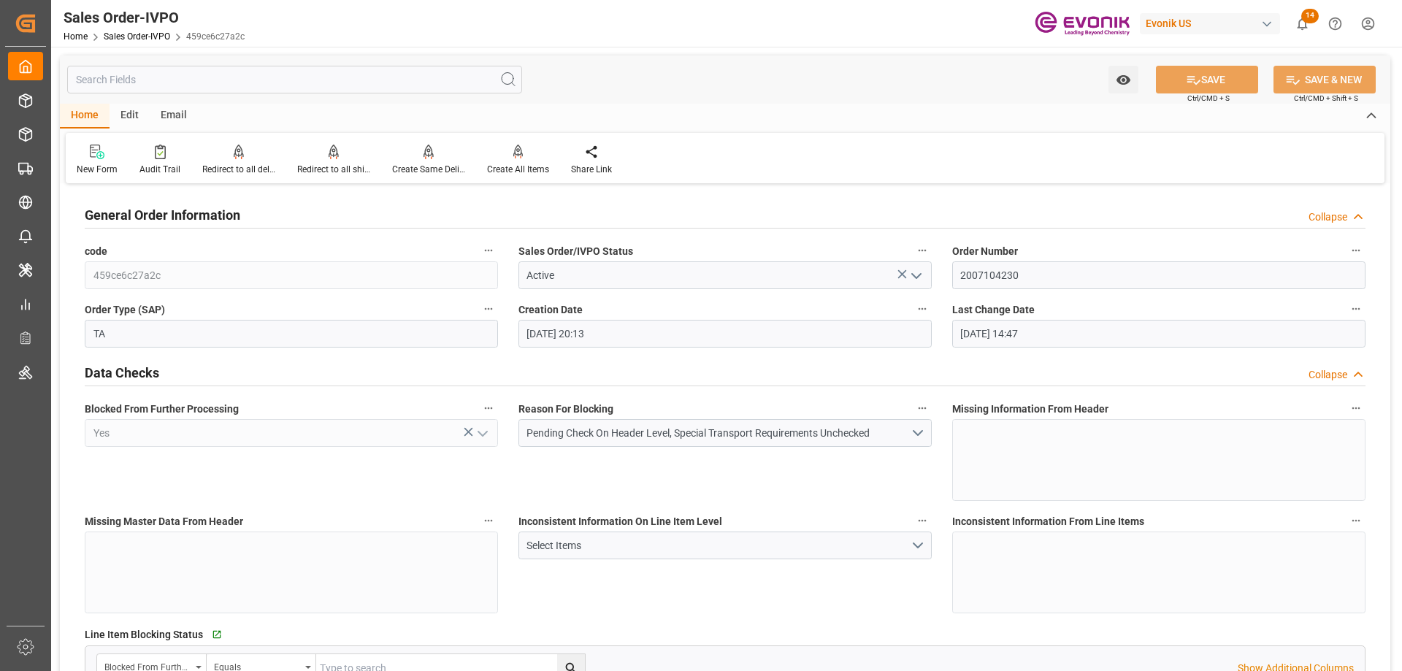
type input "[DATE] 14:47"
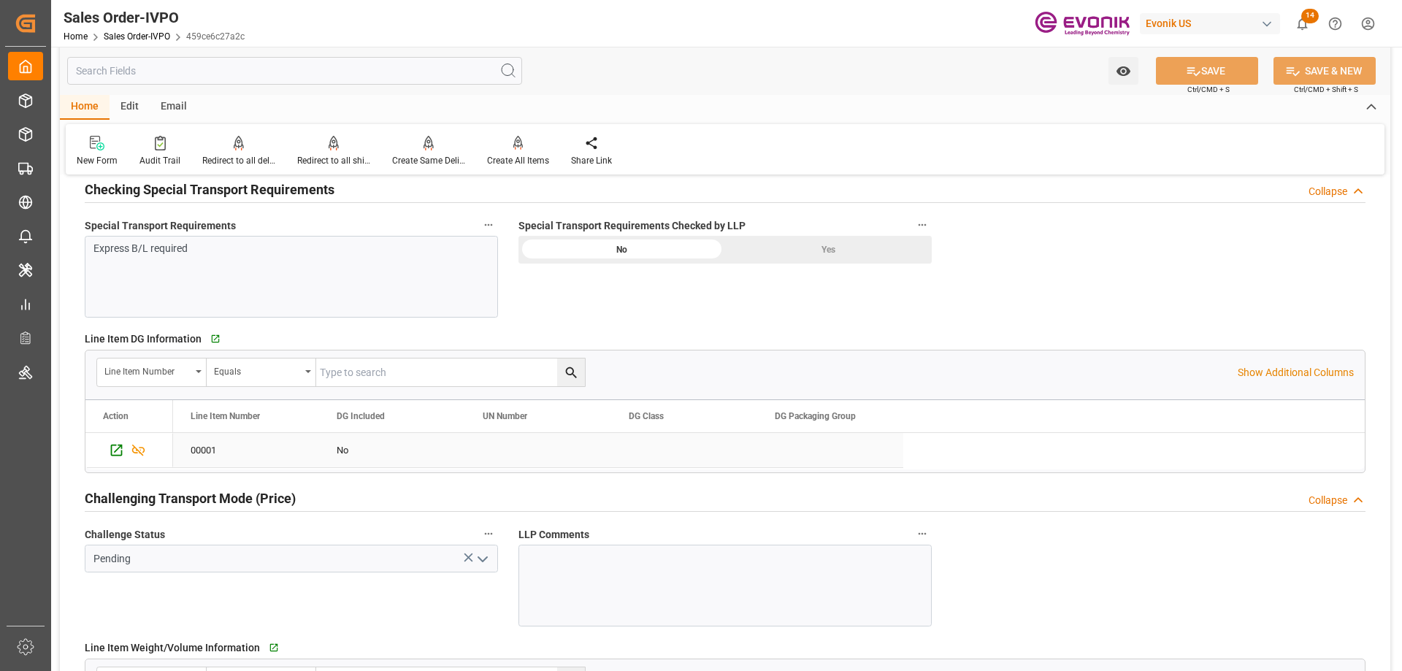
scroll to position [2149, 0]
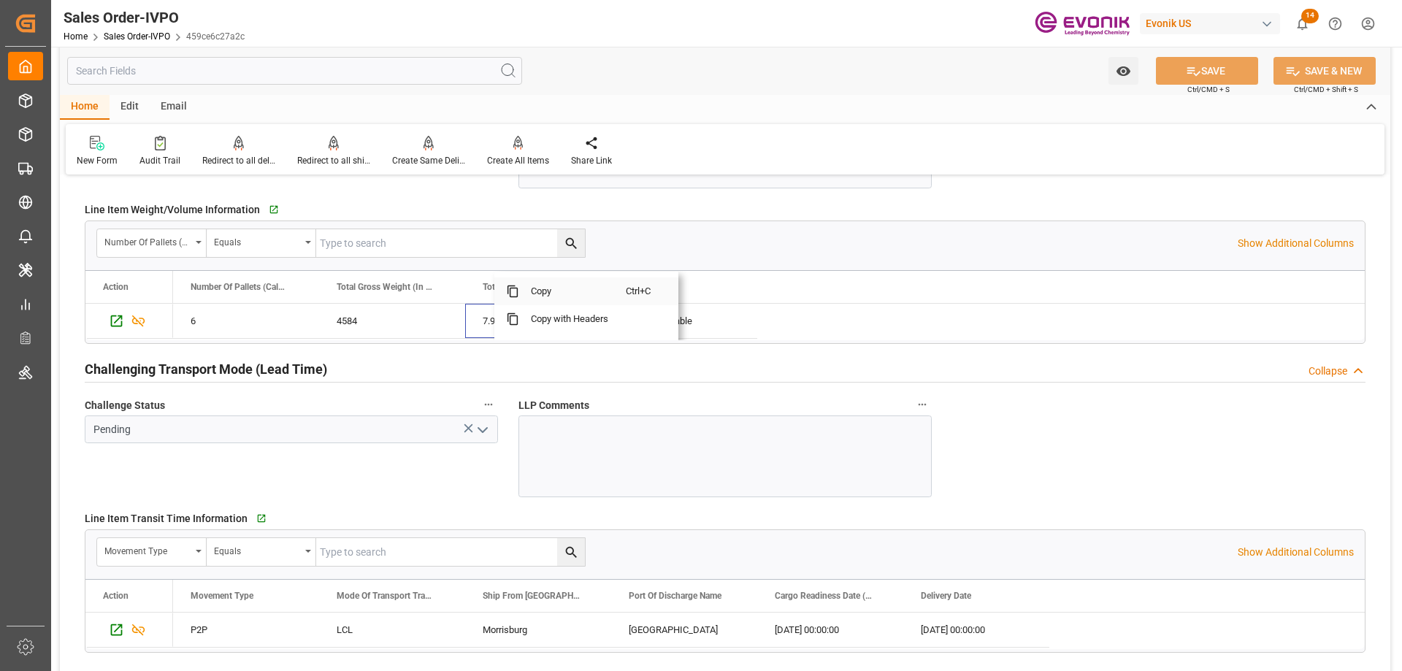
click at [534, 291] on span "Copy" at bounding box center [572, 291] width 107 height 28
click at [116, 625] on icon "Press SPACE to select this row." at bounding box center [117, 630] width 12 height 12
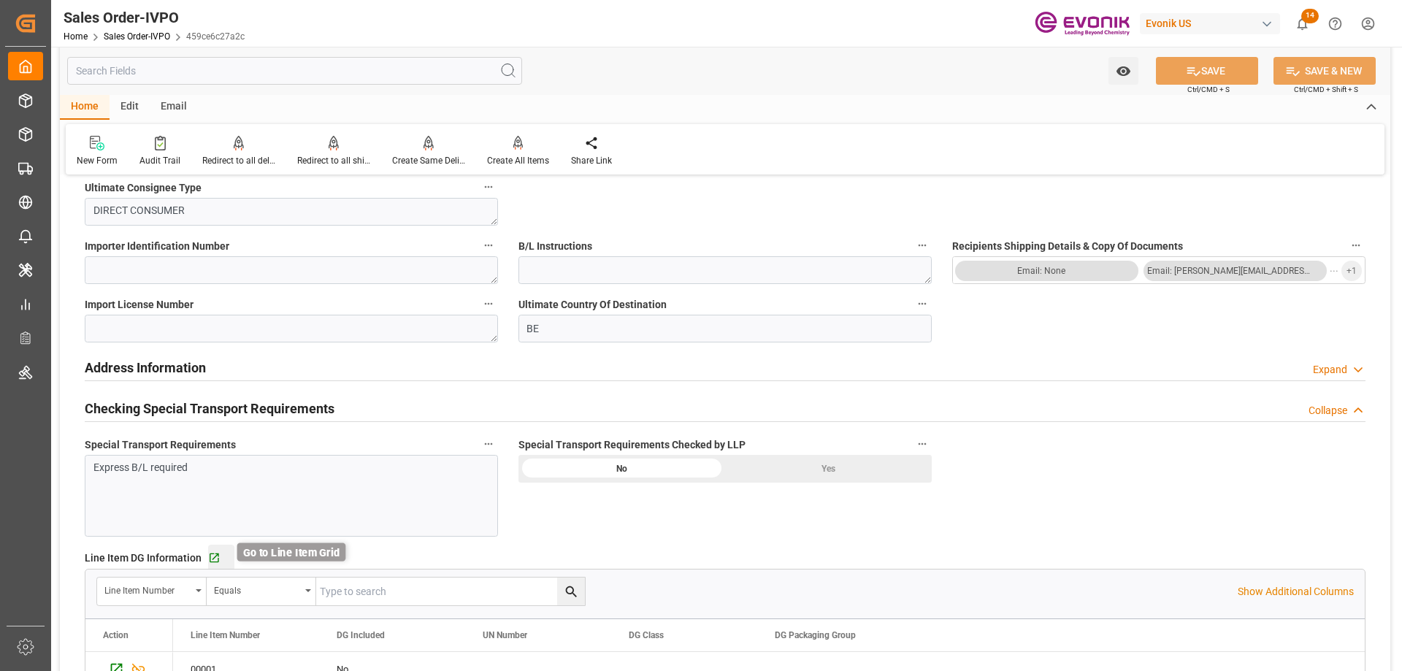
scroll to position [1565, 0]
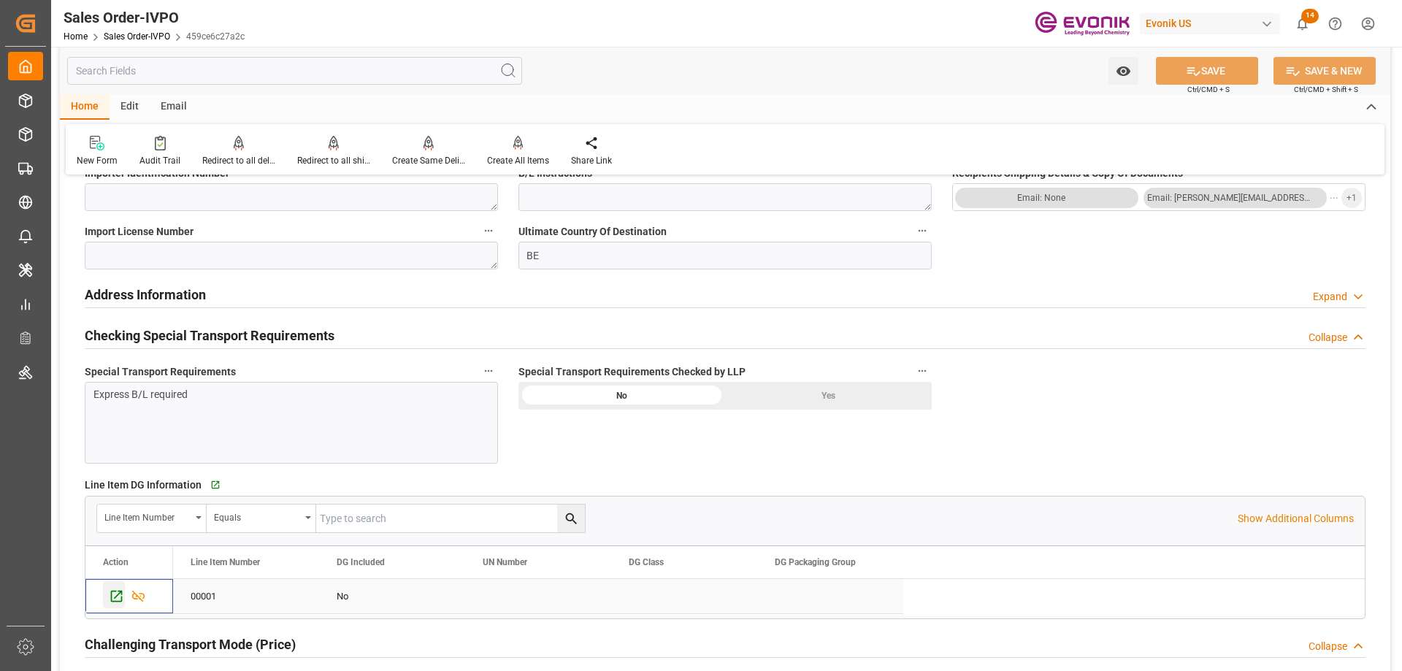
click at [114, 588] on icon "Press SPACE to select this row." at bounding box center [116, 595] width 15 height 15
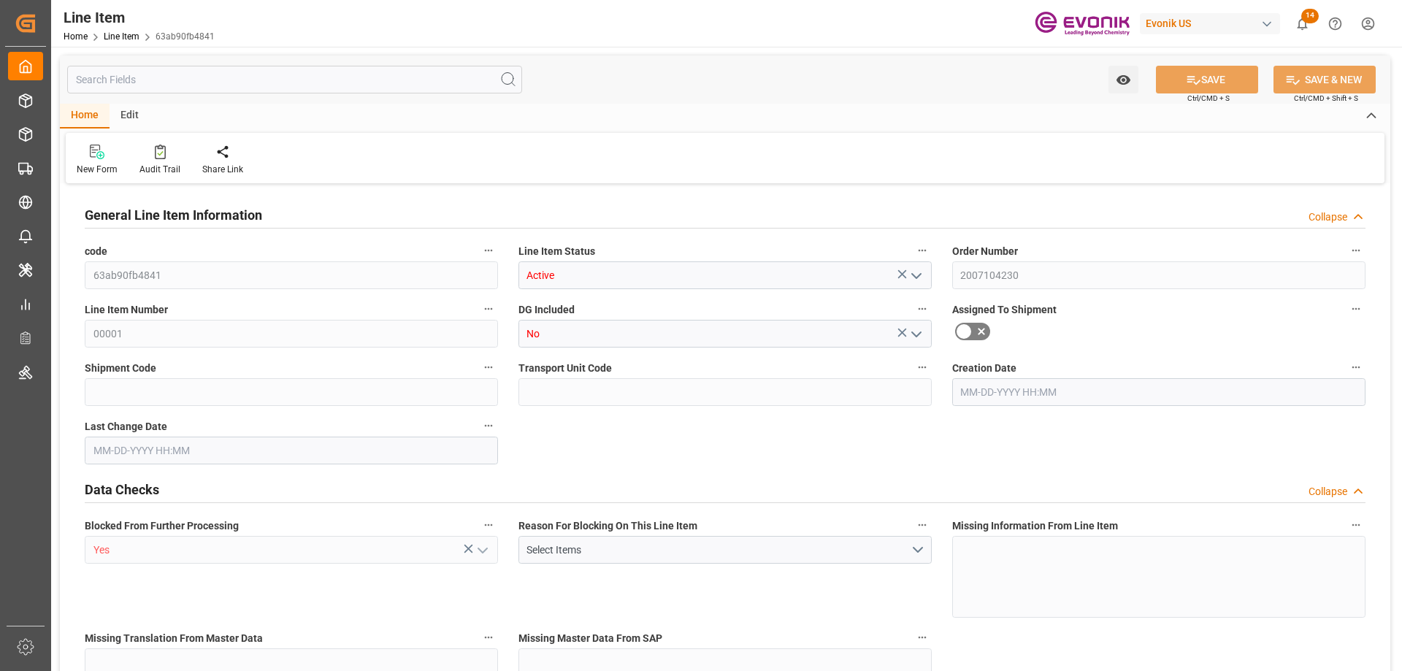
type input "6"
type input "4584"
type input "4200"
type input "7.9261"
type input "24"
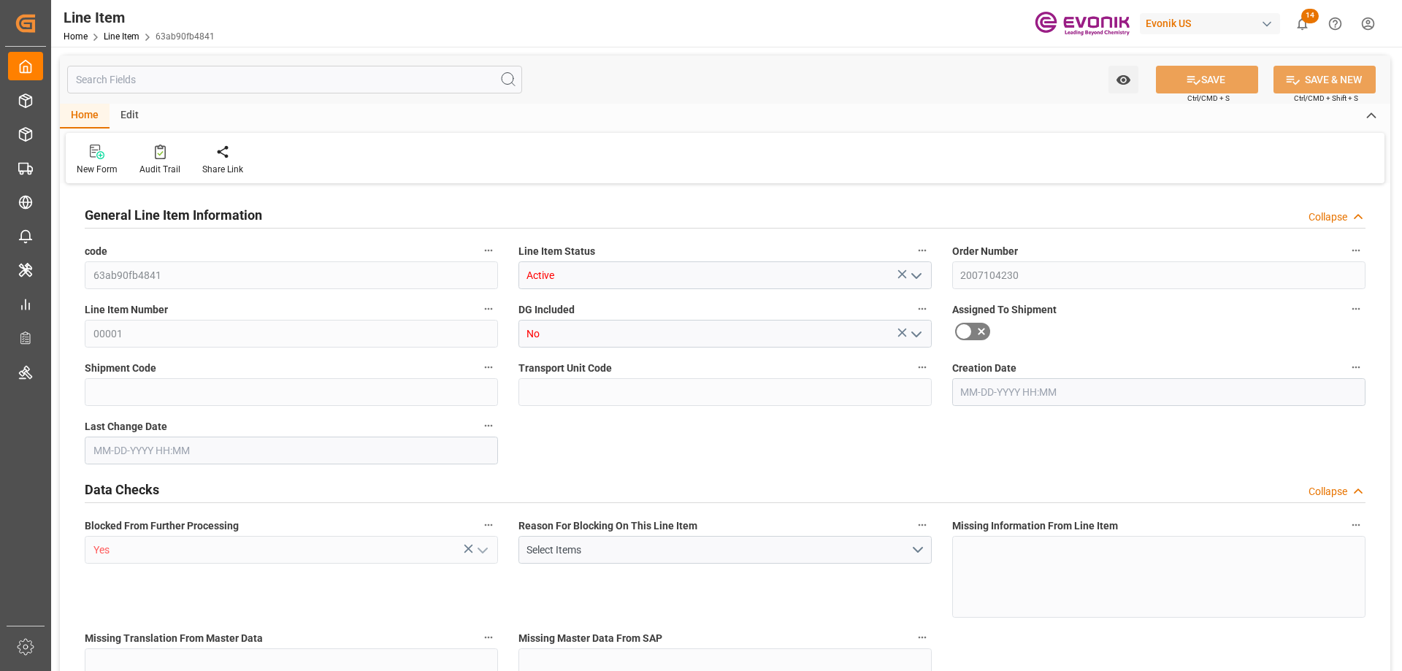
type input "40047"
type input "24"
type input "4200"
type input "4584"
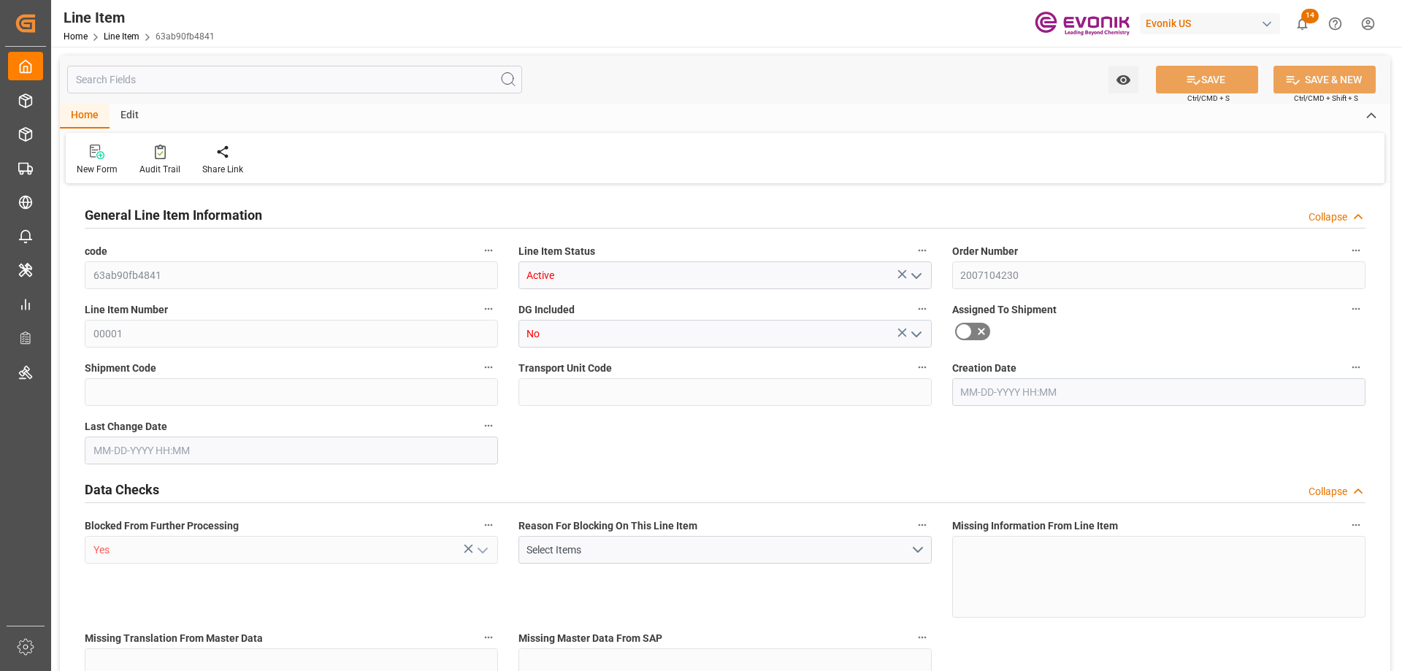
type input "4842"
type input "4200"
type input "7.9261"
type input "7926.12"
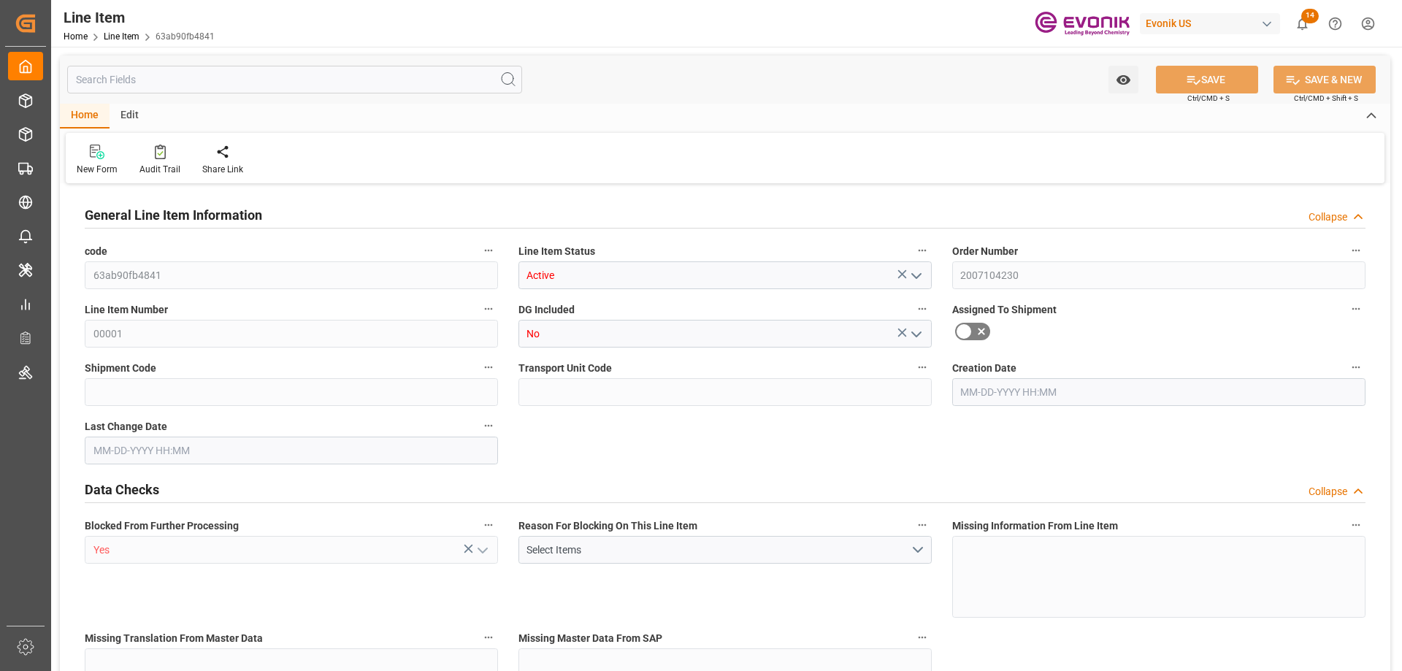
type input "0"
type input "08-25-2025 20:13"
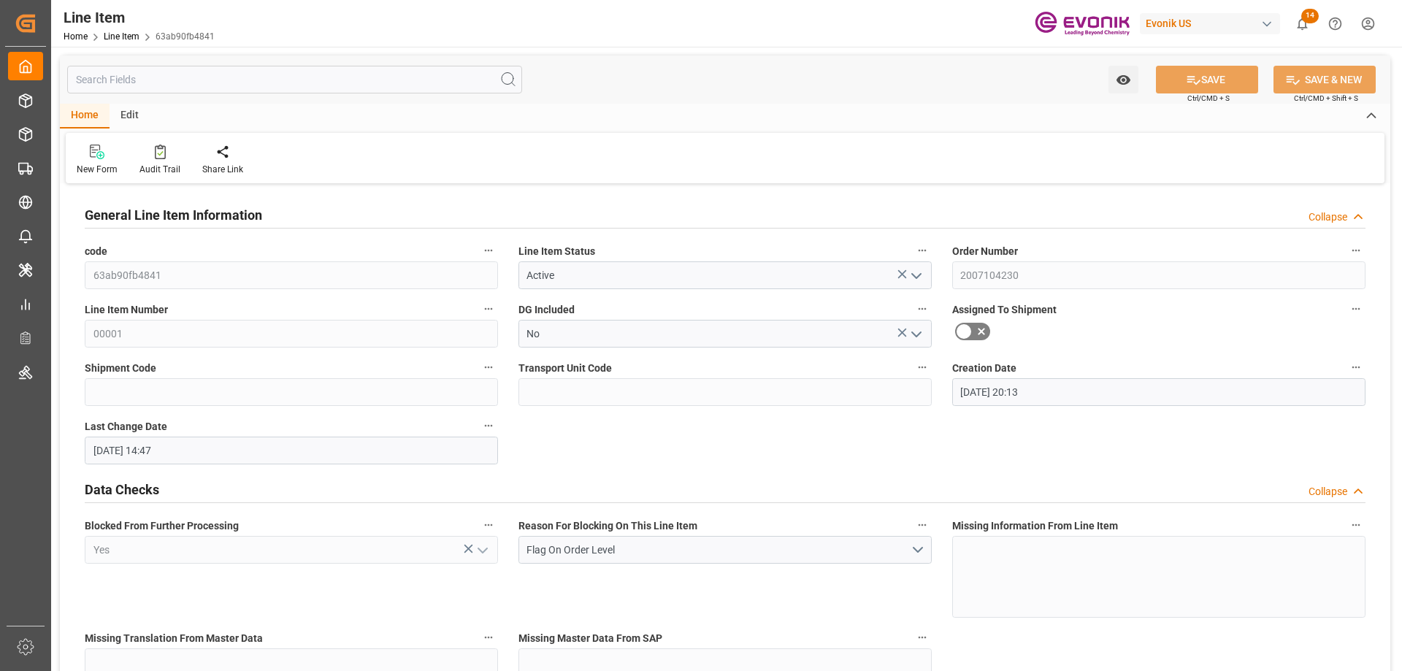
type input "08-26-2025 14:47"
type input "10-20-2025"
type input "09-25-2025"
click at [184, 82] on input "text" at bounding box center [294, 80] width 455 height 28
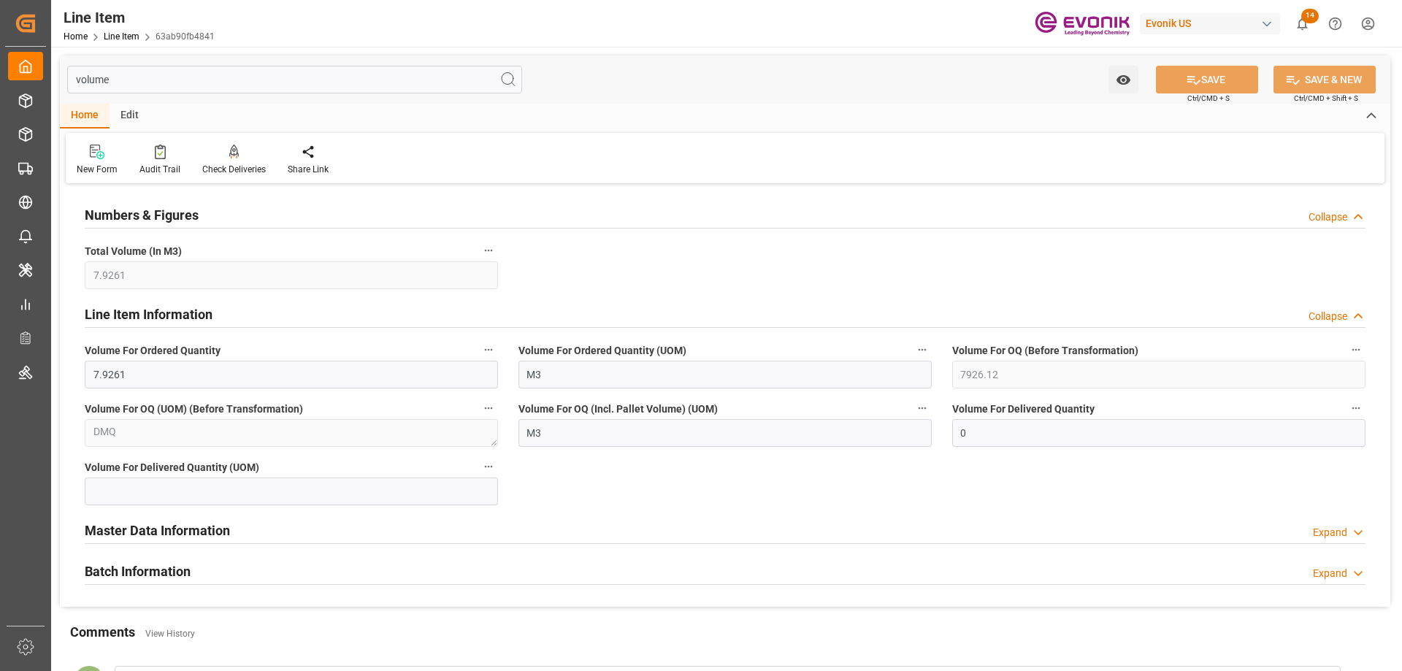
type input "volume"
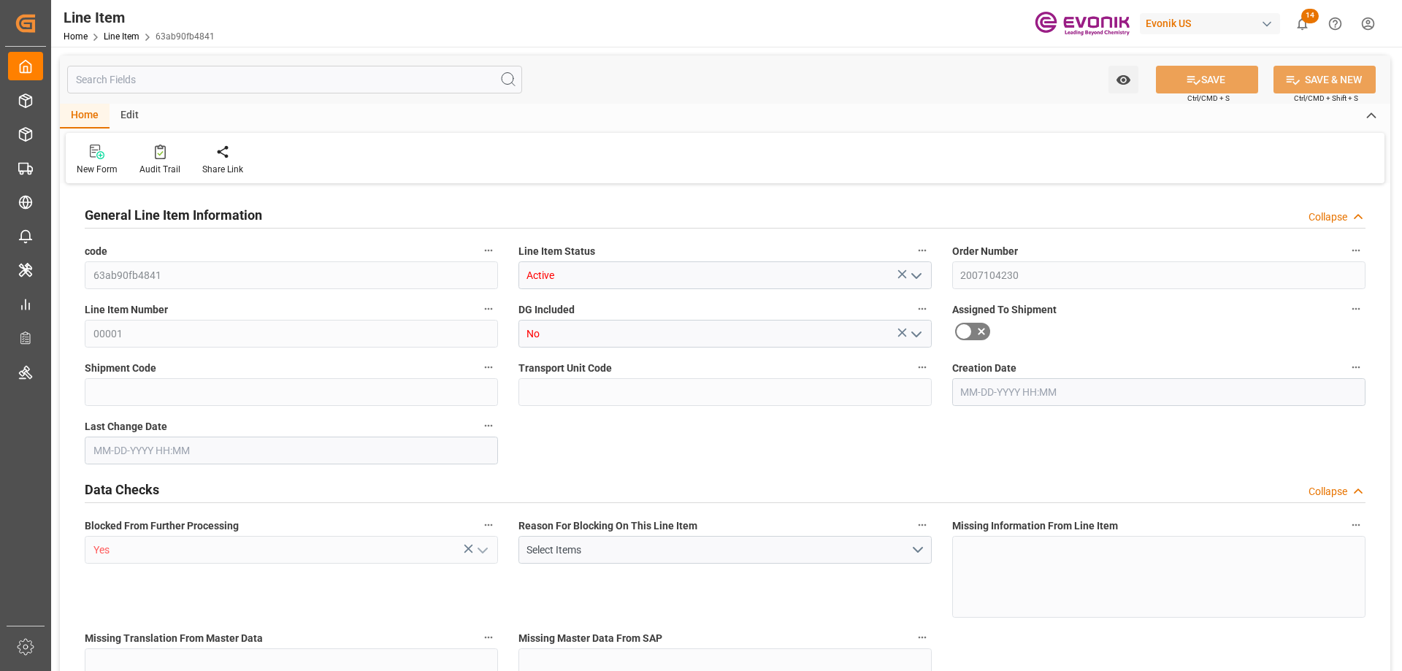
type input "6"
type input "4584"
type input "4200"
type input "7.9261"
type input "24"
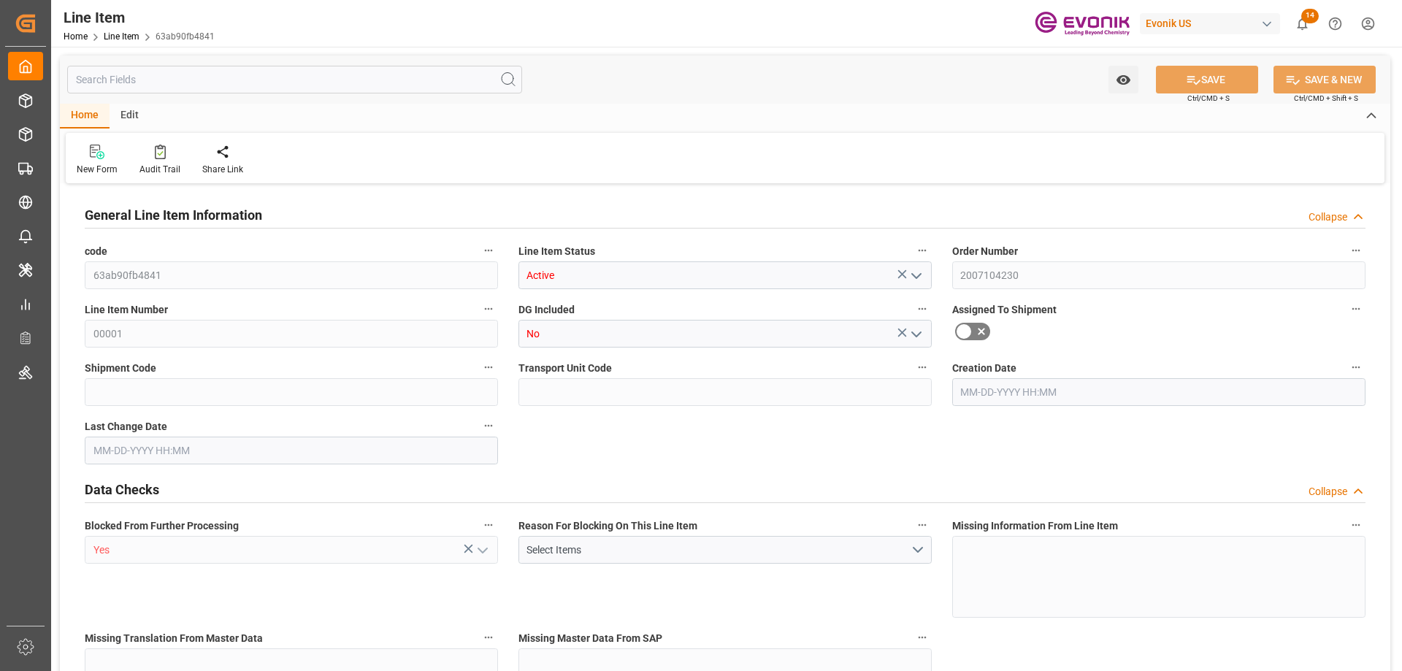
type input "40047"
type input "24"
type input "4200"
type input "4584"
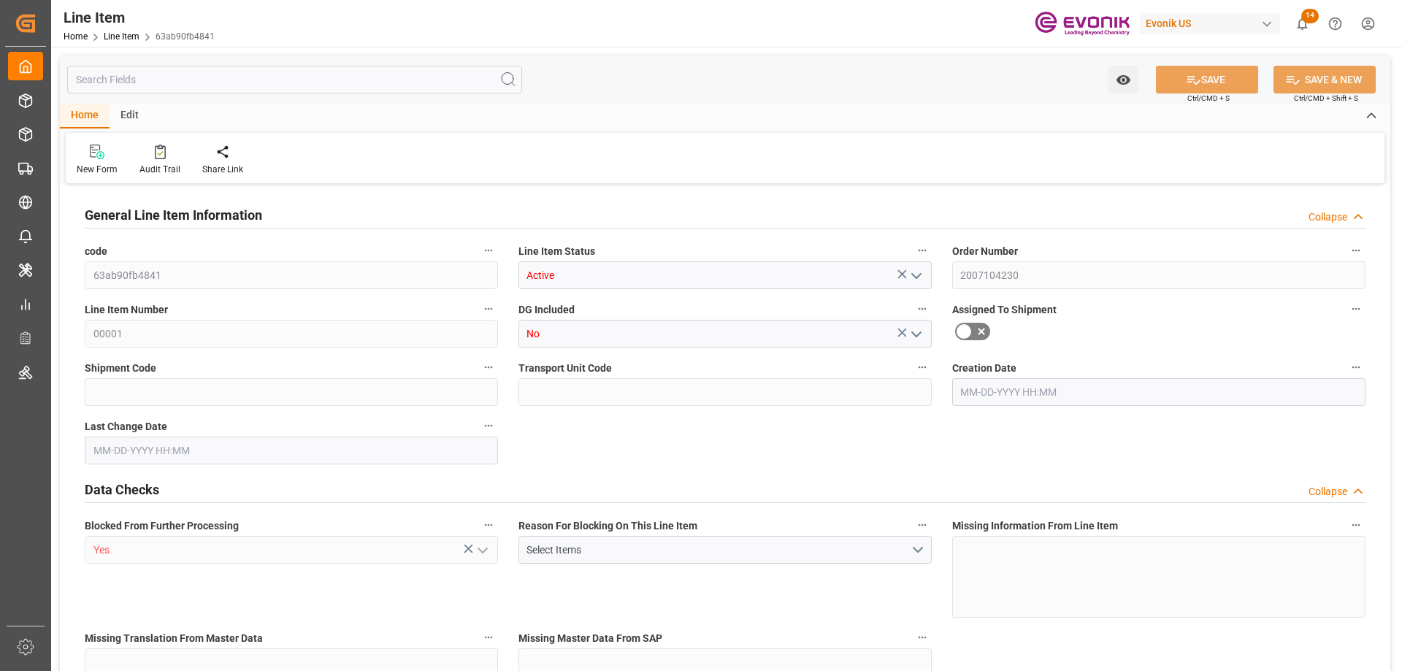
type input "4842"
type input "4200"
type input "7.9261"
type input "7926.12"
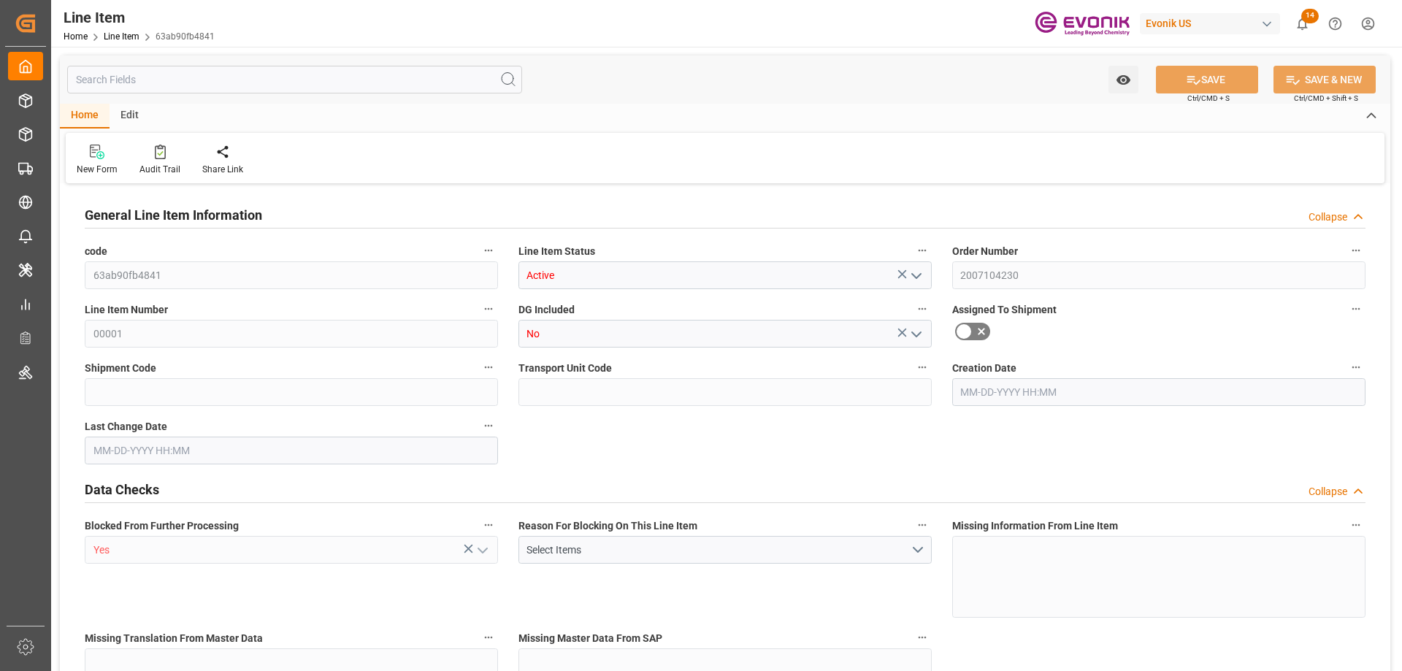
type input "0"
type input "08-25-2025 20:13"
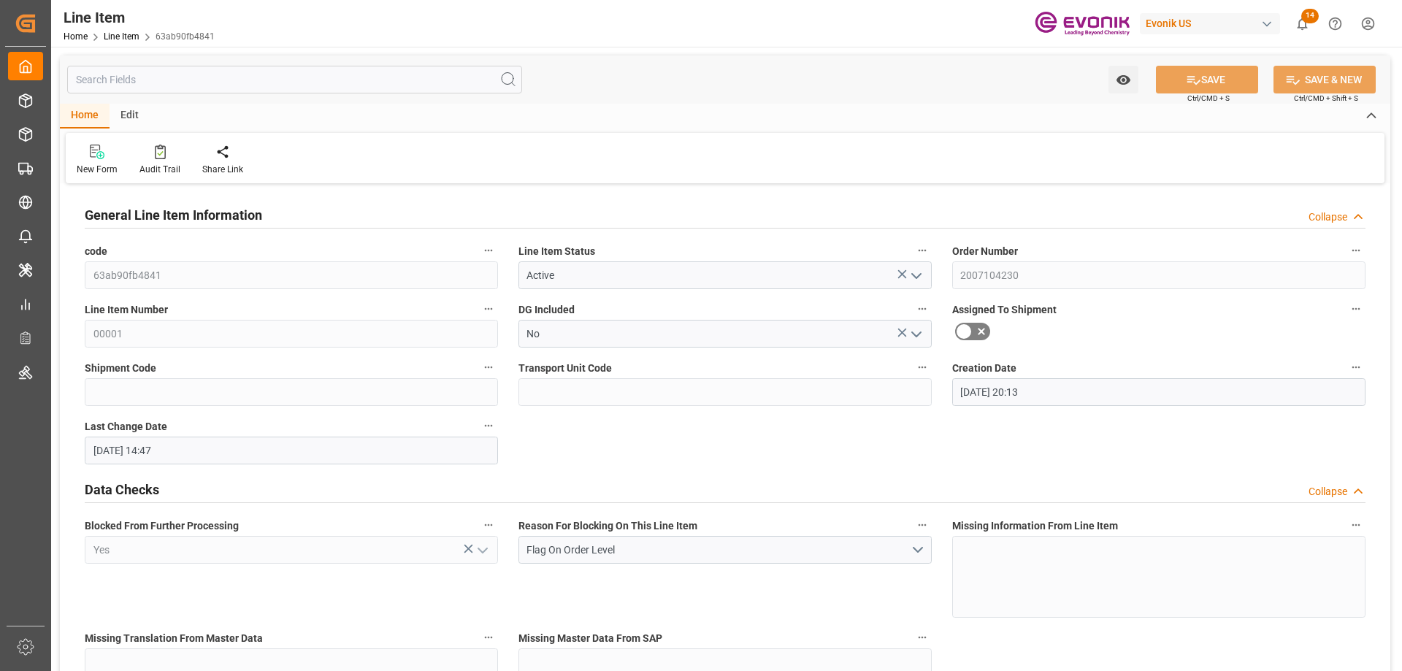
type input "08-26-2025 14:47"
type input "10-20-2025"
type input "09-25-2025"
click at [202, 88] on input "text" at bounding box center [294, 80] width 455 height 28
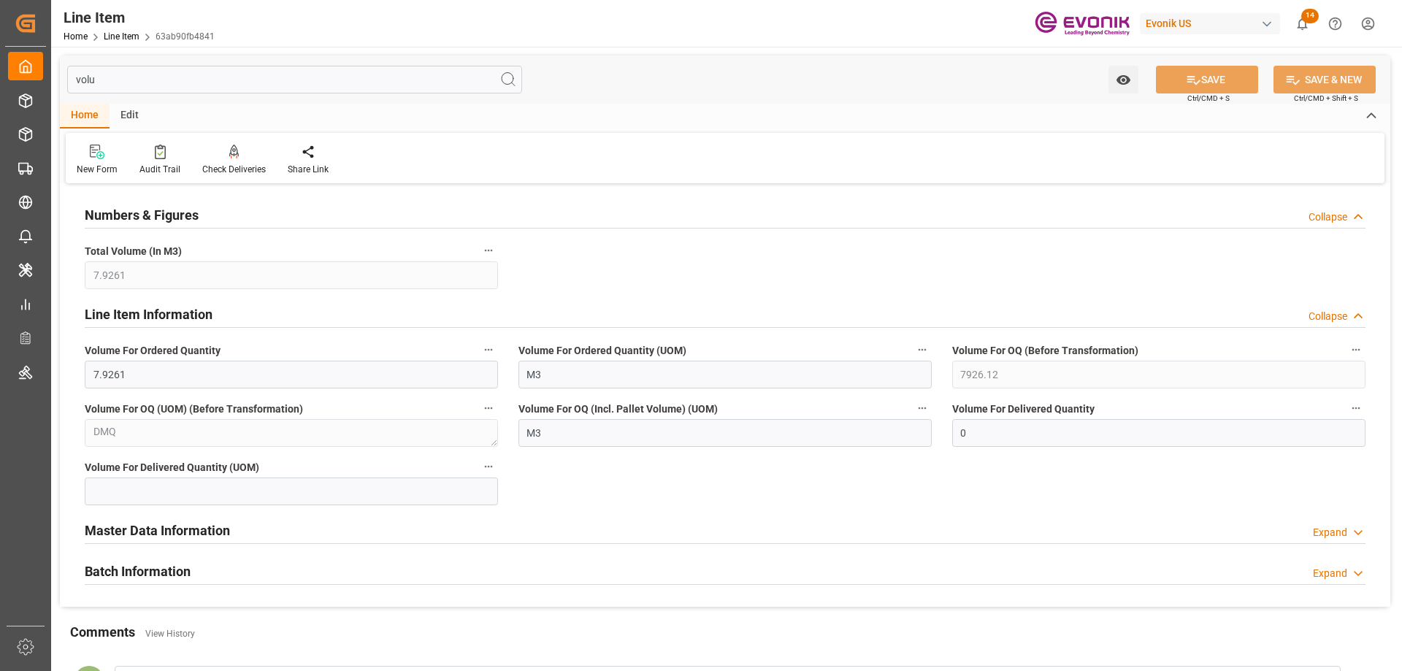
type input "volu"
drag, startPoint x: 143, startPoint y: 371, endPoint x: 58, endPoint y: 378, distance: 85.7
click at [58, 378] on div "volu Watch Option SAVE Ctrl/CMD + S SAVE & NEW Ctrl/CMD + Shift + S Home Edit N…" at bounding box center [725, 391] width 1348 height 688
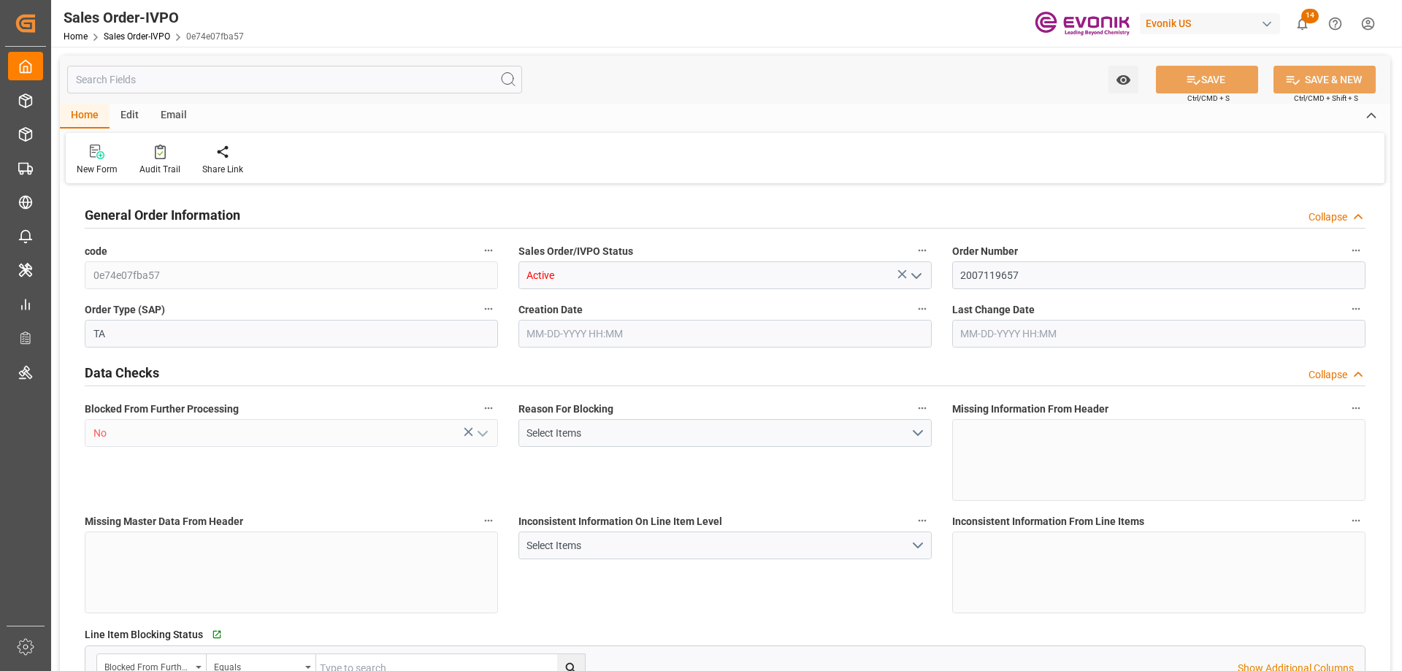
type input "FRLEH"
type input "0"
type input "1"
type input "2"
type input "20000"
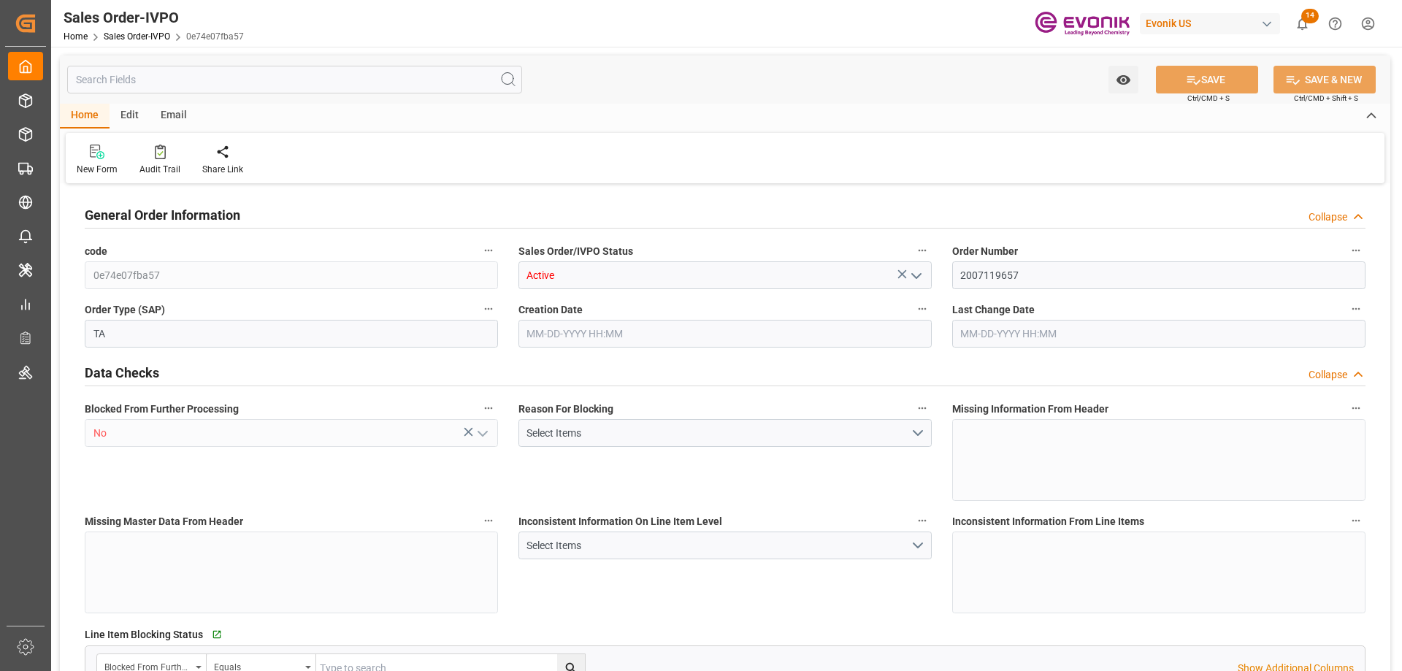
type input "0"
type input "17000"
type input "30"
type input "[DATE] 15:56"
type input "[DATE] 14:49"
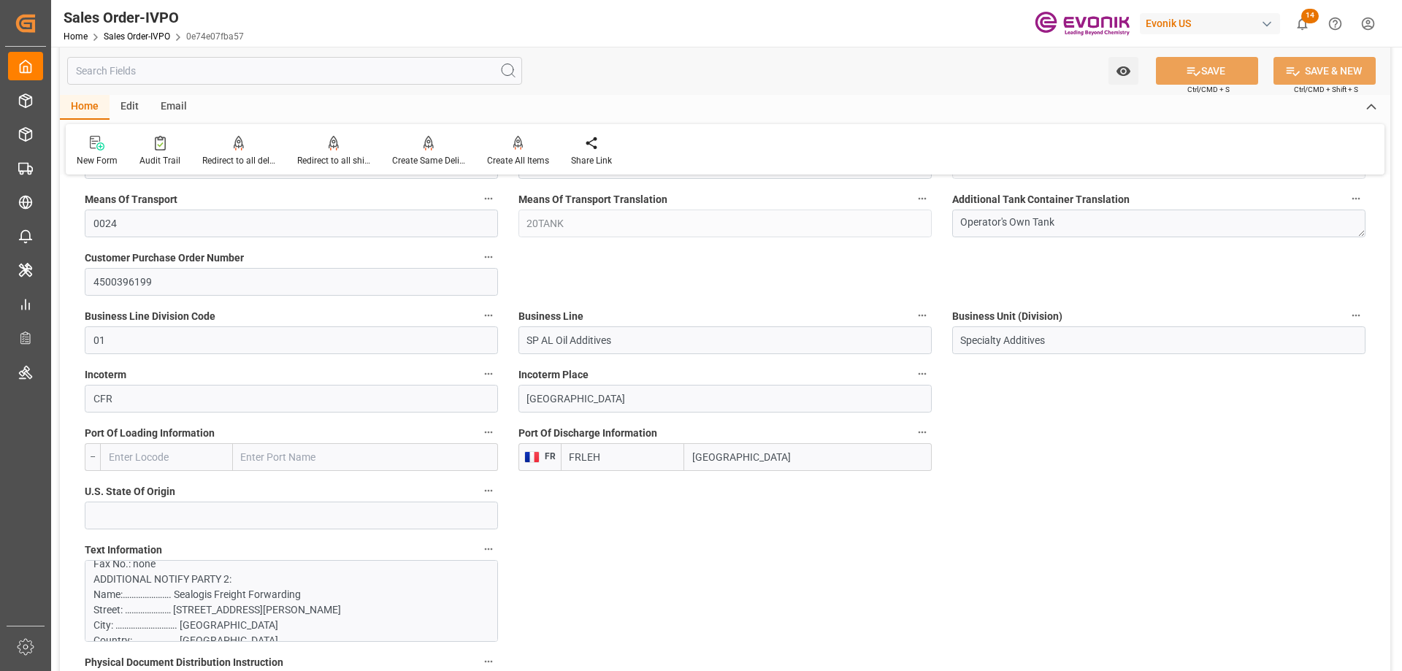
scroll to position [1095, 0]
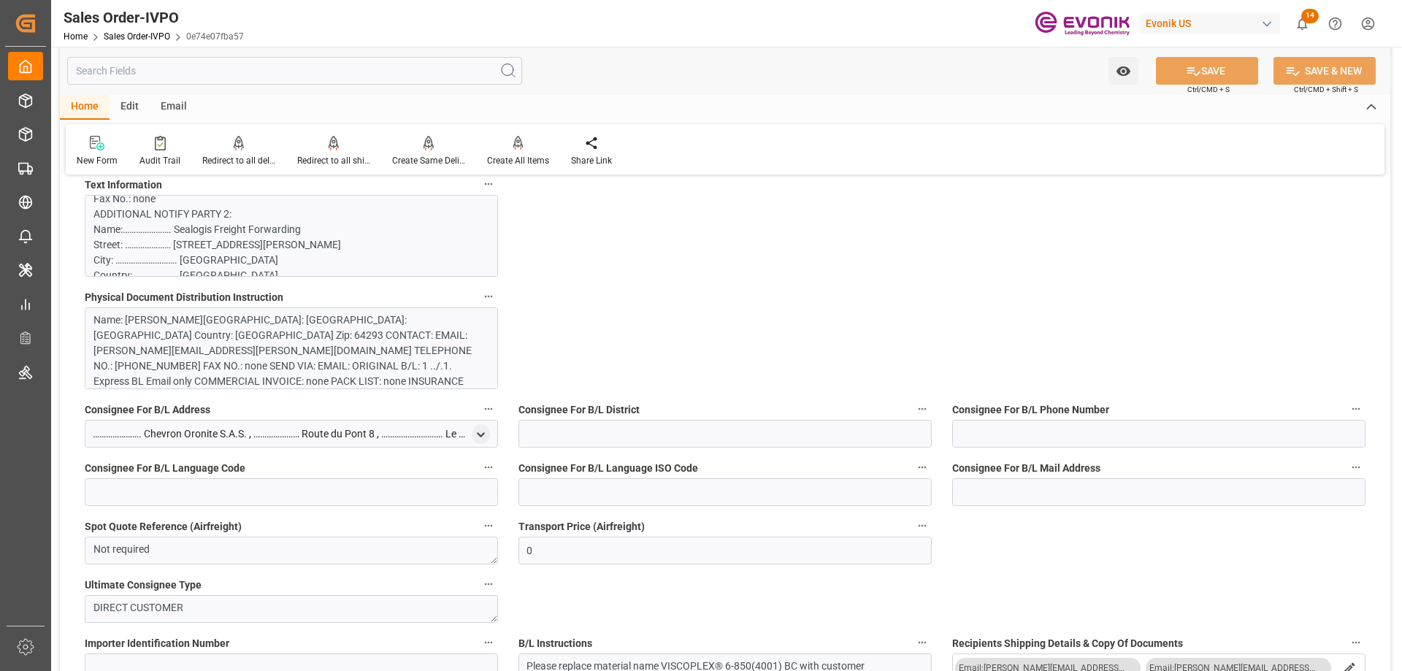
click at [243, 255] on p "PHYSICAL DOCUMENT DISTRIBUTION: Name: Michaela Viess Street: Kirschenallee City…" at bounding box center [285, 467] width 385 height 1410
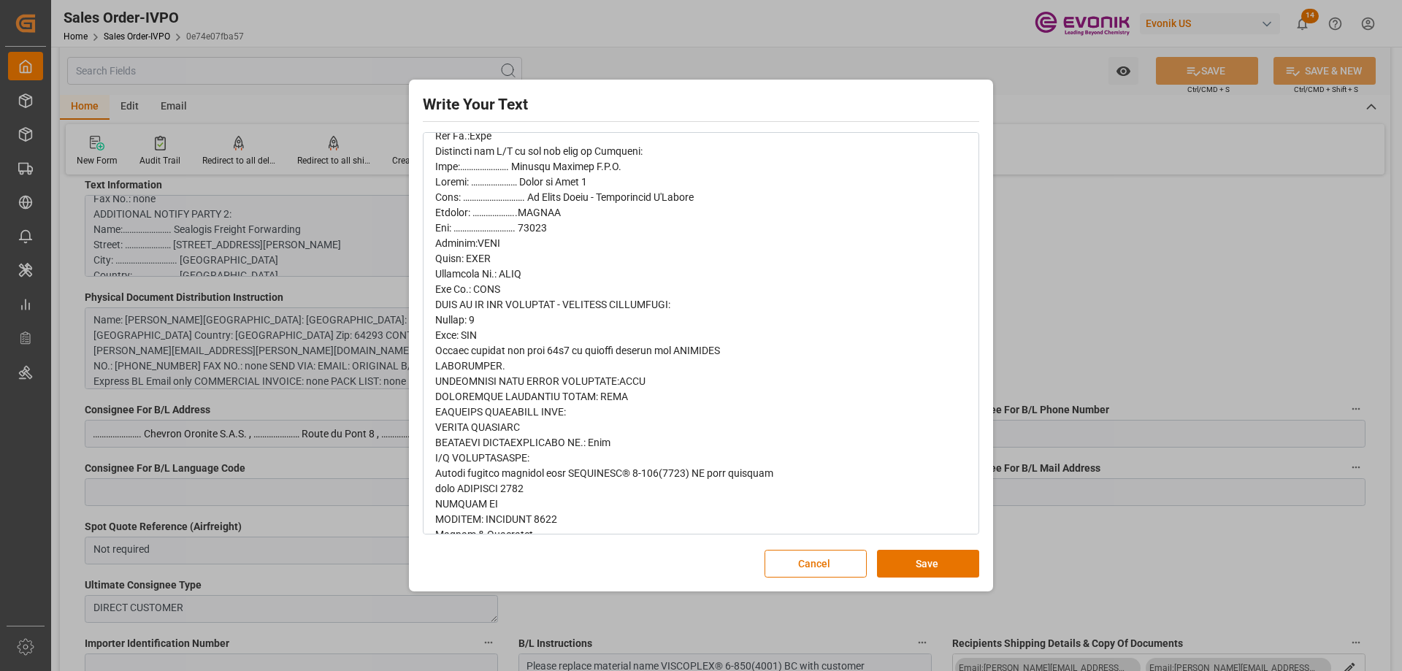
scroll to position [876, 0]
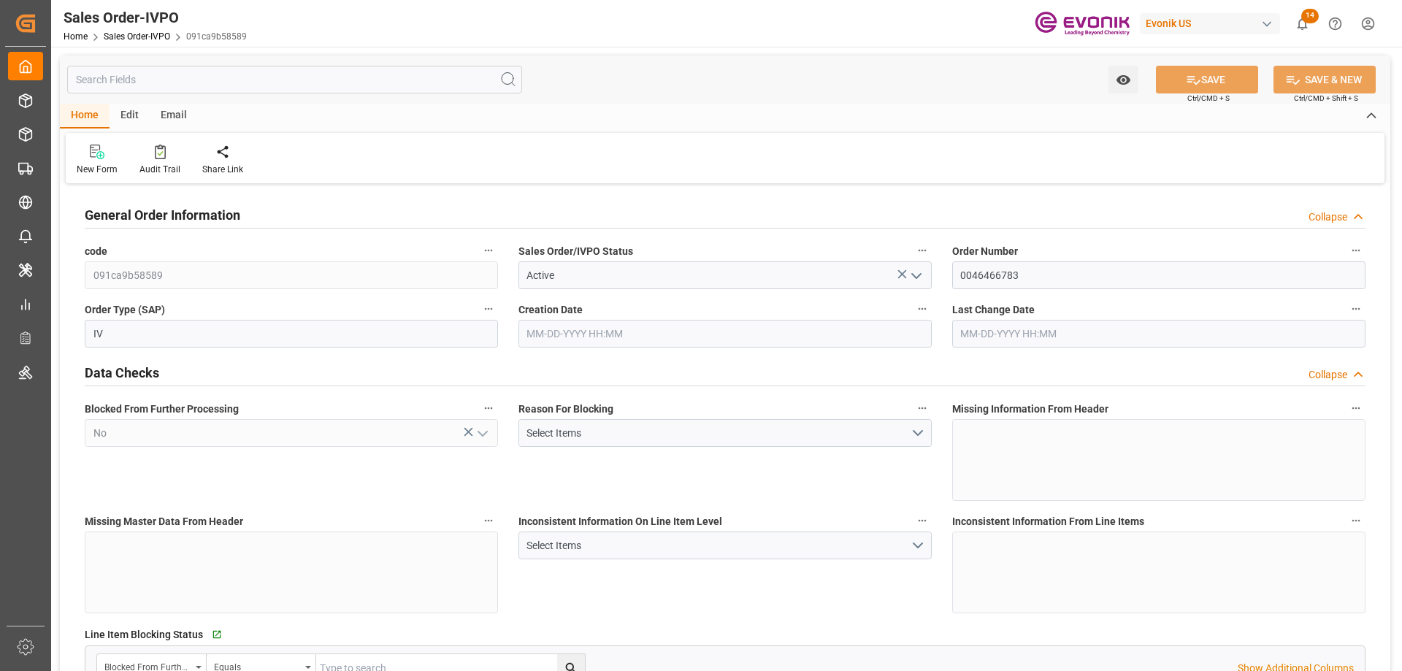
type input "BRSSZ"
type input "0"
type input "1"
type input "2"
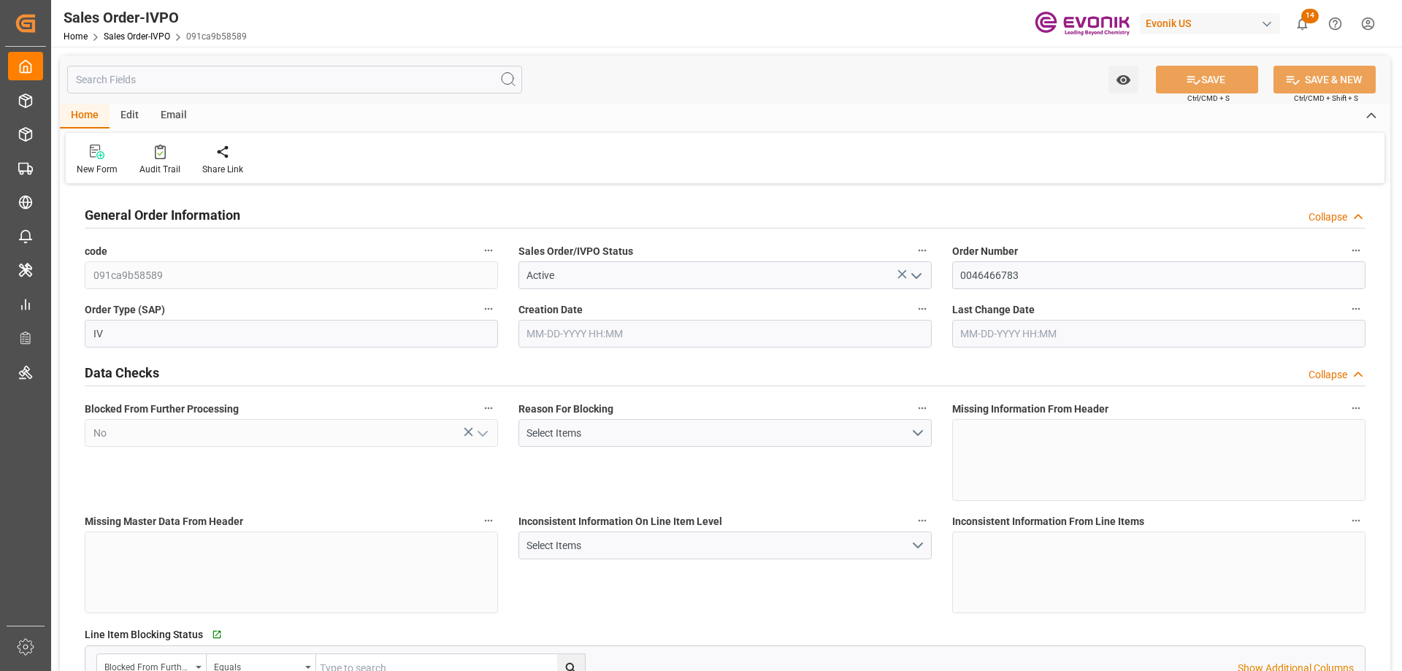
type input "16134"
type input "52.836"
type input "17000"
type input "30"
type input "[DATE] 21:28"
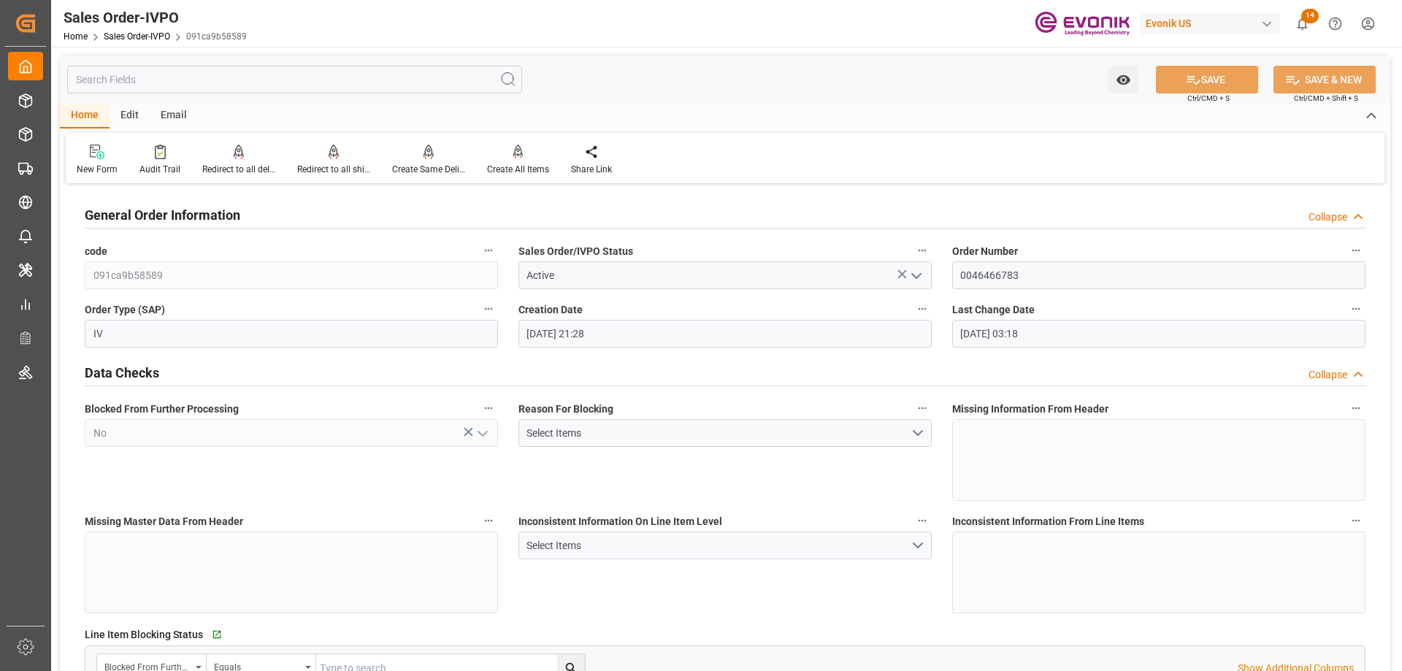
type input "[DATE] 03:18"
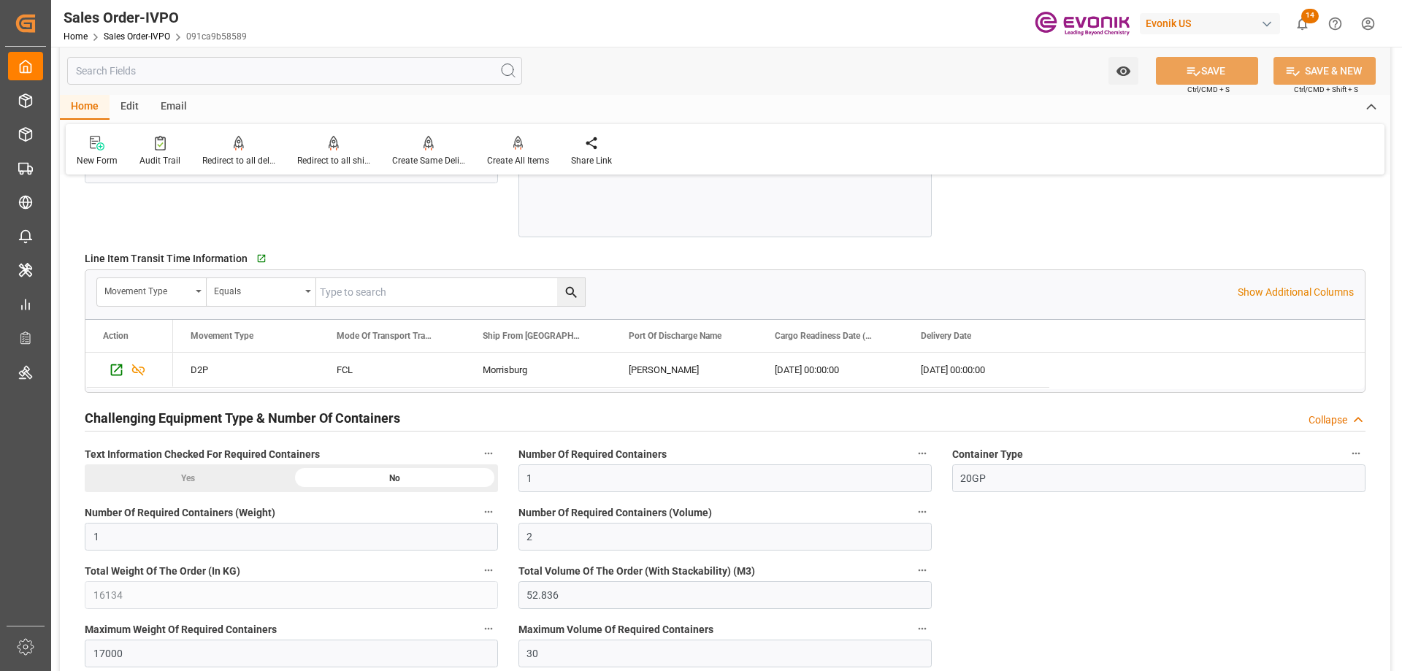
scroll to position [2482, 0]
